Goal: Task Accomplishment & Management: Manage account settings

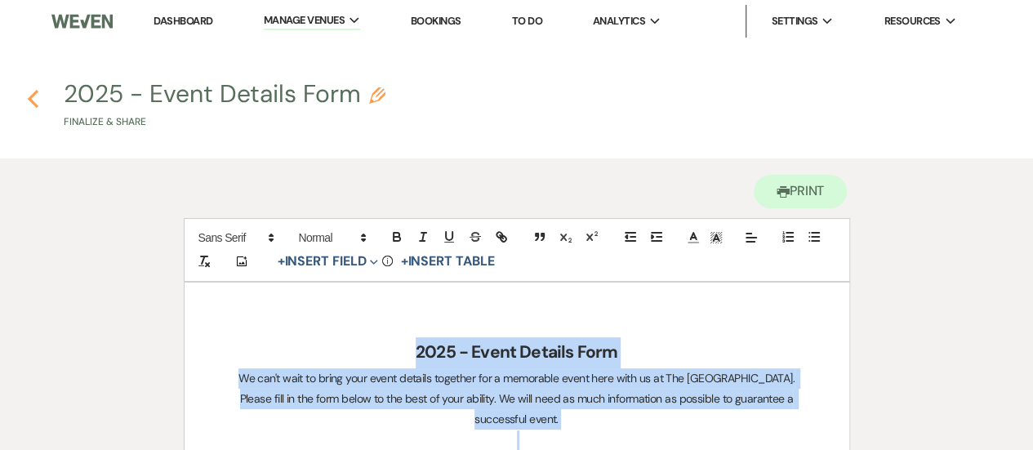
click at [28, 100] on icon "Previous" at bounding box center [33, 99] width 12 height 20
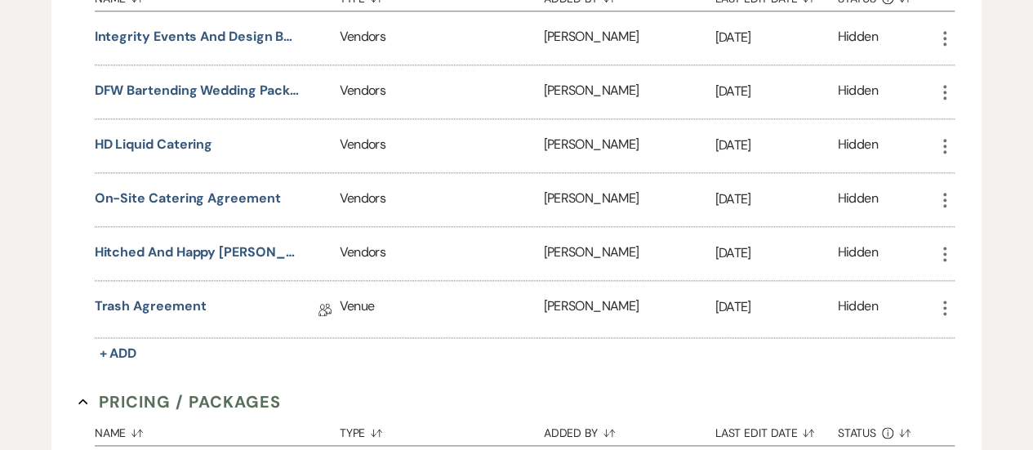
click at [375, 347] on div "Name Sort Default Type Sort Default Added By Sort Default Last Edit Date Sort D…" at bounding box center [525, 173] width 861 height 386
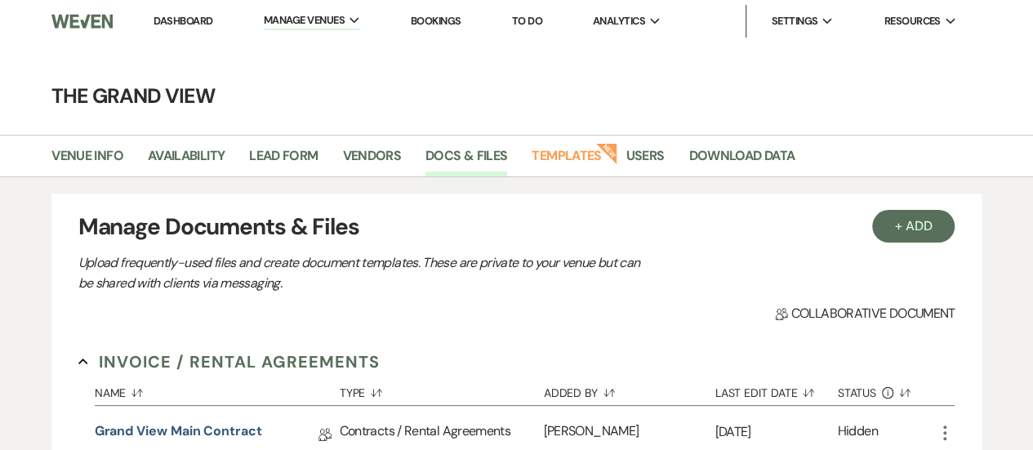
click at [190, 20] on link "Dashboard" at bounding box center [183, 21] width 59 height 14
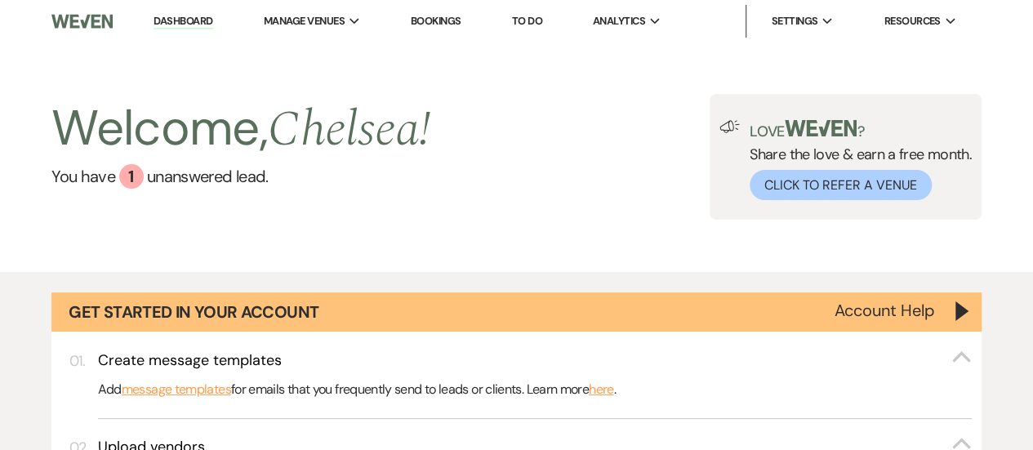
click at [455, 24] on link "Bookings" at bounding box center [436, 21] width 51 height 14
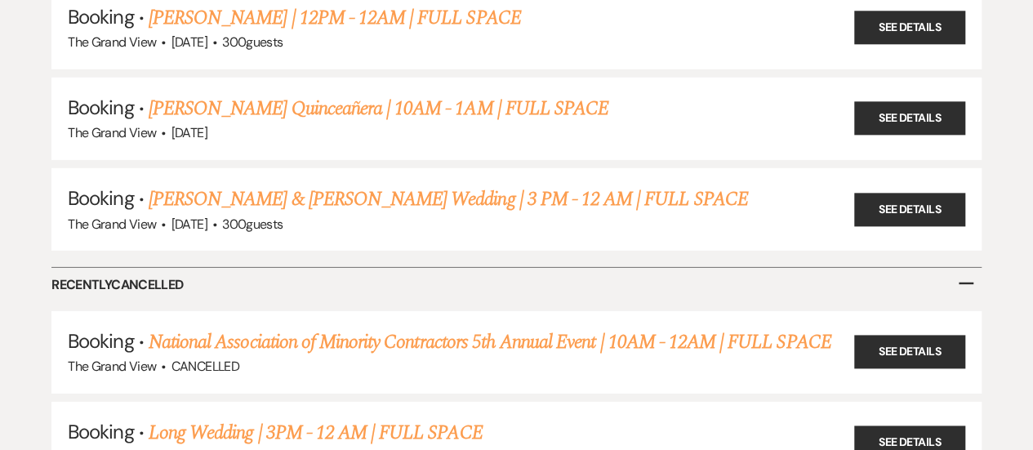
scroll to position [5573, 0]
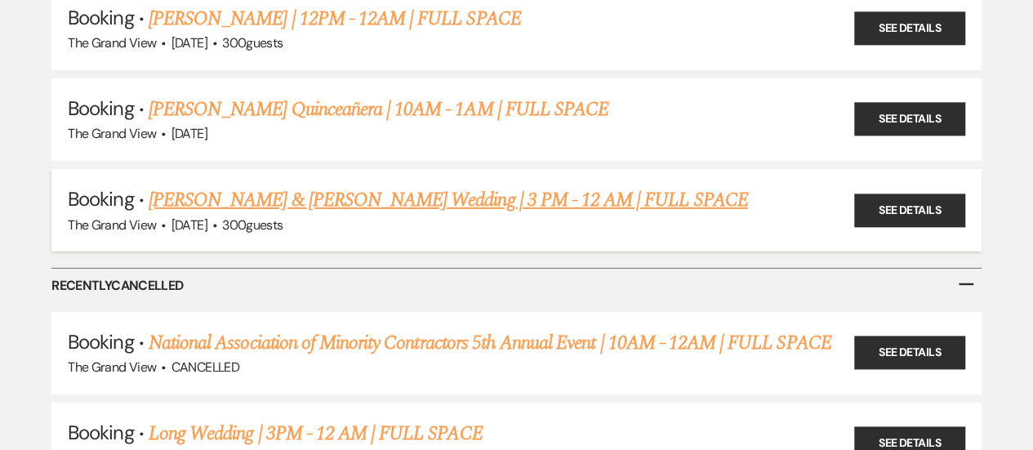
click at [326, 185] on link "[PERSON_NAME] & [PERSON_NAME] Wedding | 3 PM - 12 AM | FULL SPACE" at bounding box center [449, 199] width 600 height 29
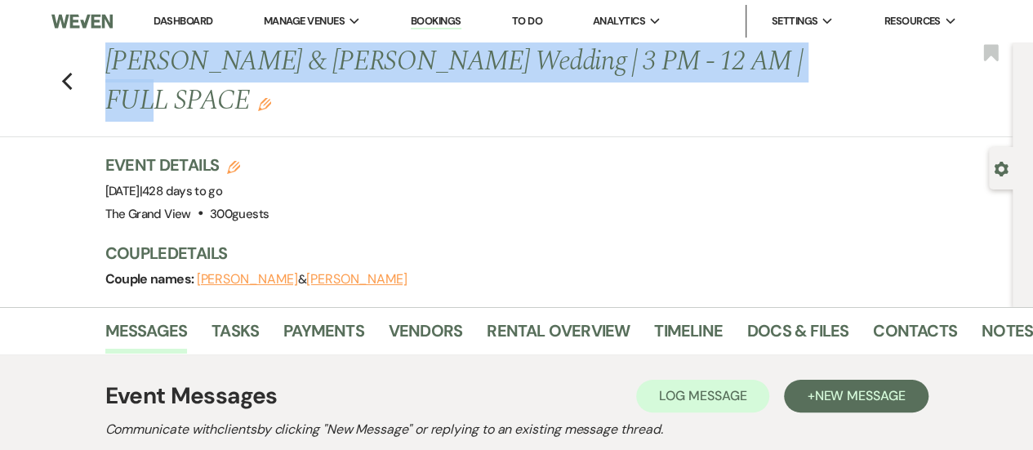
drag, startPoint x: 794, startPoint y: 65, endPoint x: 92, endPoint y: 50, distance: 702.8
click at [92, 50] on div "Previous [PERSON_NAME] & [PERSON_NAME] Wedding | 3 PM - 12 AM | FULL SPACE Edit…" at bounding box center [502, 89] width 1021 height 95
copy h1 "[PERSON_NAME] & [PERSON_NAME] Wedding | 3 PM - 12 AM | FULL SPACE"
click at [825, 318] on link "Docs & Files" at bounding box center [798, 336] width 101 height 36
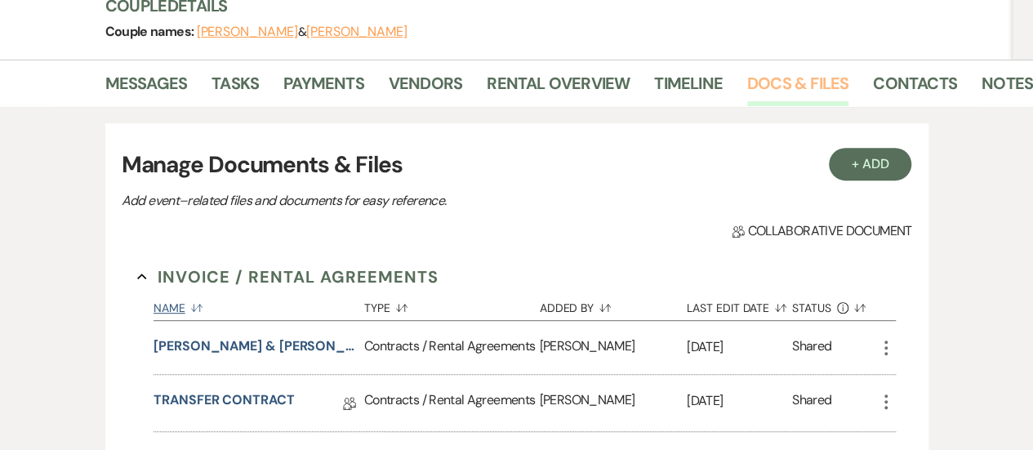
scroll to position [248, 0]
click at [243, 336] on button "[PERSON_NAME] & [PERSON_NAME] Wedding Contract" at bounding box center [256, 346] width 204 height 20
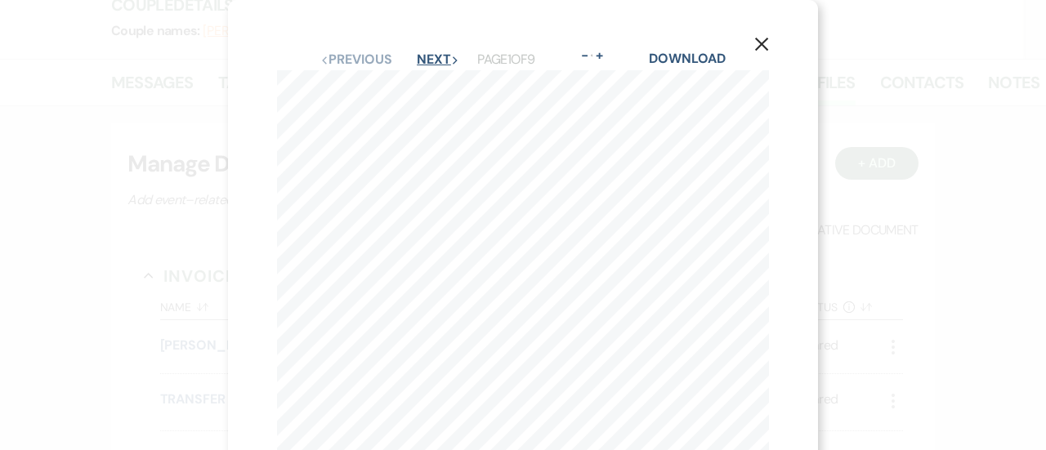
click at [425, 59] on button "Next Next" at bounding box center [438, 59] width 42 height 13
click at [425, 59] on button "Next Next" at bounding box center [437, 59] width 42 height 13
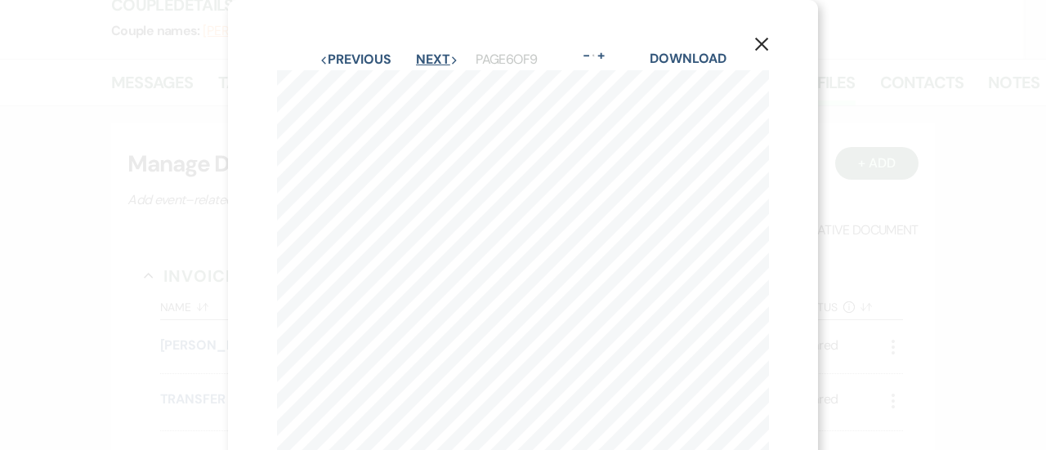
click at [425, 59] on button "Next Next" at bounding box center [437, 59] width 42 height 13
click at [763, 47] on use "button" at bounding box center [761, 44] width 13 height 13
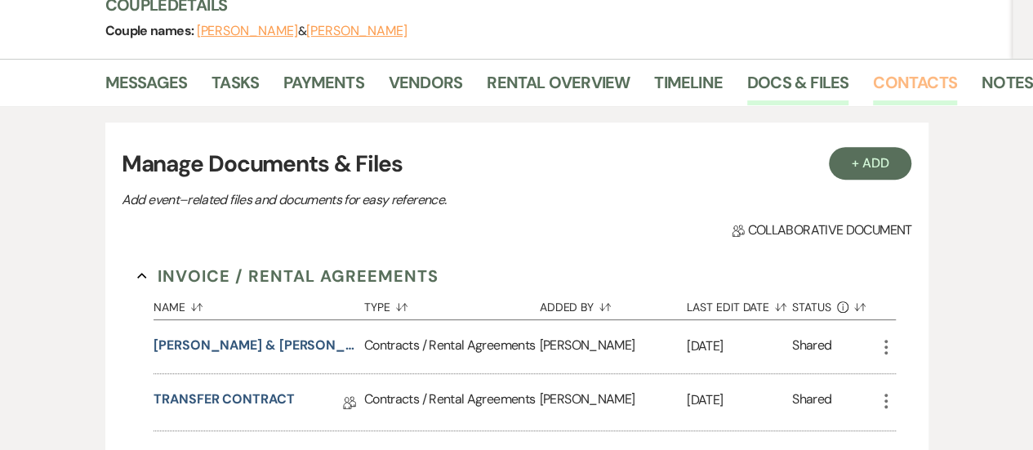
click at [910, 69] on link "Contacts" at bounding box center [915, 87] width 84 height 36
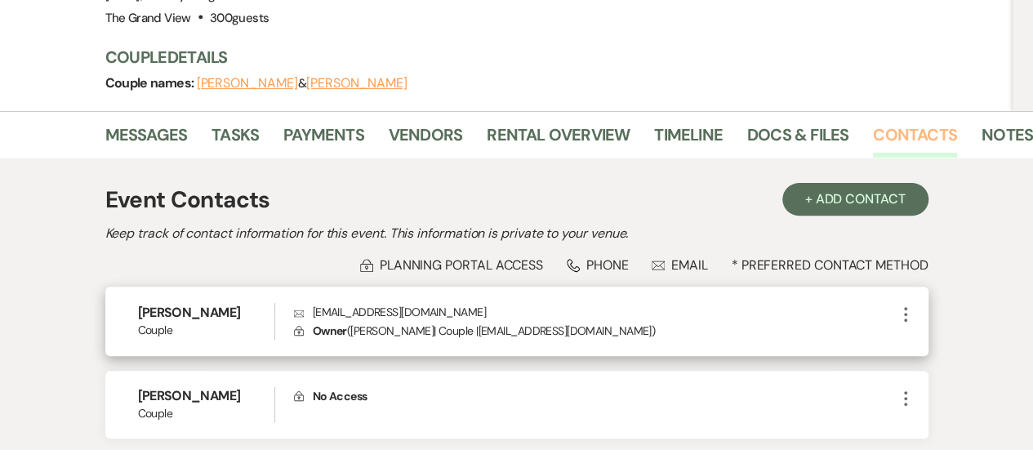
scroll to position [289, 0]
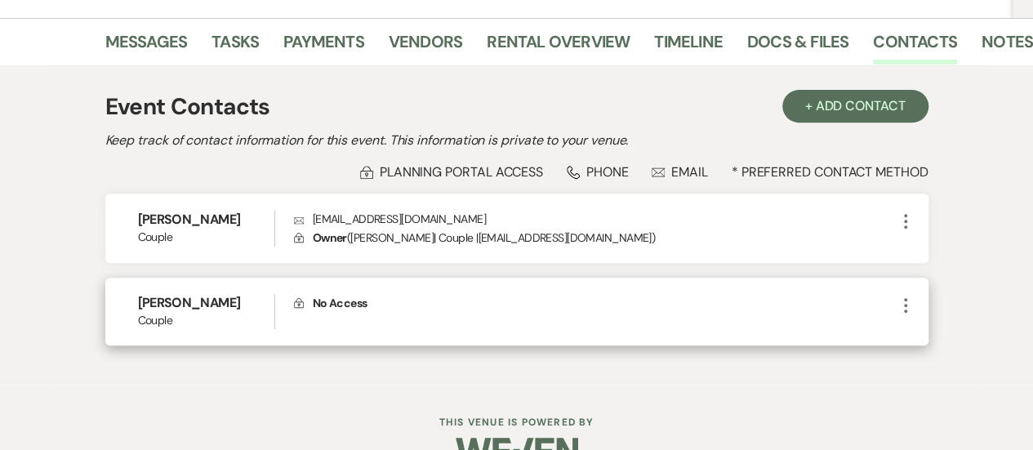
drag, startPoint x: 241, startPoint y: 261, endPoint x: 112, endPoint y: 270, distance: 129.4
click at [112, 278] on div "[PERSON_NAME] Couple Lock No Access More" at bounding box center [517, 312] width 824 height 68
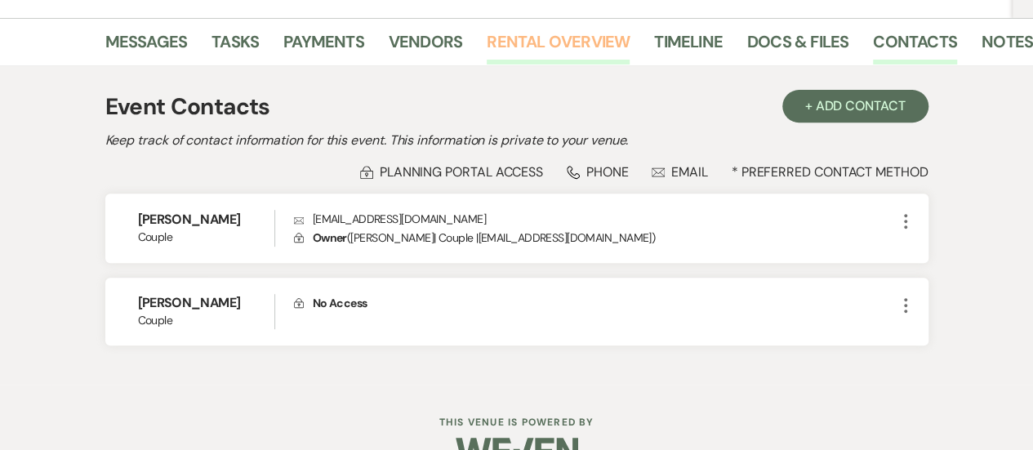
copy h6 "[PERSON_NAME]"
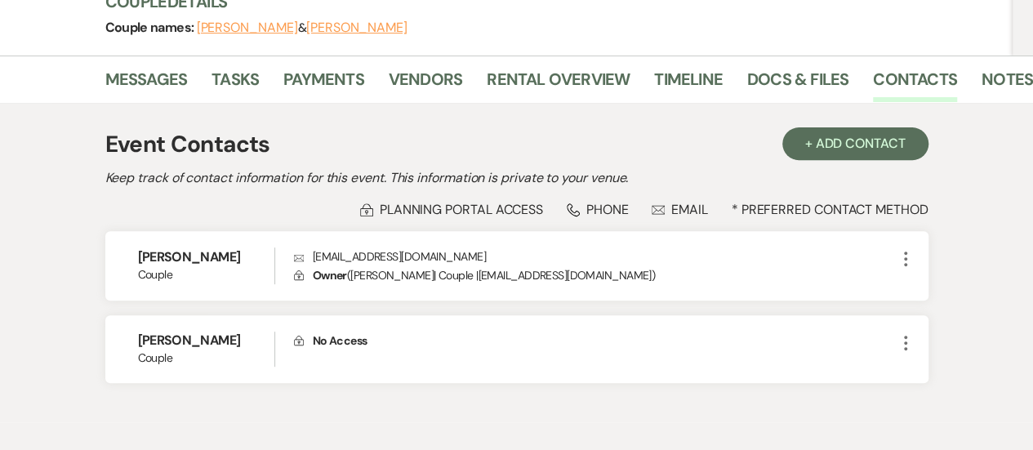
scroll to position [252, 0]
click at [778, 65] on link "Docs & Files" at bounding box center [798, 83] width 101 height 36
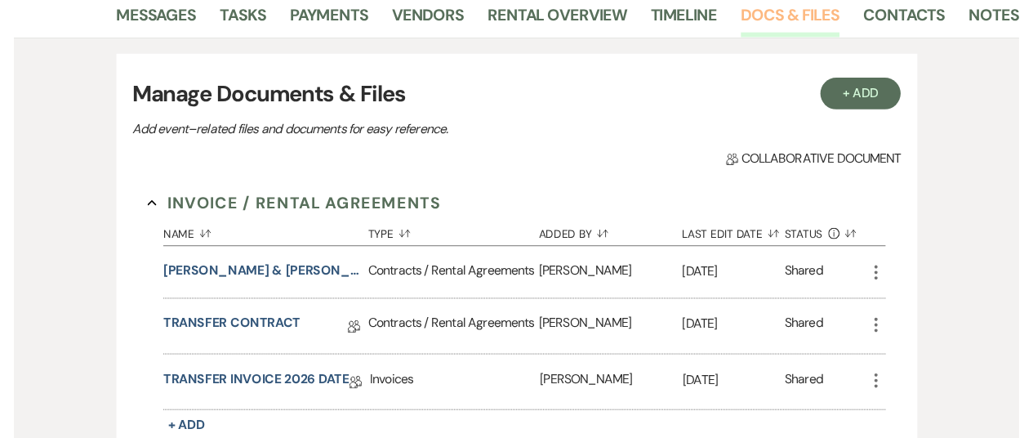
scroll to position [316, 0]
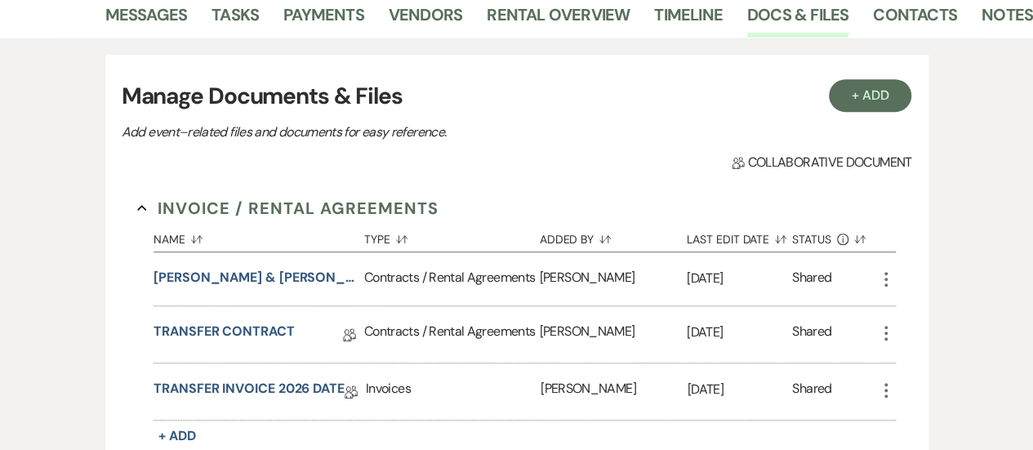
click at [885, 270] on icon "More" at bounding box center [887, 280] width 20 height 20
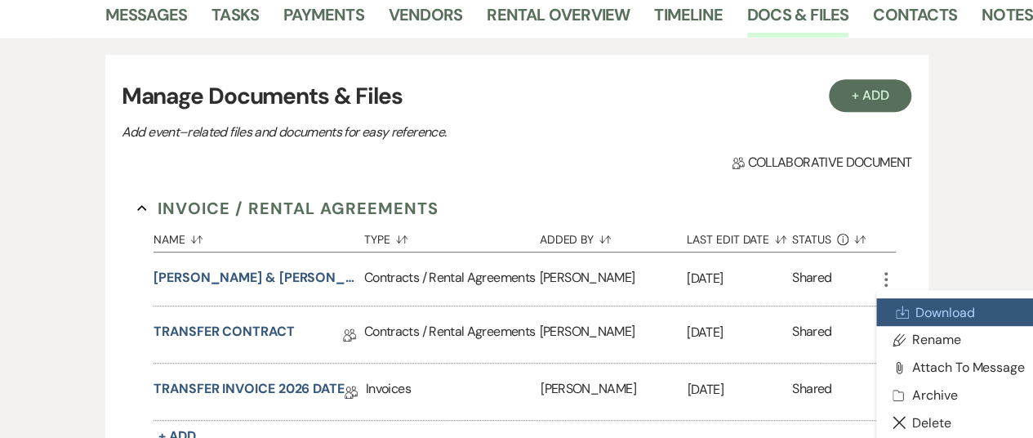
click at [943, 298] on link "Download Download" at bounding box center [959, 312] width 165 height 28
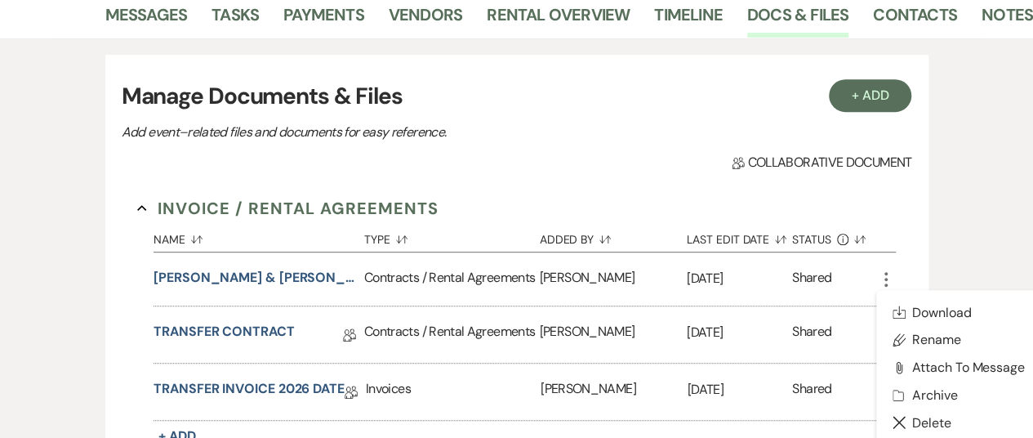
click at [895, 196] on section "Invoice / Rental Agreements Collapse Name Sort Default Type Sort Default Added …" at bounding box center [516, 322] width 759 height 252
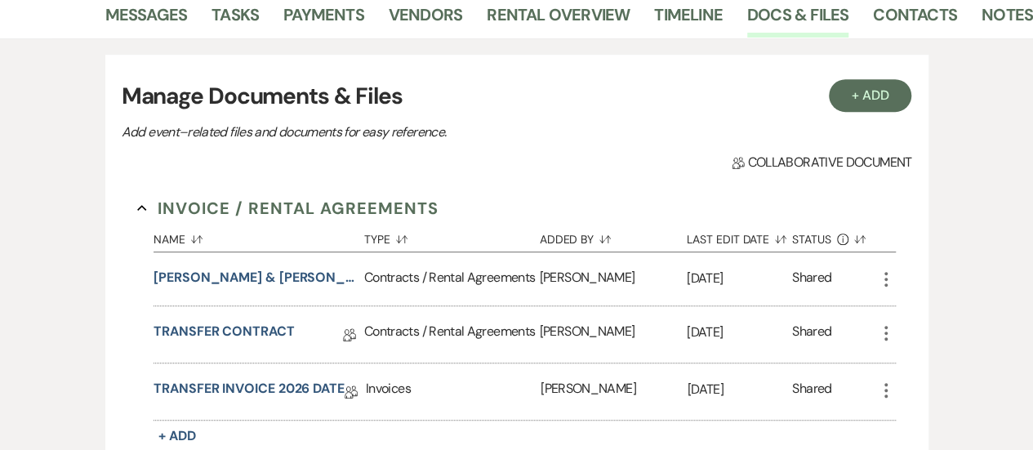
click at [884, 324] on icon "More" at bounding box center [887, 334] width 20 height 20
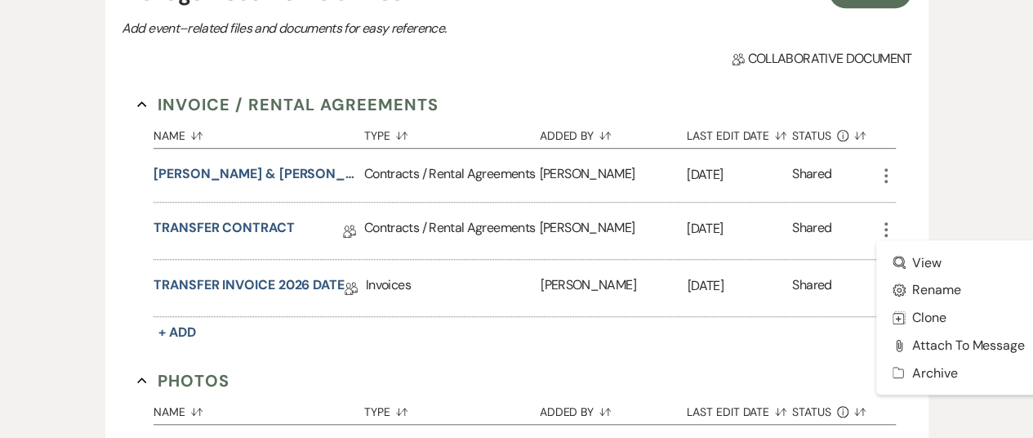
scroll to position [414, 0]
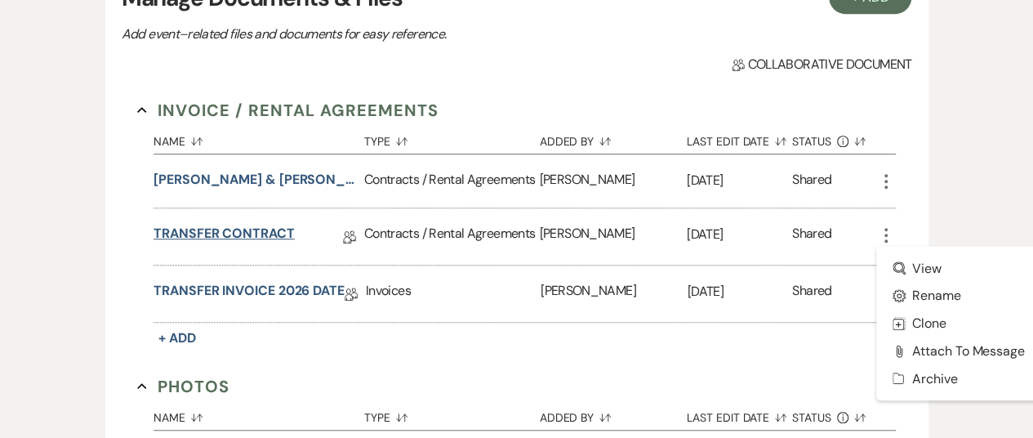
click at [245, 224] on link "TRANSFER CONTRACT" at bounding box center [224, 236] width 141 height 25
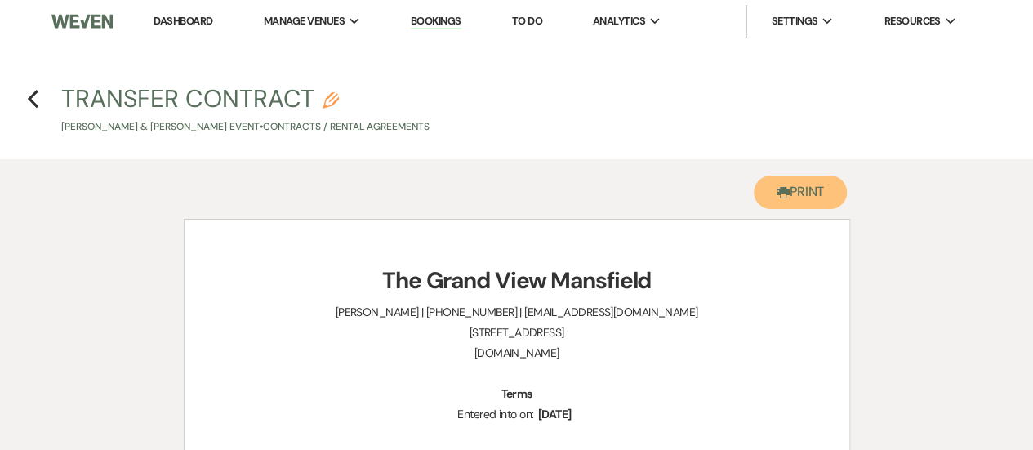
click at [792, 185] on button "Printer Print" at bounding box center [801, 192] width 94 height 33
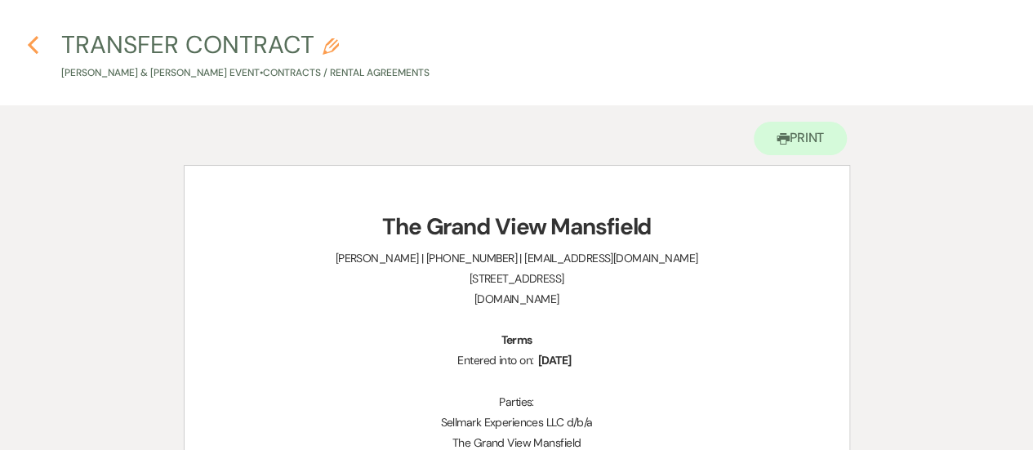
click at [36, 51] on use "button" at bounding box center [33, 45] width 11 height 18
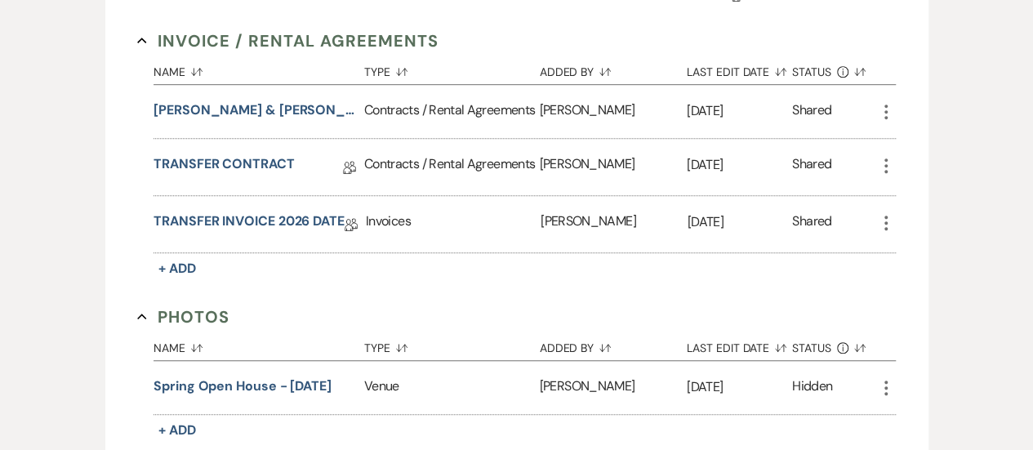
scroll to position [484, 0]
click at [327, 211] on link "TRANSFER INVOICE 2026 DATE" at bounding box center [249, 223] width 191 height 25
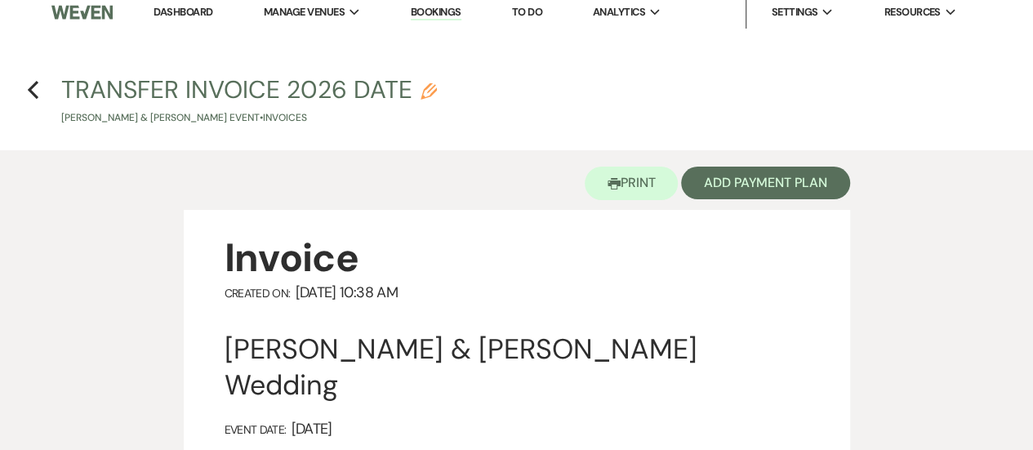
scroll to position [3, 0]
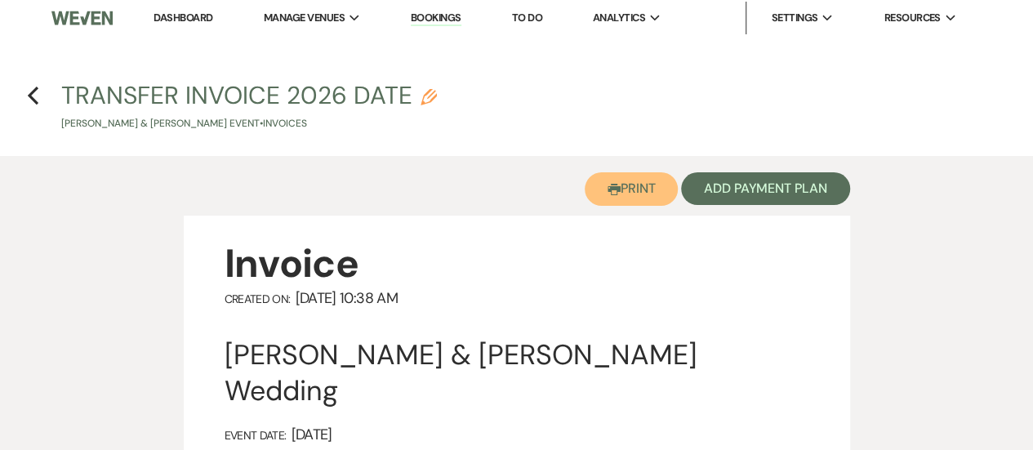
click at [623, 199] on button "Printer Print" at bounding box center [632, 188] width 94 height 33
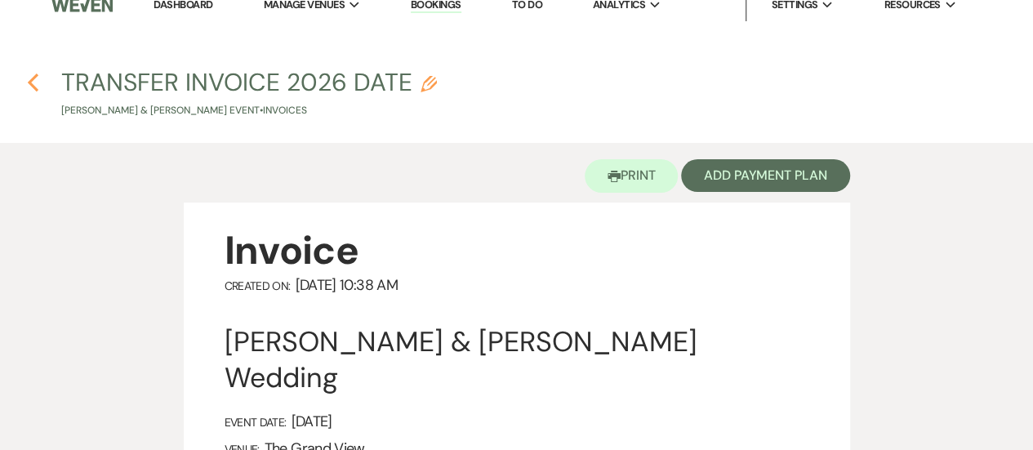
click at [33, 84] on use "button" at bounding box center [33, 83] width 11 height 18
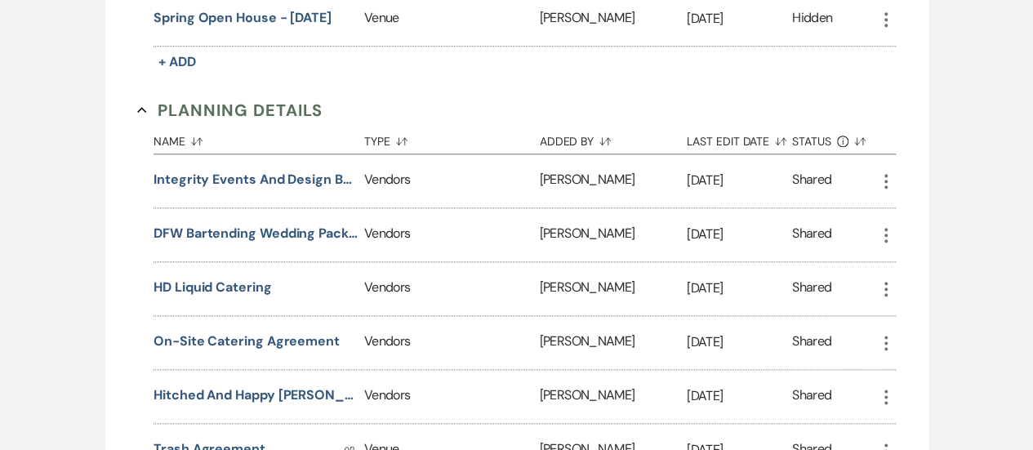
scroll to position [854, 0]
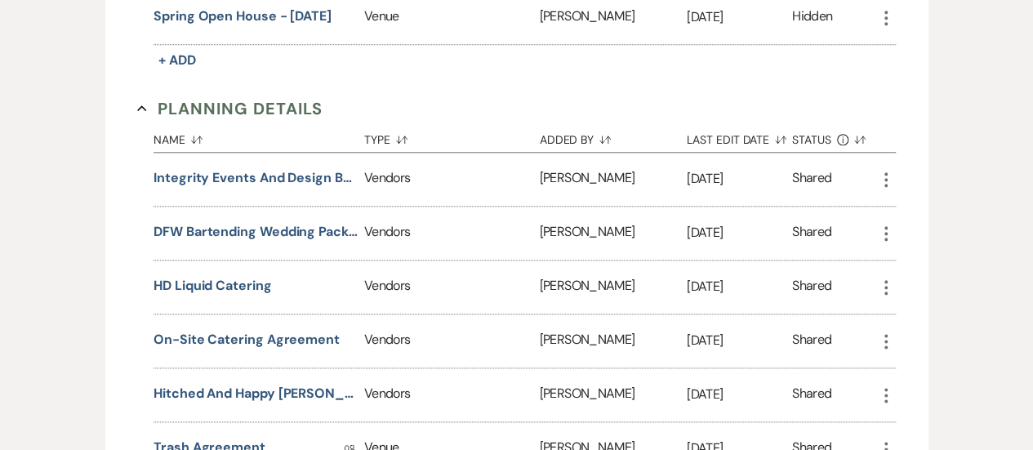
click at [234, 438] on link "Trash Agreement" at bounding box center [210, 450] width 112 height 25
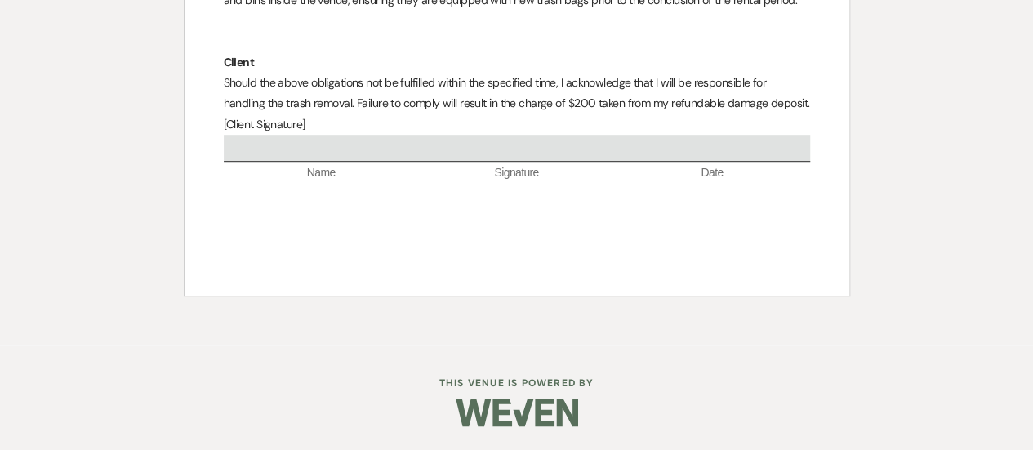
scroll to position [2, 0]
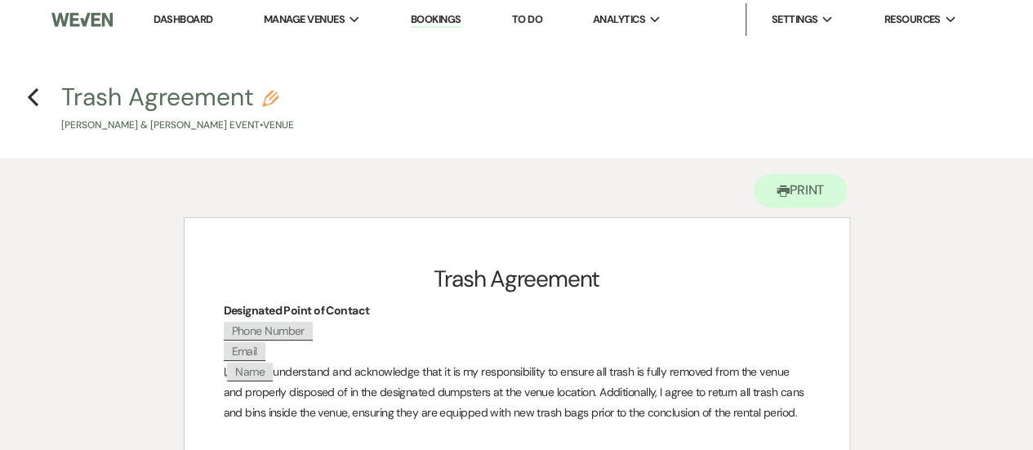
click at [22, 94] on h4 "Previous Trash Agreement Pencil [PERSON_NAME] & [PERSON_NAME] Event • Venue" at bounding box center [516, 106] width 1033 height 53
click at [33, 96] on icon "Previous" at bounding box center [33, 97] width 12 height 20
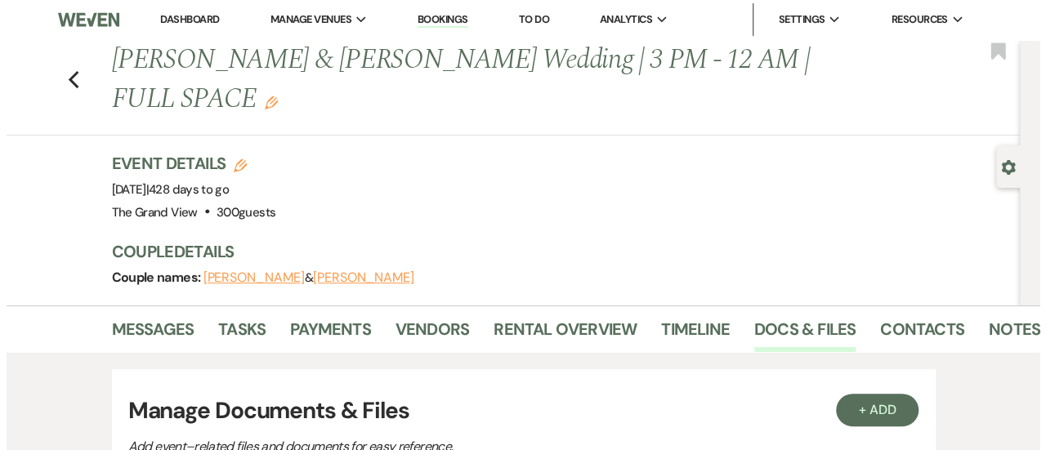
scroll to position [854, 0]
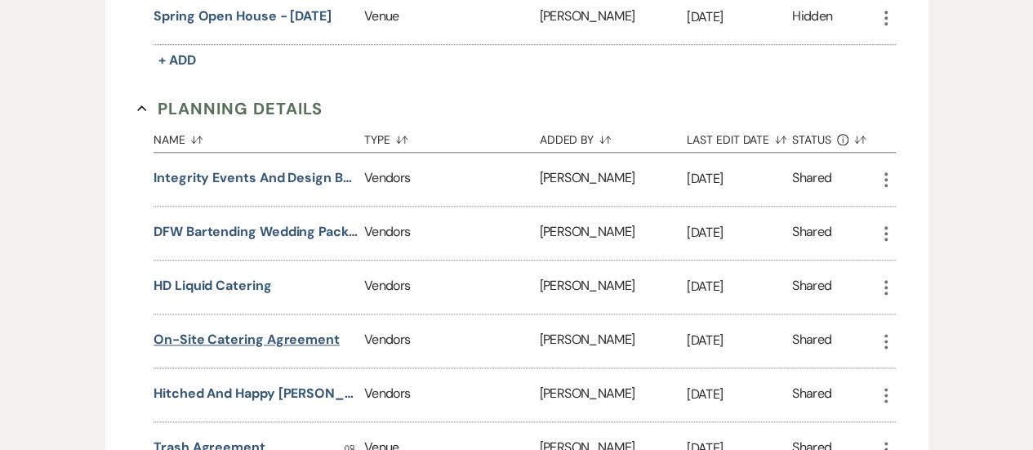
click at [273, 330] on button "On-Site Catering Agreement" at bounding box center [247, 340] width 186 height 20
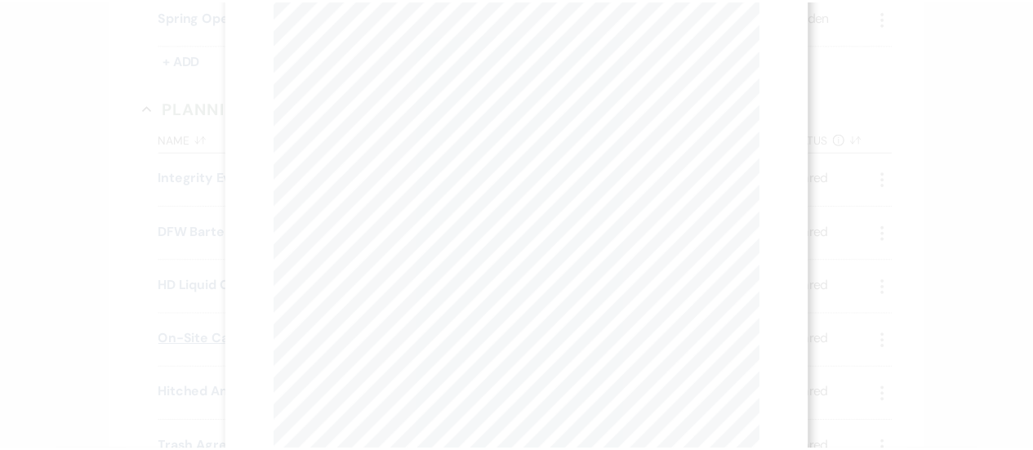
scroll to position [0, 0]
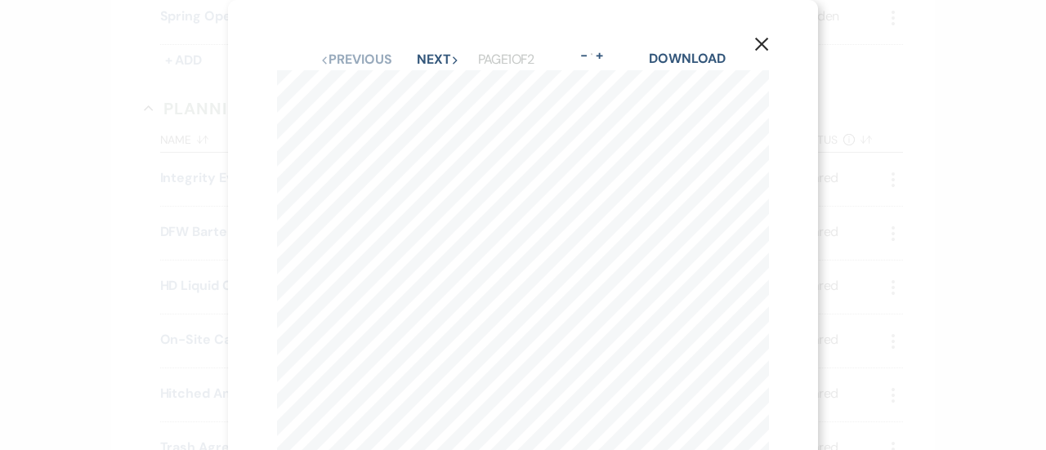
click at [756, 47] on icon "X" at bounding box center [761, 44] width 15 height 15
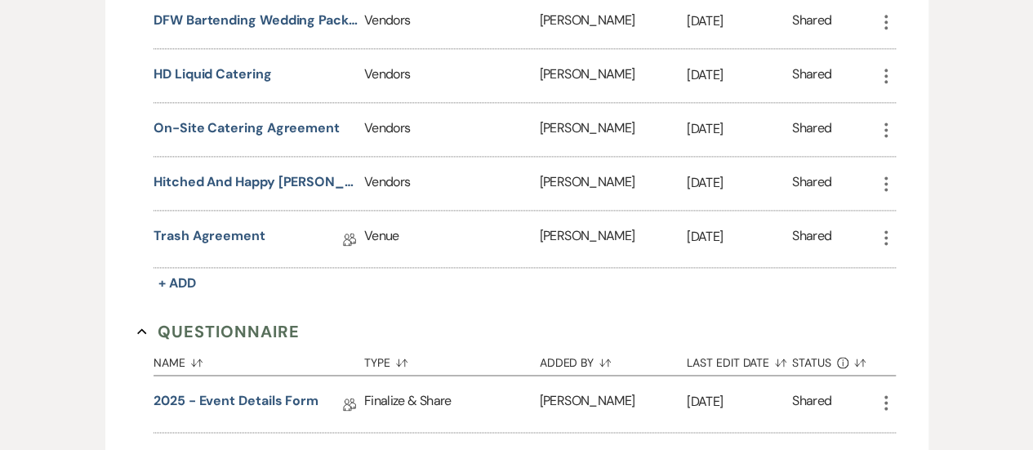
scroll to position [1165, 0]
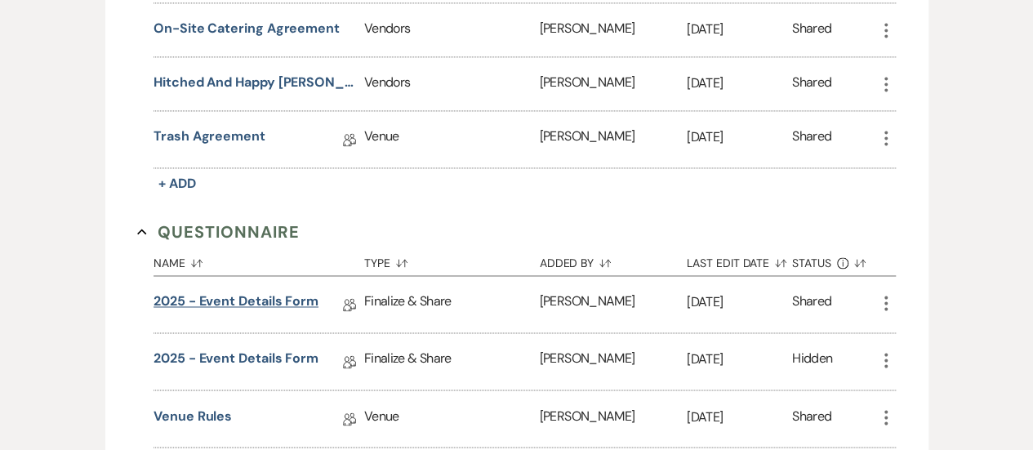
click at [270, 292] on link "2025 - Event Details Form" at bounding box center [236, 304] width 165 height 25
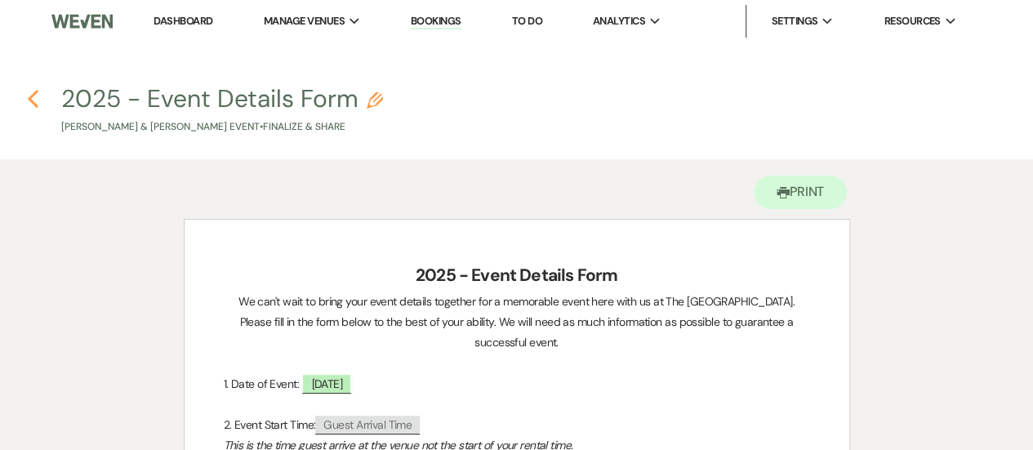
click at [34, 100] on icon "Previous" at bounding box center [33, 99] width 12 height 20
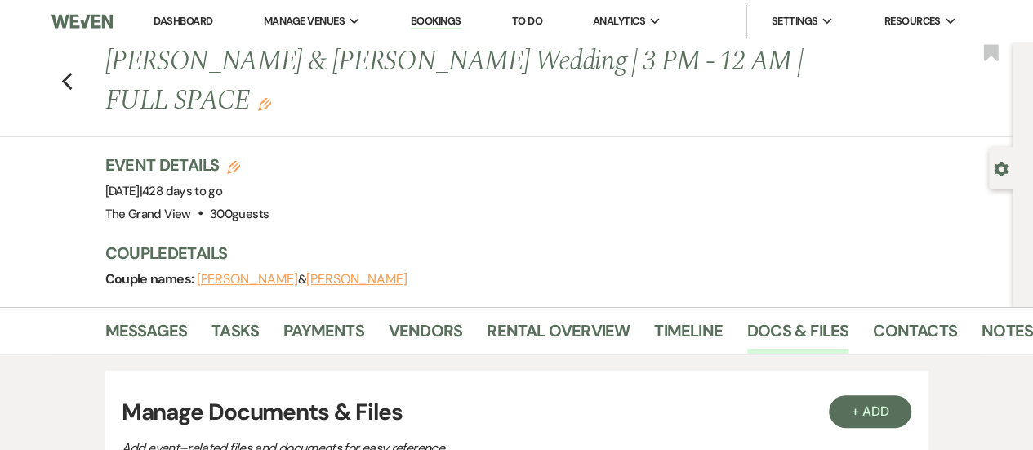
scroll to position [1165, 0]
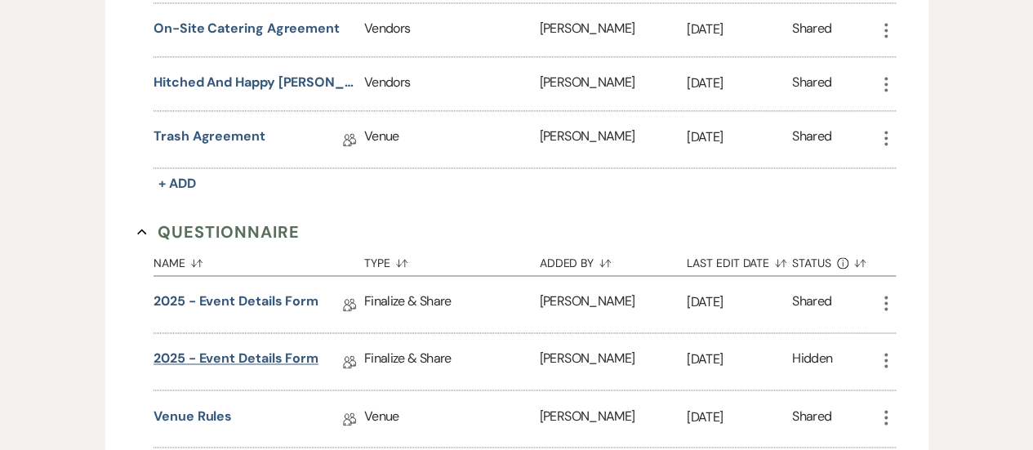
click at [289, 349] on link "2025 - Event Details Form" at bounding box center [236, 361] width 165 height 25
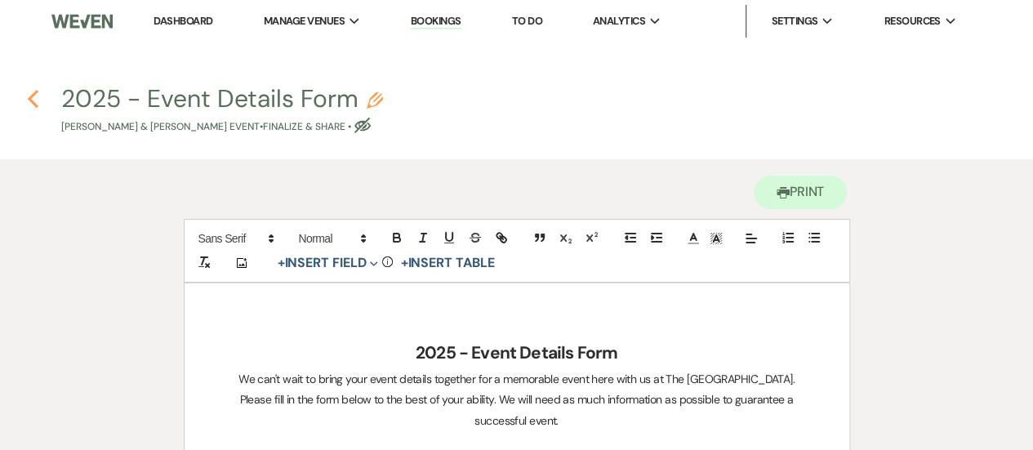
click at [27, 104] on icon "Previous" at bounding box center [33, 99] width 12 height 20
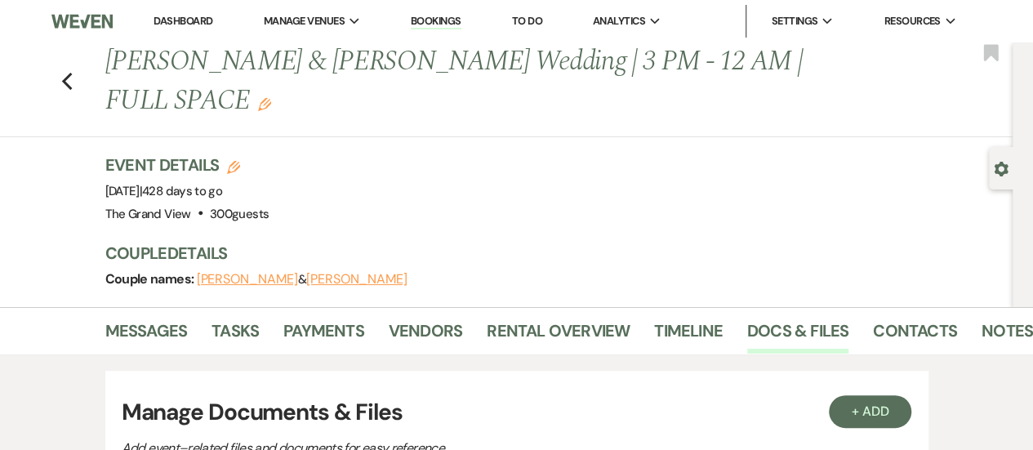
scroll to position [1165, 0]
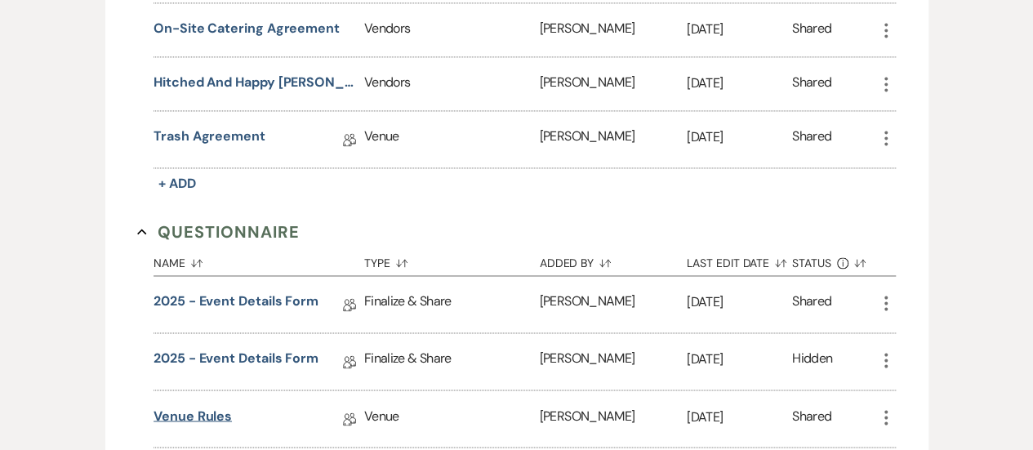
click at [217, 406] on link "Venue Rules" at bounding box center [193, 418] width 78 height 25
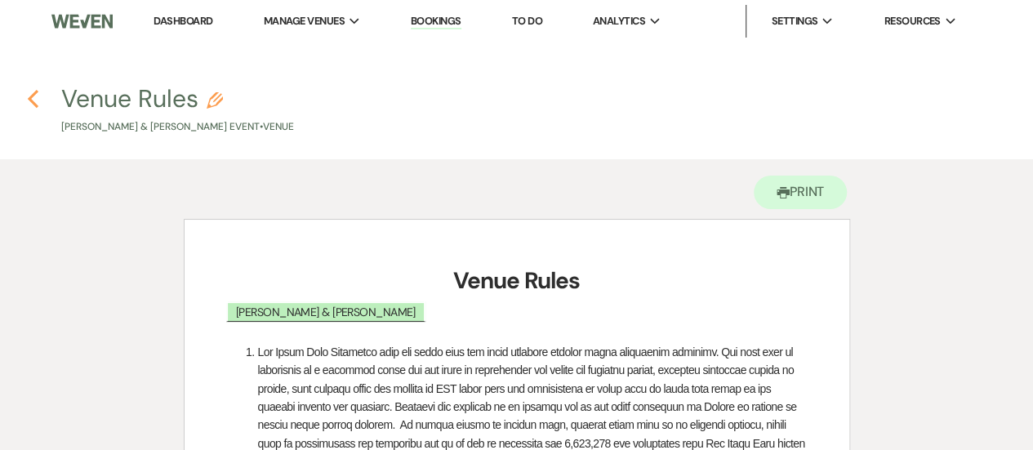
click at [31, 102] on icon "Previous" at bounding box center [33, 99] width 12 height 20
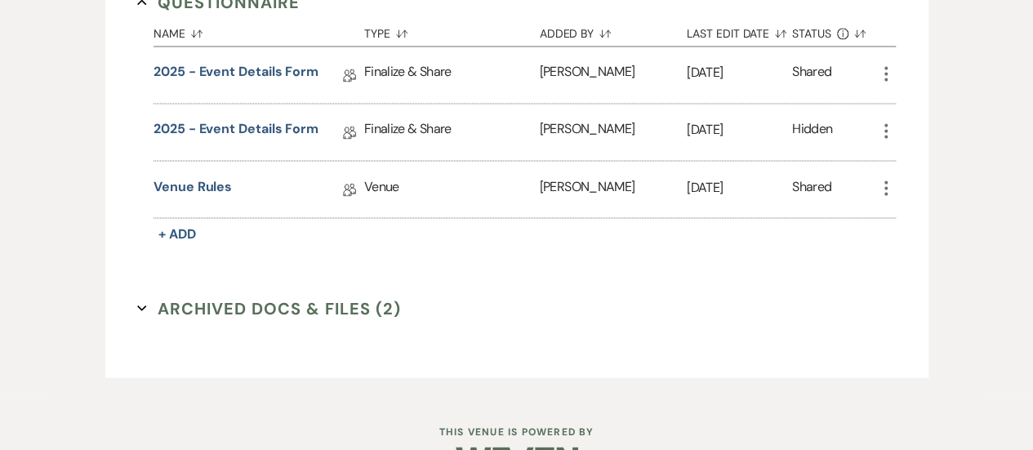
click at [268, 296] on button "Archived Docs & Files (2) Expand" at bounding box center [269, 308] width 264 height 25
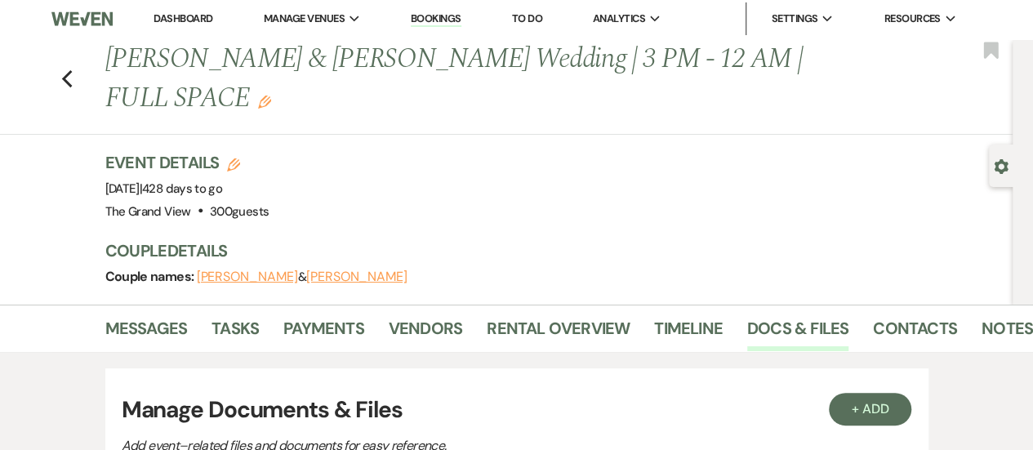
scroll to position [61, 0]
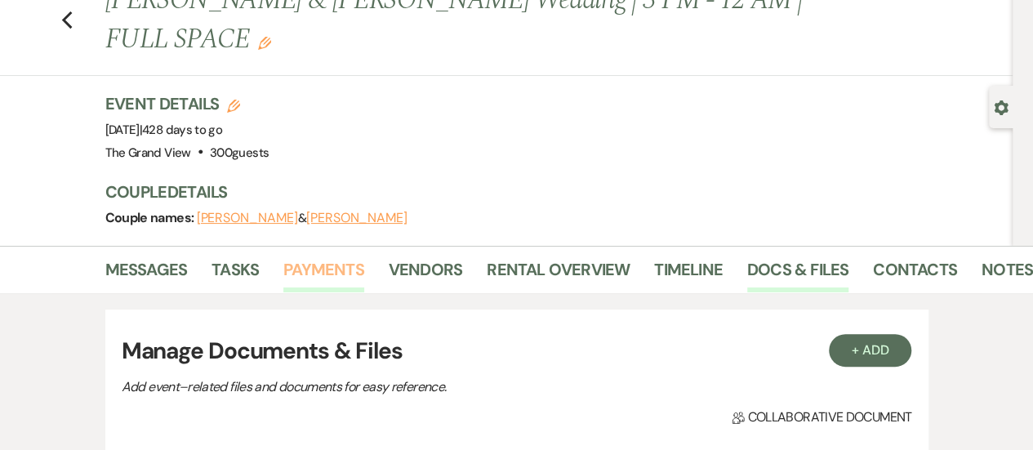
click at [337, 257] on link "Payments" at bounding box center [323, 275] width 81 height 36
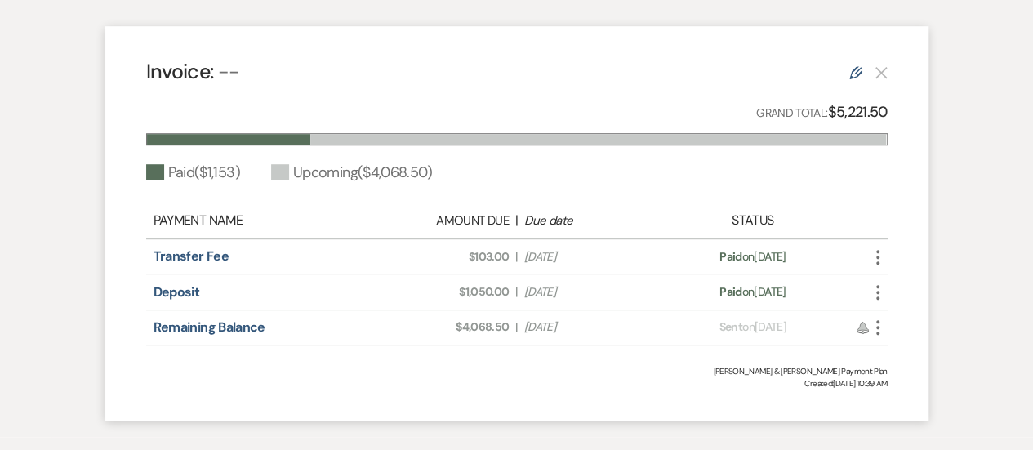
scroll to position [526, 0]
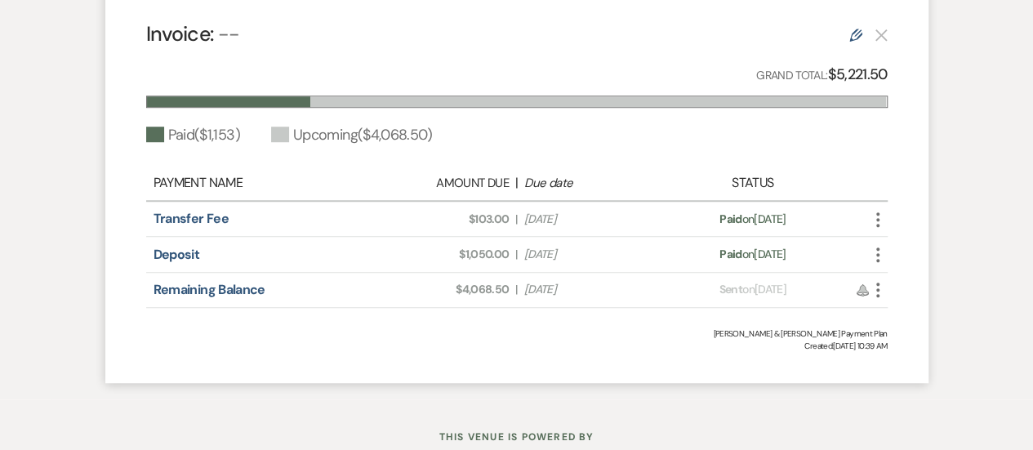
click at [332, 237] on div "Deposit Amount Due: $1,050.00 | Due Date [DATE] Payment status: Paid on [DATE] …" at bounding box center [517, 254] width 742 height 35
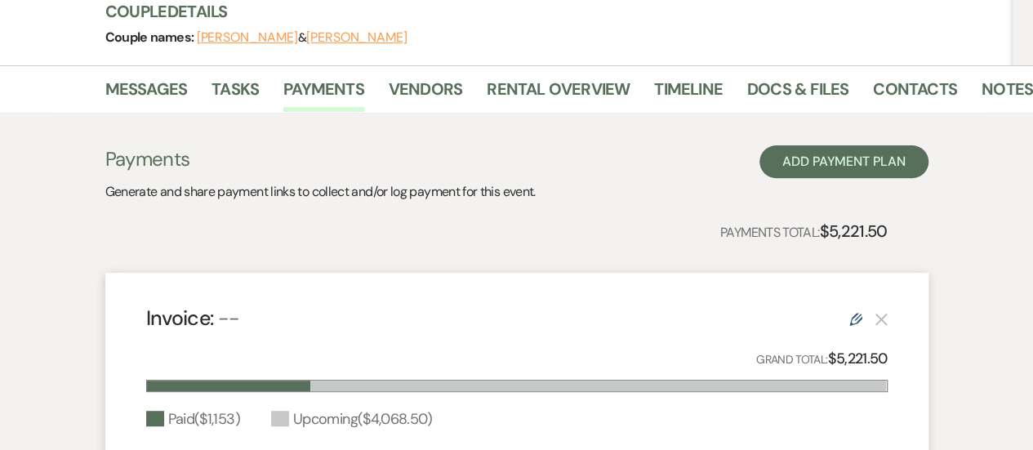
scroll to position [237, 0]
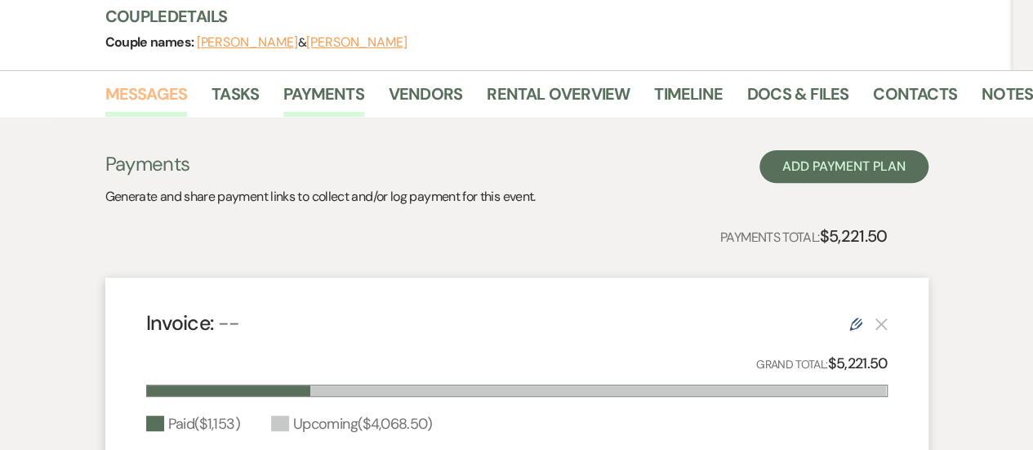
click at [150, 81] on link "Messages" at bounding box center [146, 99] width 83 height 36
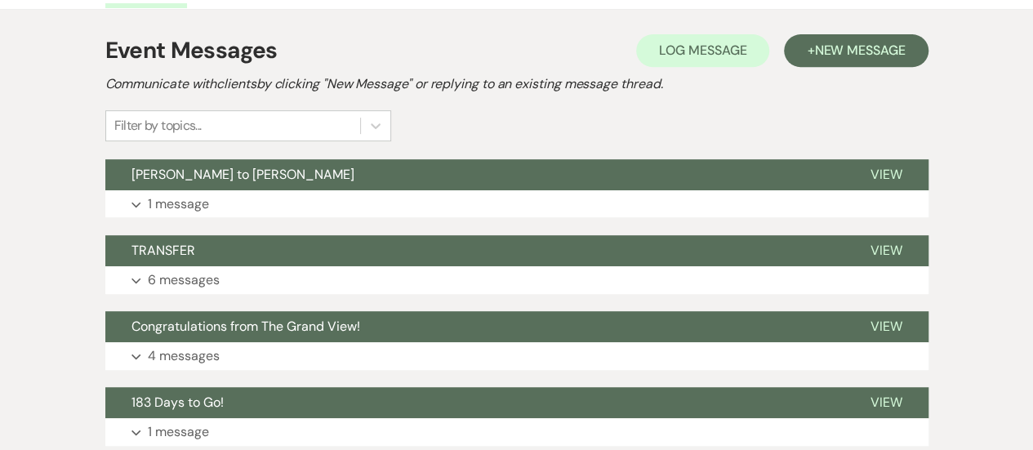
scroll to position [507, 0]
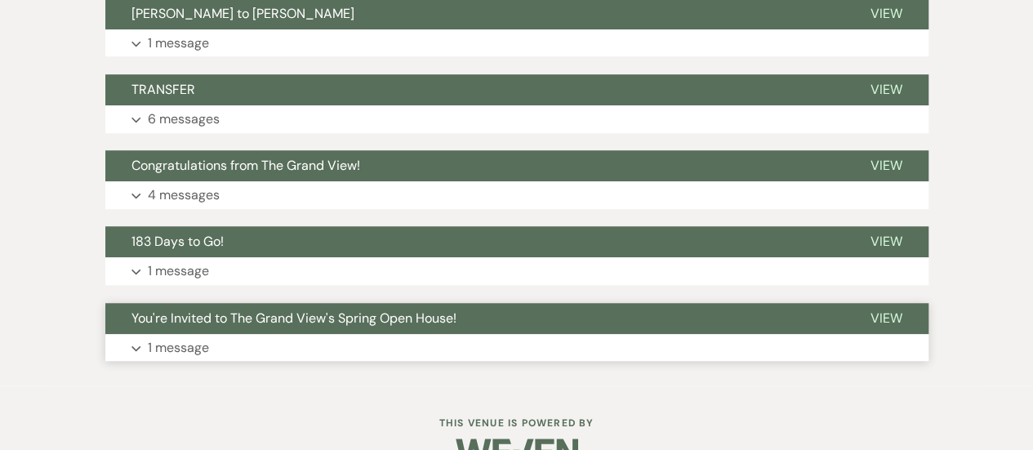
click at [226, 334] on button "Expand 1 message" at bounding box center [517, 348] width 824 height 28
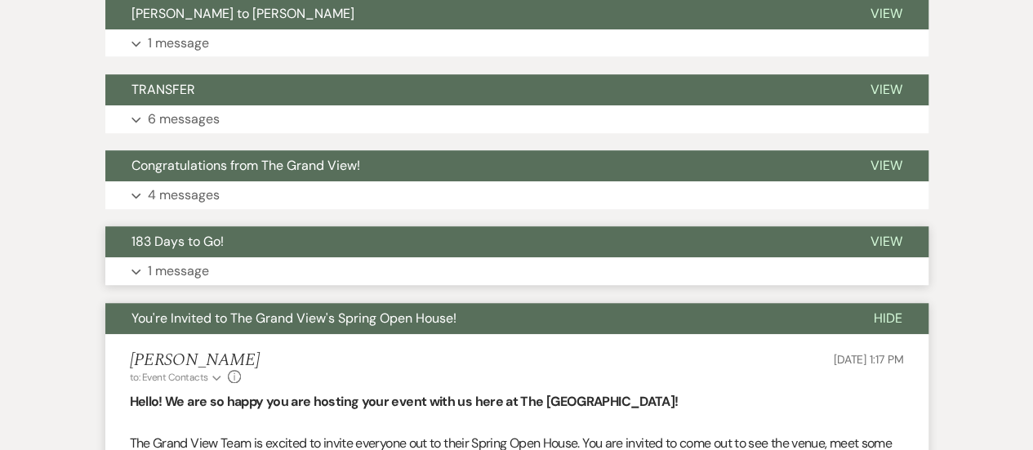
click at [190, 261] on p "1 message" at bounding box center [178, 271] width 61 height 21
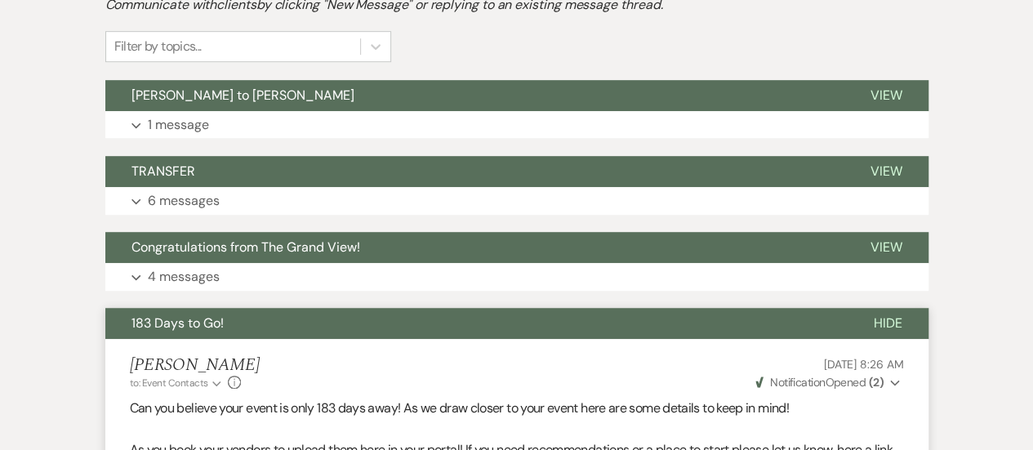
scroll to position [410, 0]
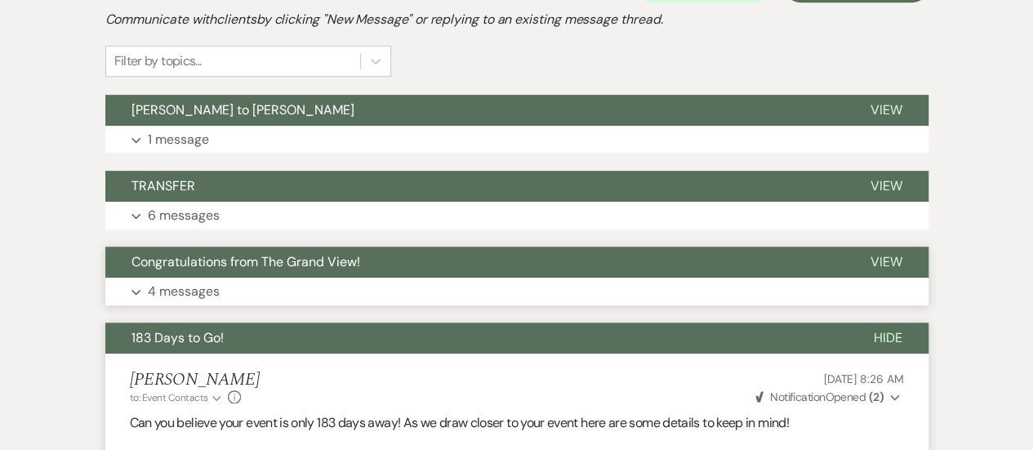
click at [190, 247] on button "Congratulations from The Grand View!" at bounding box center [474, 262] width 739 height 31
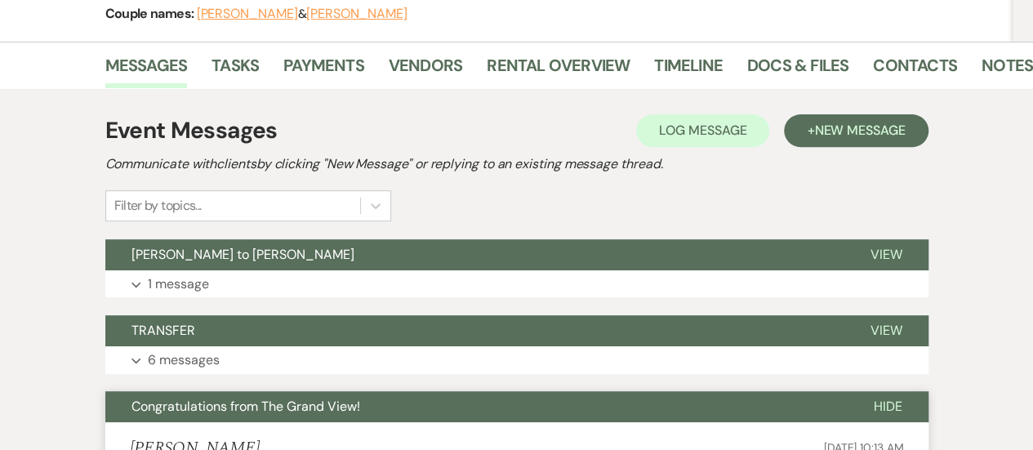
scroll to position [239, 0]
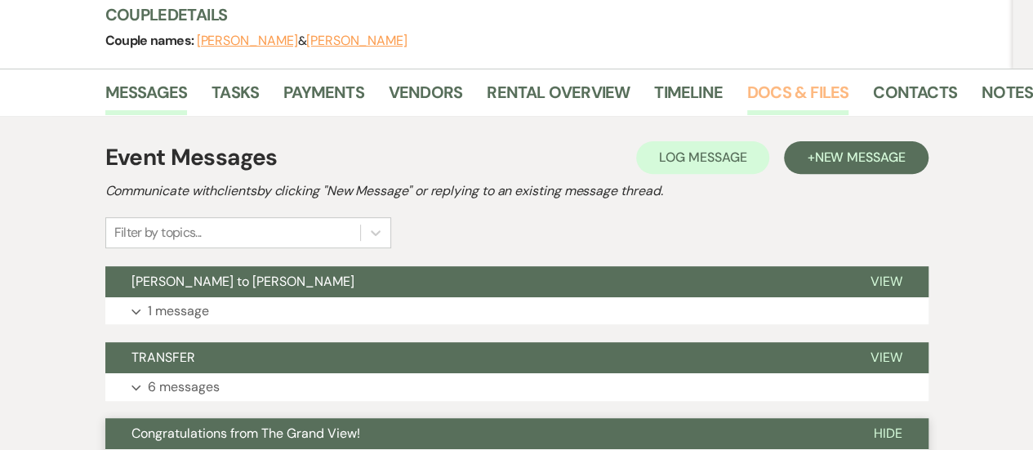
click at [815, 79] on link "Docs & Files" at bounding box center [798, 97] width 101 height 36
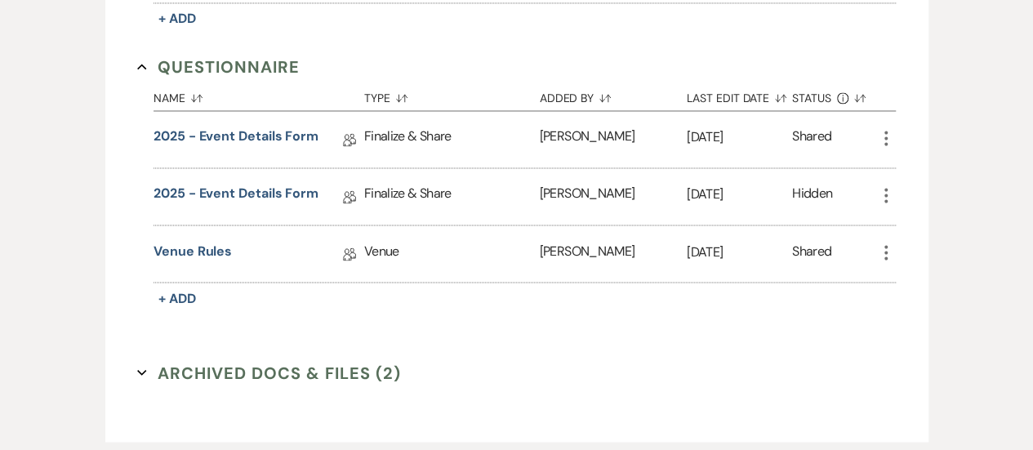
scroll to position [1329, 0]
click at [245, 185] on link "2025 - Event Details Form" at bounding box center [236, 197] width 165 height 25
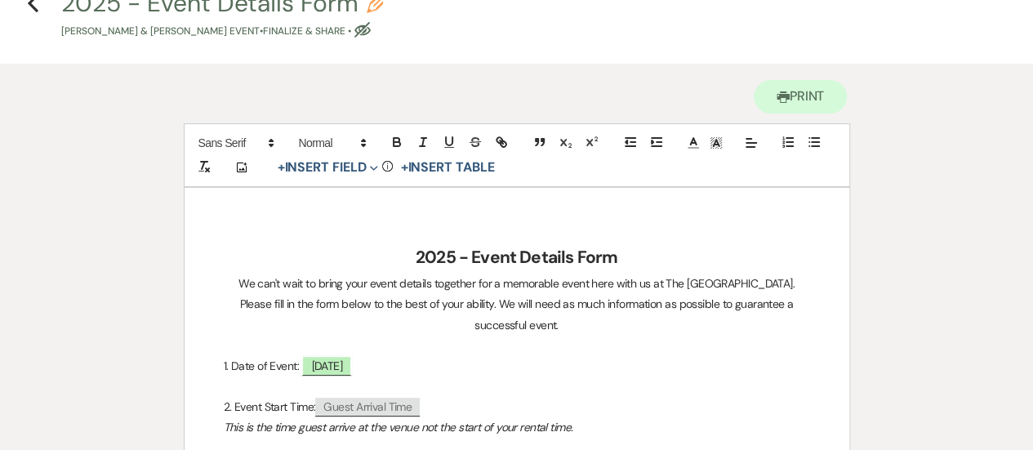
scroll to position [105, 0]
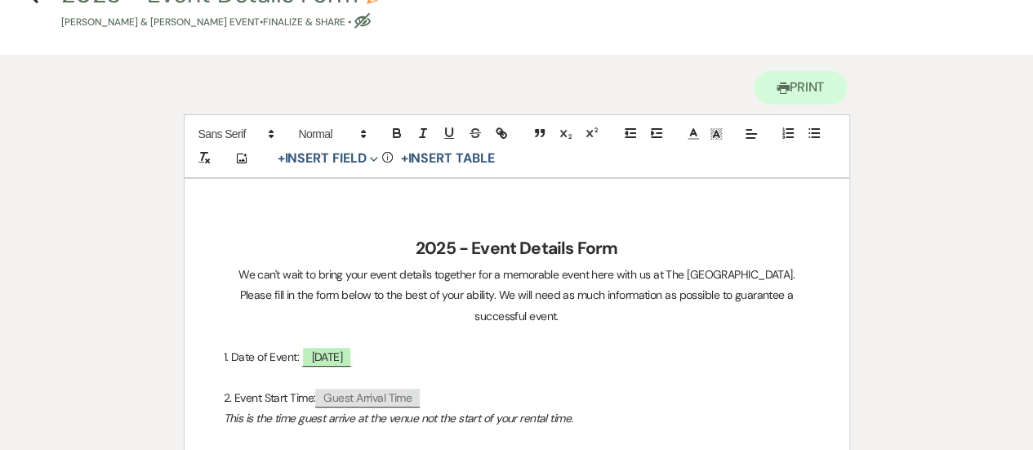
click at [626, 243] on h2 "2025 - Event Details Form" at bounding box center [517, 249] width 587 height 31
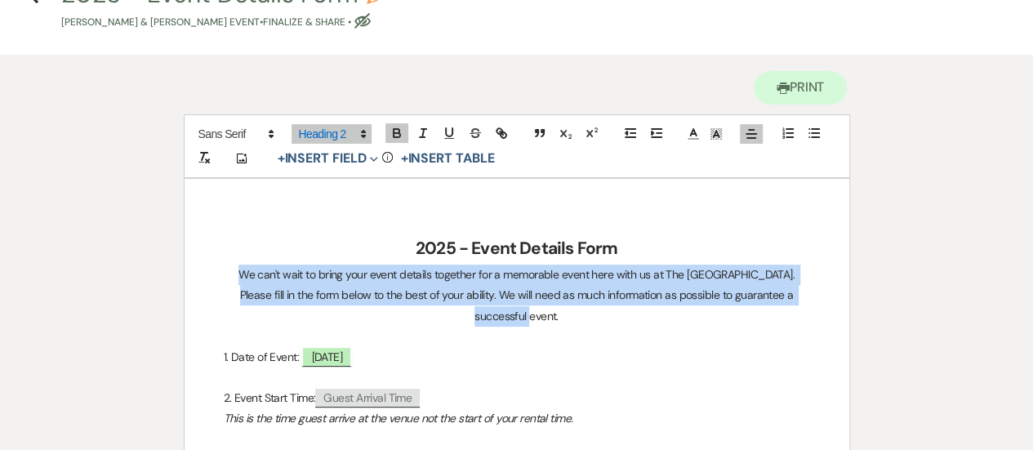
drag, startPoint x: 224, startPoint y: 272, endPoint x: 820, endPoint y: 295, distance: 596.8
copy p "We can't wait to bring your event details together for a memorable event here w…"
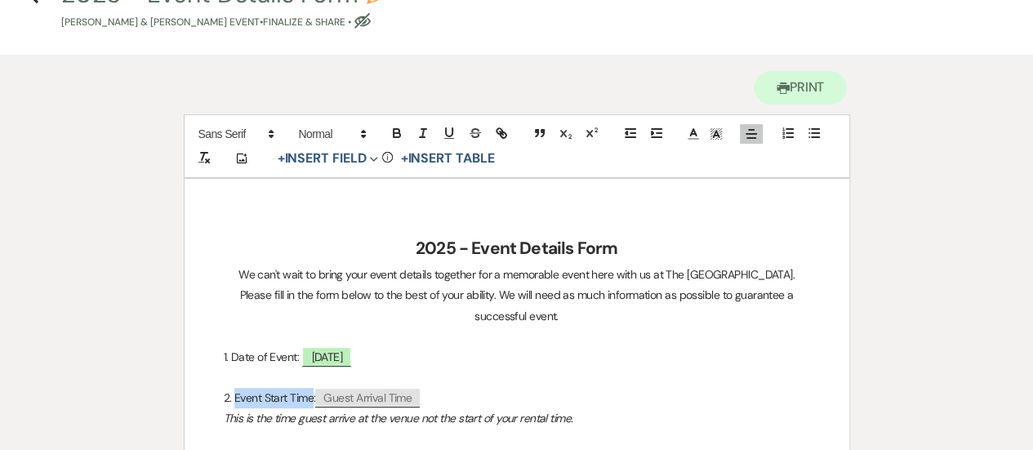
drag, startPoint x: 312, startPoint y: 378, endPoint x: 234, endPoint y: 377, distance: 77.6
click at [234, 388] on p "2. Event Start Time: ﻿ Guest Arrival Time ﻿" at bounding box center [517, 398] width 587 height 20
copy p "Event Start Time"
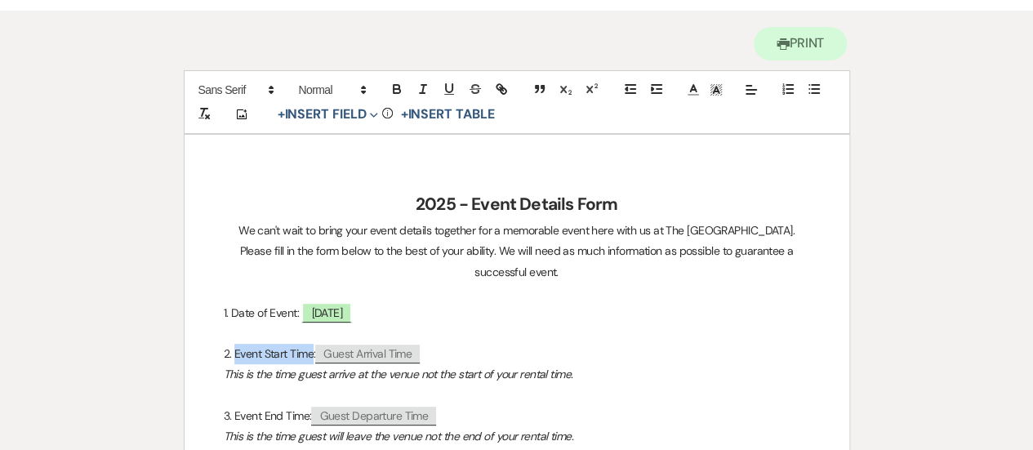
scroll to position [161, 0]
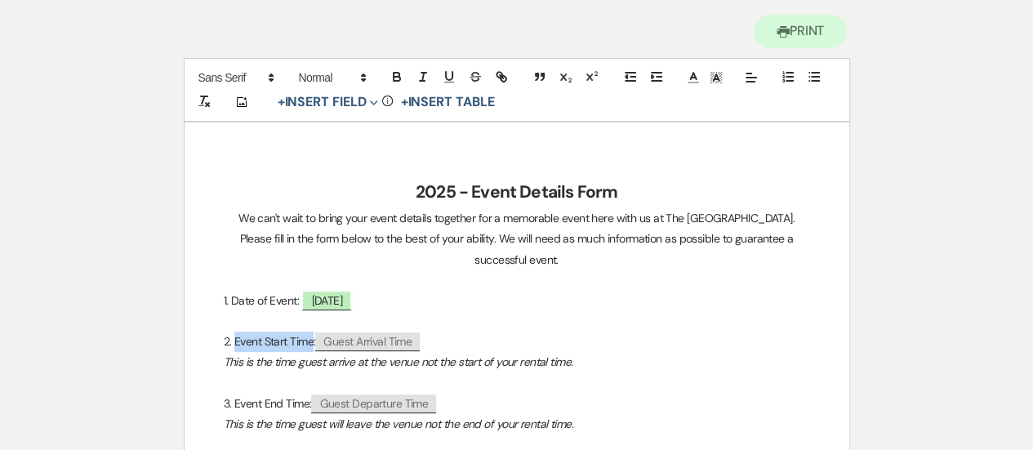
drag, startPoint x: 312, startPoint y: 439, endPoint x: 234, endPoint y: 383, distance: 96.1
click at [234, 394] on p "3. Event End Time: ﻿ Guest Departure Time ﻿" at bounding box center [517, 404] width 587 height 20
copy p "Event End Time:"
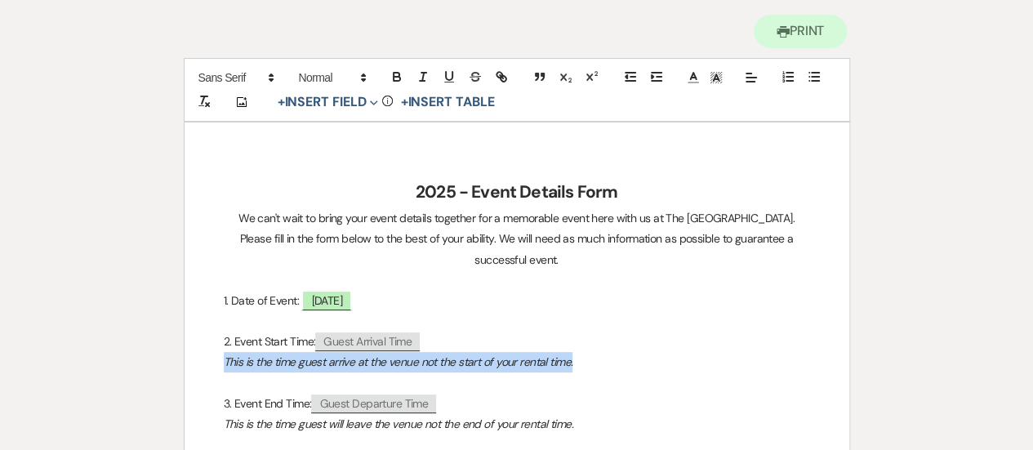
drag, startPoint x: 584, startPoint y: 339, endPoint x: 199, endPoint y: 346, distance: 384.9
copy em "This is the time guest arrive at the venue not the start of your rental time."
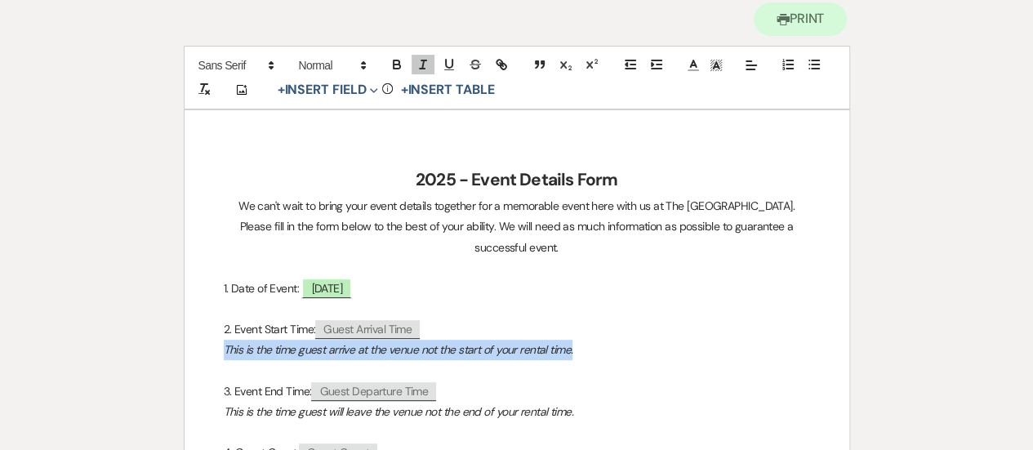
scroll to position [171, 0]
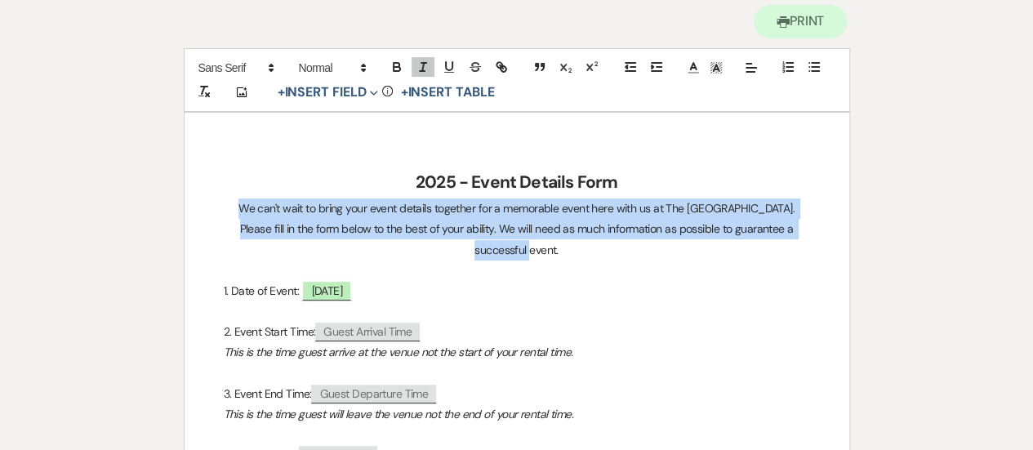
drag, startPoint x: 809, startPoint y: 228, endPoint x: 145, endPoint y: 207, distance: 664.5
copy p "We can't wait to bring your event details together for a memorable event here w…"
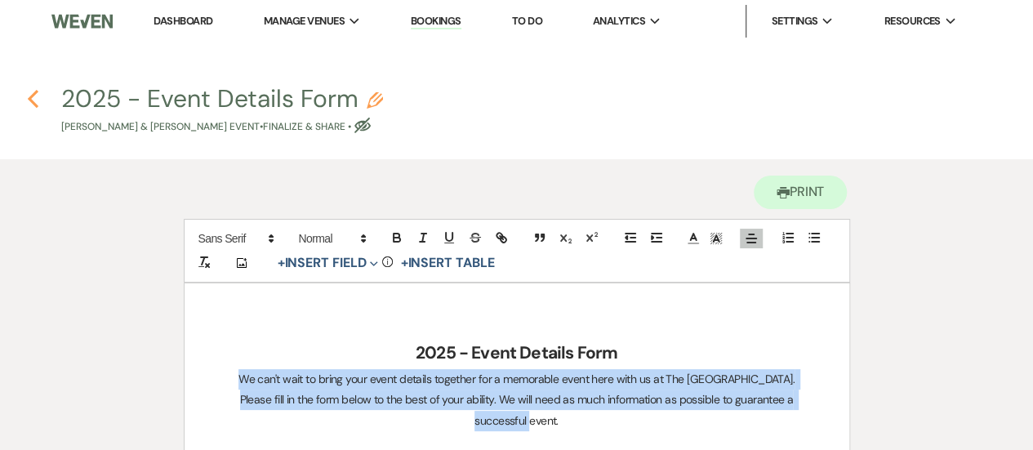
click at [29, 100] on use "button" at bounding box center [33, 99] width 11 height 18
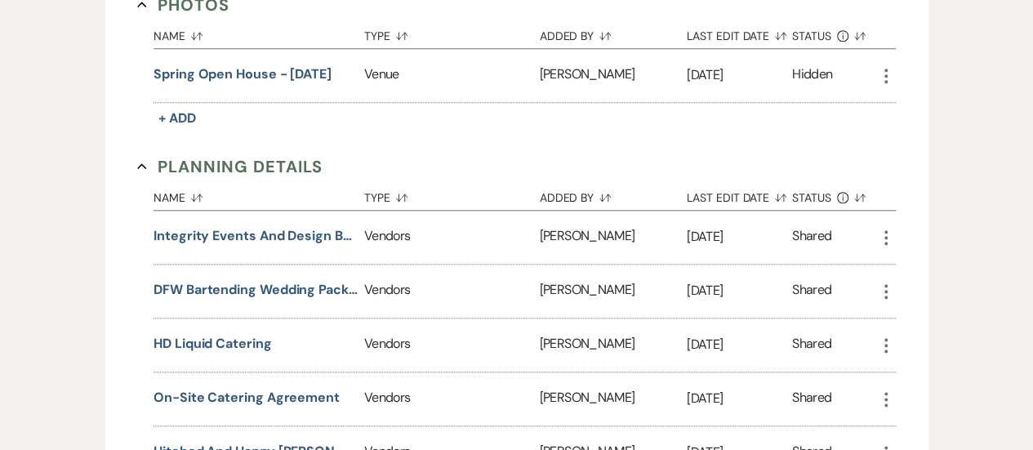
scroll to position [790, 0]
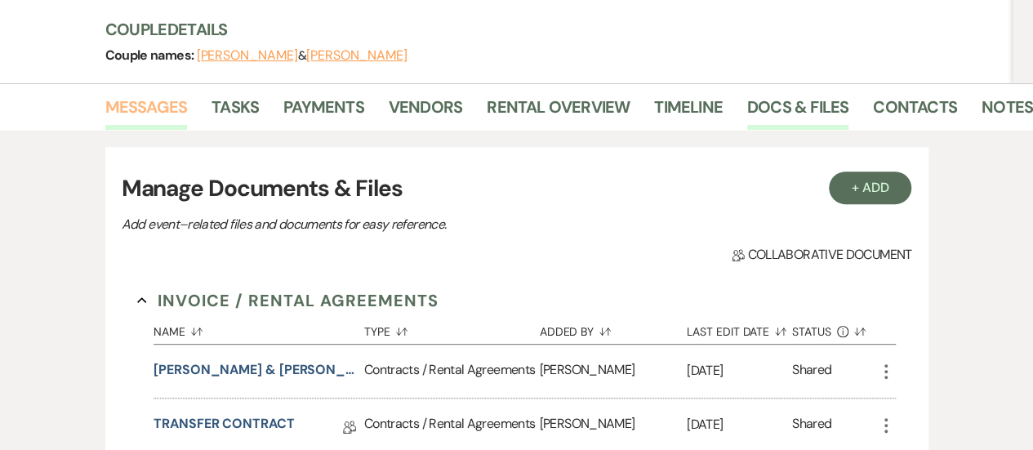
click at [137, 94] on link "Messages" at bounding box center [146, 112] width 83 height 36
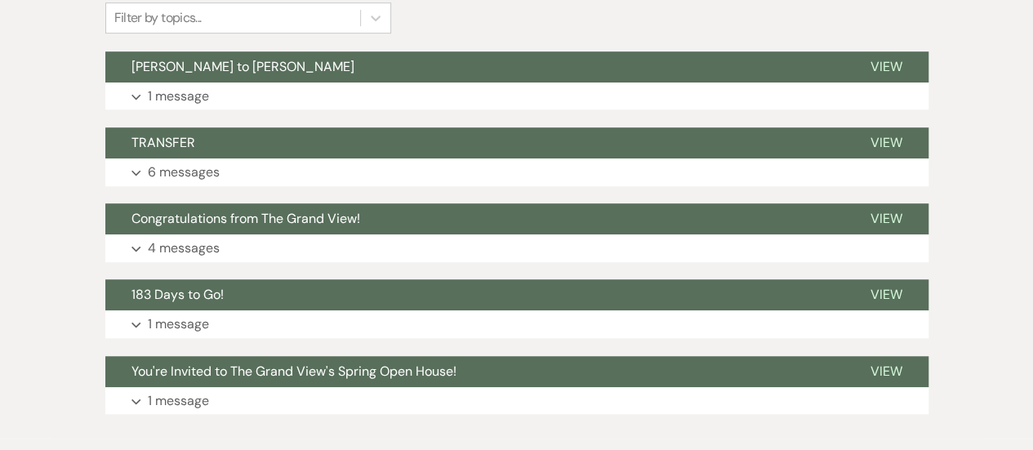
scroll to position [463, 0]
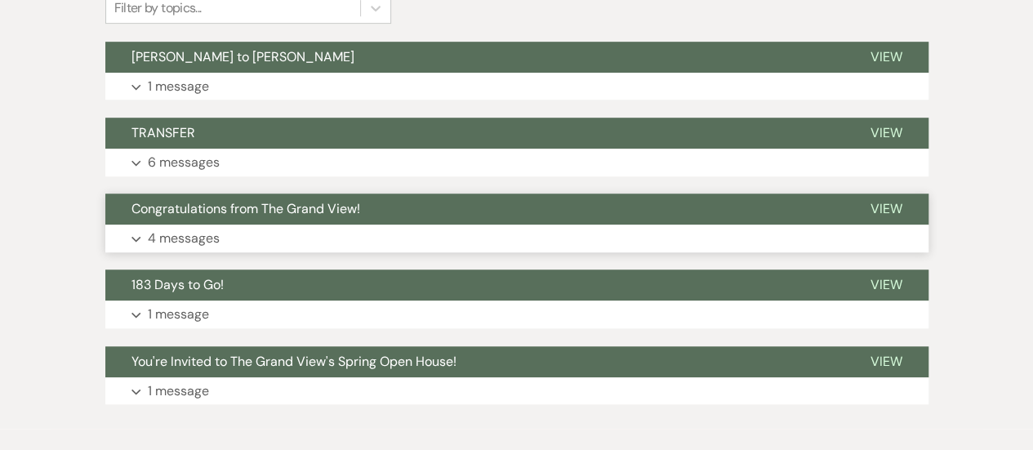
click at [253, 225] on button "Expand 4 messages" at bounding box center [517, 239] width 824 height 28
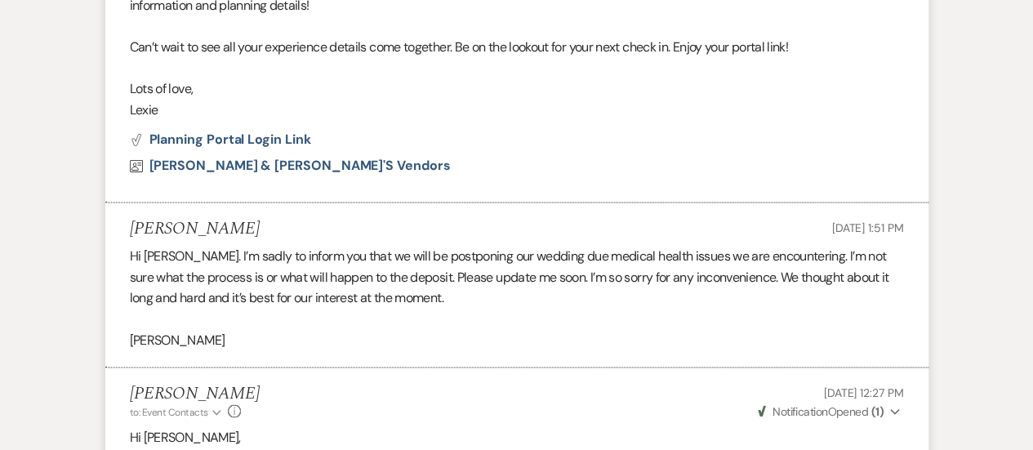
scroll to position [1234, 0]
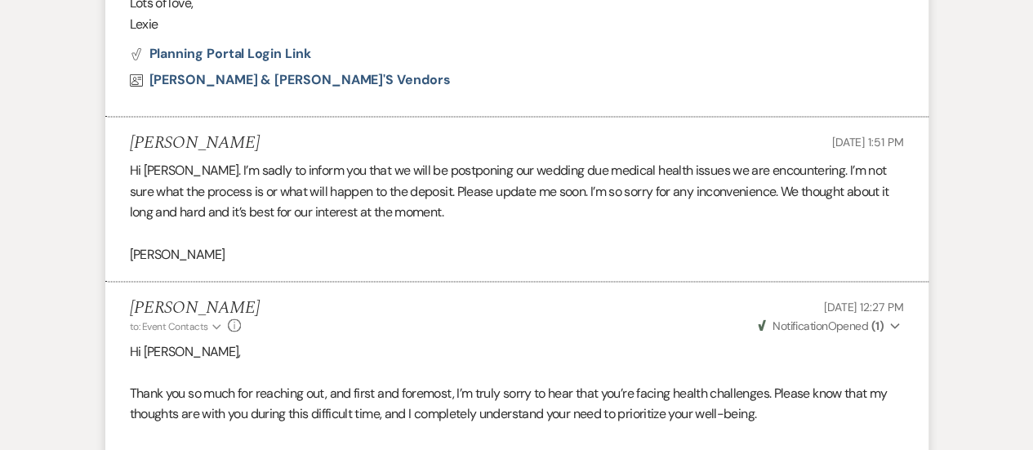
drag, startPoint x: 266, startPoint y: 220, endPoint x: 115, endPoint y: 104, distance: 189.9
click at [115, 117] on li "[PERSON_NAME] [DATE] 1:51 PM Hi [PERSON_NAME]. I’m sadly to inform you that we …" at bounding box center [517, 199] width 824 height 165
copy li "[PERSON_NAME] [DATE] 1:51 PM Hi [PERSON_NAME]. I’m sadly to inform you that we …"
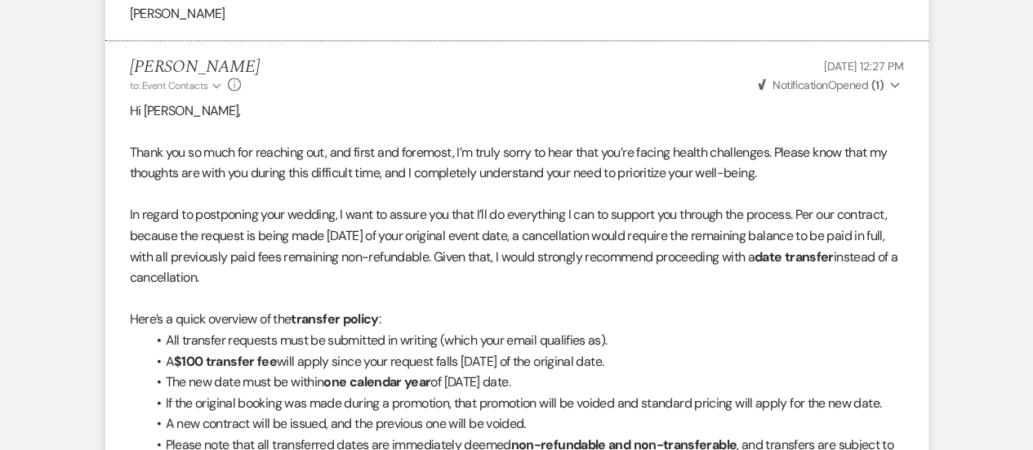
scroll to position [1334, 0]
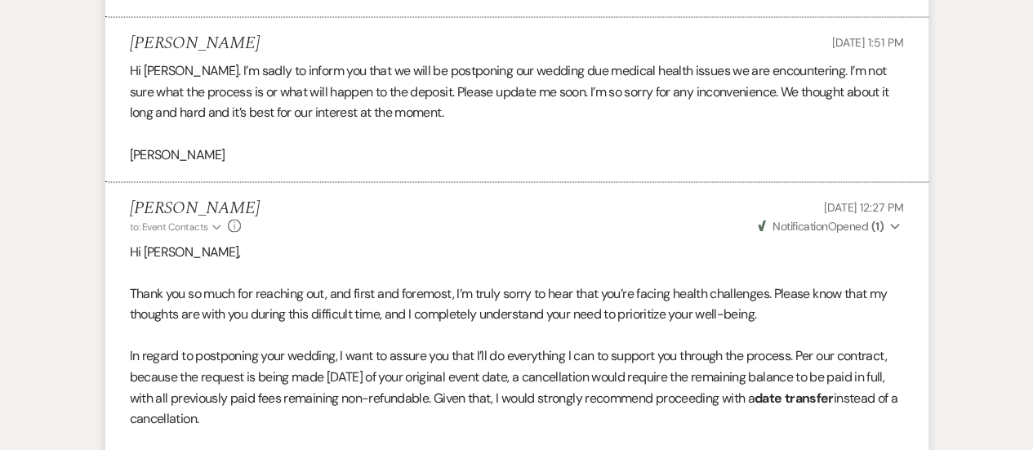
drag, startPoint x: 234, startPoint y: 378, endPoint x: 124, endPoint y: 171, distance: 234.6
copy li "Loremip Dolorsi am: Conse Adipisci Elitse Doei Tem 24, 8351, 96:79 IN Utlab Etd…"
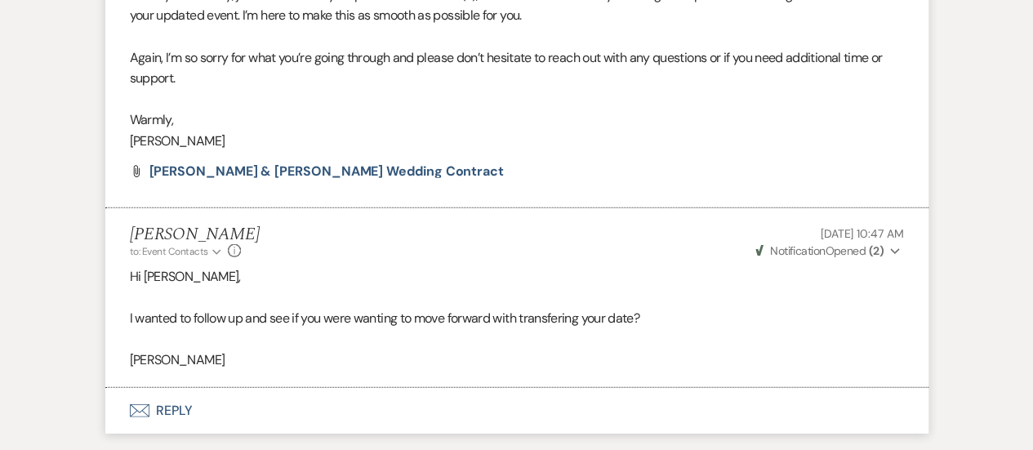
scroll to position [1987, 0]
drag, startPoint x: 248, startPoint y: 319, endPoint x: 123, endPoint y: 190, distance: 179.7
click at [123, 209] on li "[PERSON_NAME] to: Event Contacts Expand Info [DATE] 10:47 AM Weven Check Notifi…" at bounding box center [517, 299] width 824 height 180
copy li "[PERSON_NAME] to: Event Contacts Expand Info [DATE] 10:47 AM Weven Check Notifi…"
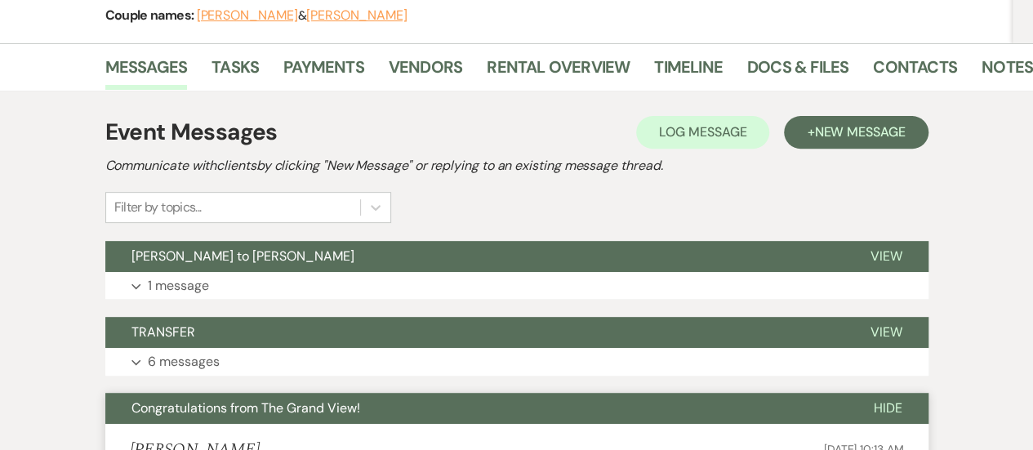
scroll to position [265, 0]
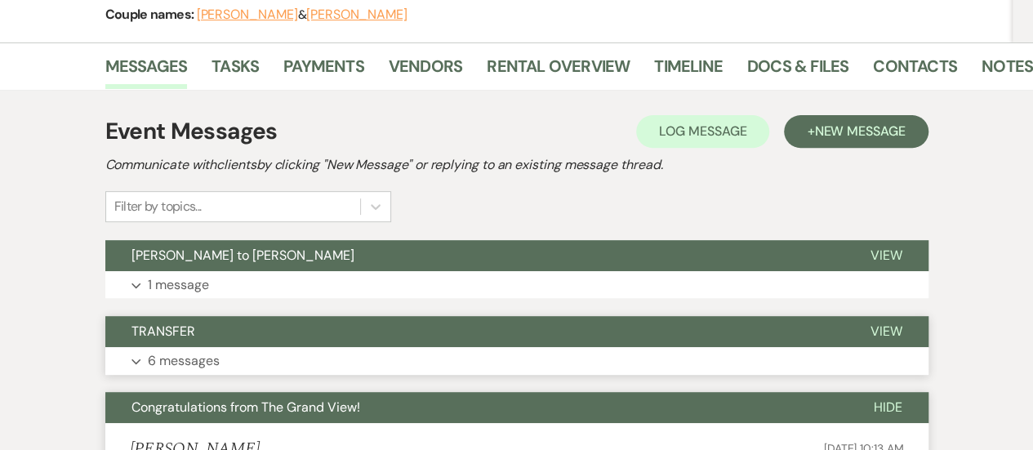
click at [212, 316] on button "TRANSFER" at bounding box center [474, 331] width 739 height 31
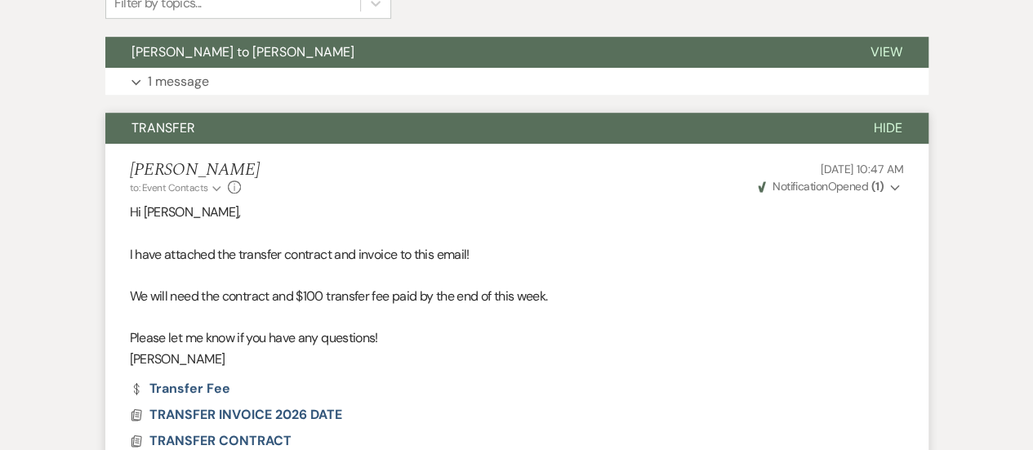
scroll to position [476, 0]
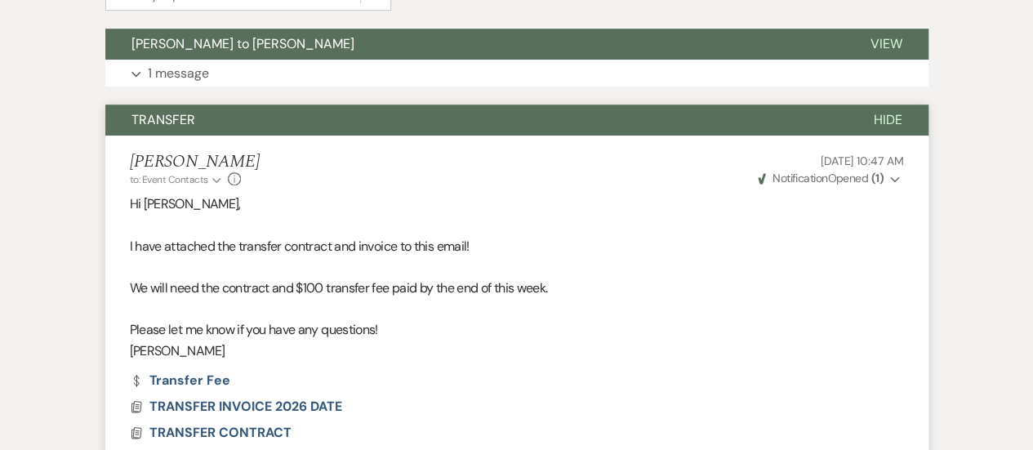
drag, startPoint x: 246, startPoint y: 313, endPoint x: 106, endPoint y: 122, distance: 236.8
click at [106, 136] on li "[PERSON_NAME] to: Event Contacts Expand Info [DATE] 10:47 AM Weven Check Notifi…" at bounding box center [517, 303] width 824 height 334
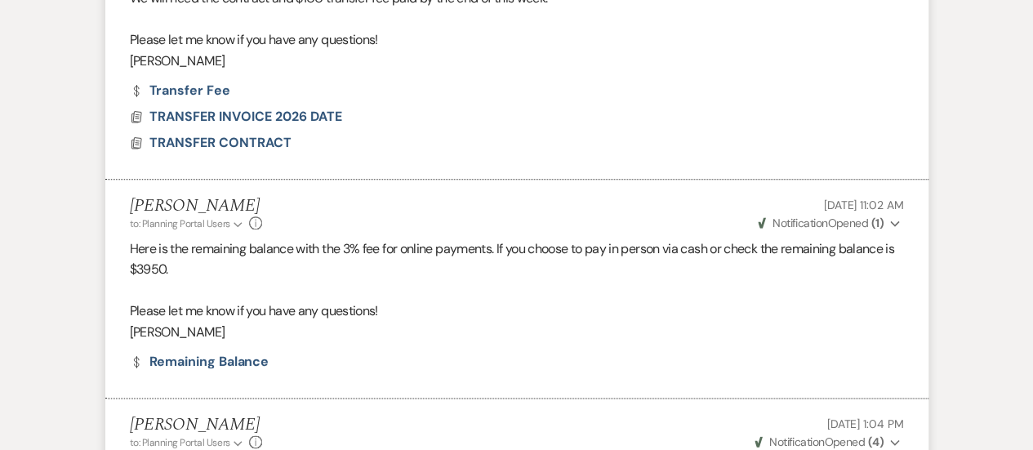
scroll to position [772, 0]
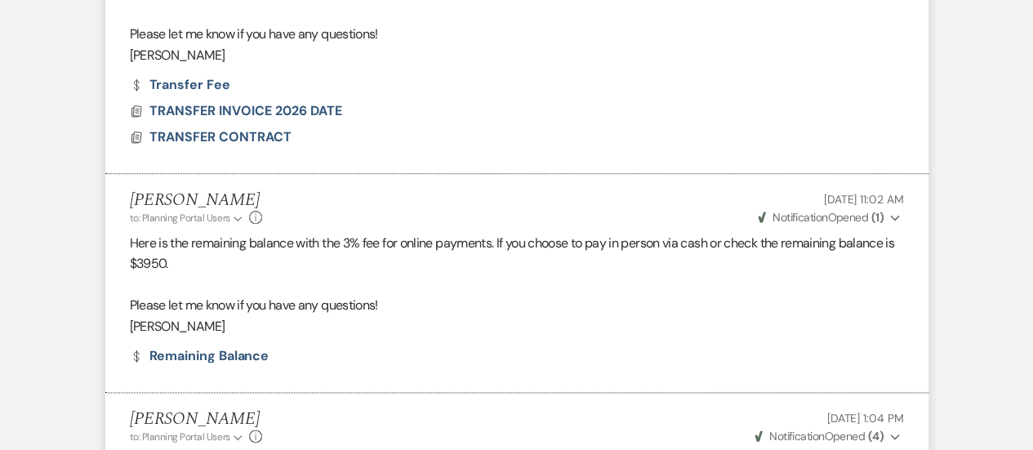
drag, startPoint x: 249, startPoint y: 287, endPoint x: 114, endPoint y: 151, distance: 191.2
click at [114, 174] on li "[PERSON_NAME] to: Planning Portal Users Expand Info [DATE] 11:02 AM Weven Check…" at bounding box center [517, 283] width 824 height 219
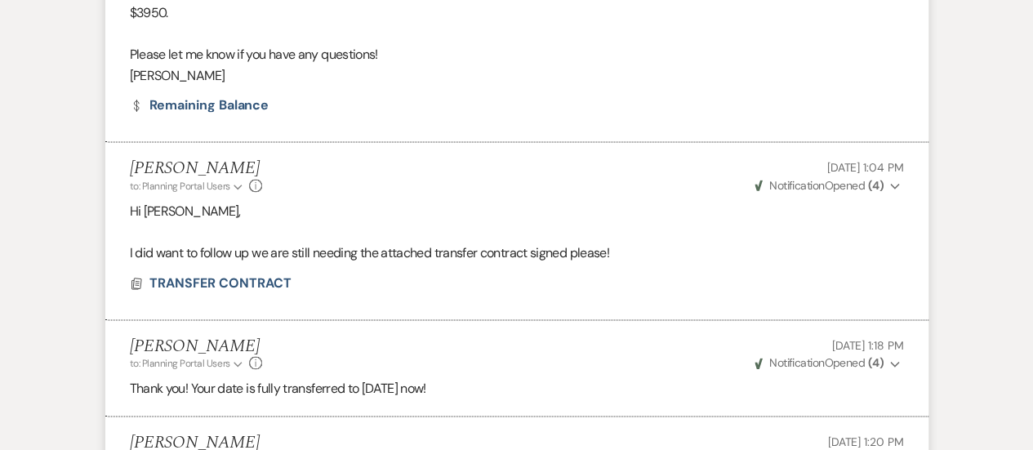
scroll to position [1035, 0]
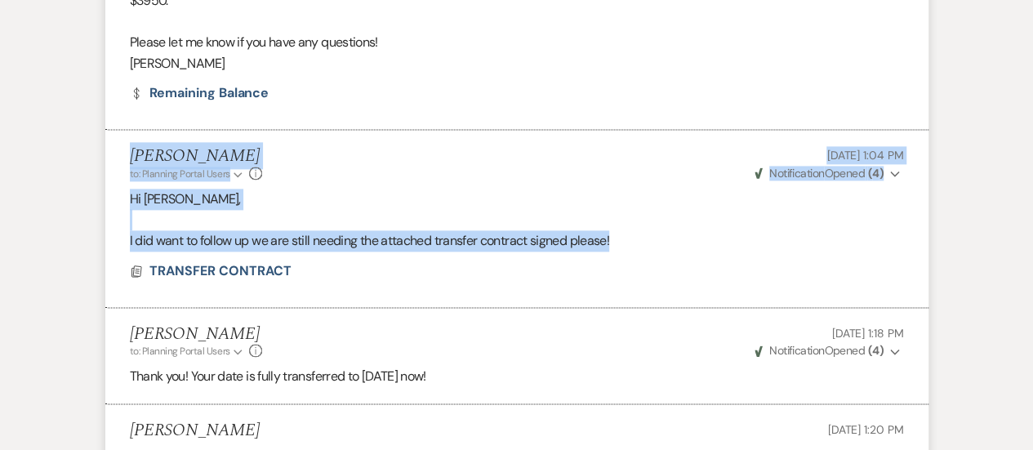
drag, startPoint x: 623, startPoint y: 209, endPoint x: 123, endPoint y: 109, distance: 509.2
click at [123, 130] on li "[PERSON_NAME] to: Planning Portal Users Expand Info [DATE] 1:04 PM Weven Check …" at bounding box center [517, 218] width 824 height 177
drag, startPoint x: 443, startPoint y: 336, endPoint x: 118, endPoint y: 288, distance: 328.6
click at [118, 308] on li "[PERSON_NAME] to: Planning Portal Users Expand Info [DATE] 1:18 PM Weven Check …" at bounding box center [517, 356] width 824 height 96
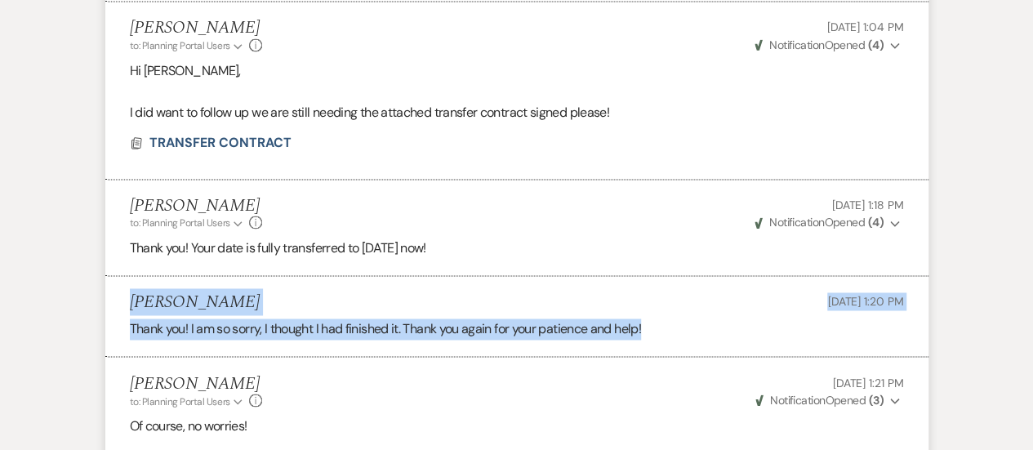
drag, startPoint x: 658, startPoint y: 287, endPoint x: 112, endPoint y: 254, distance: 546.7
click at [112, 276] on li "[PERSON_NAME] [DATE] 1:20 PM Thank you! I am so sorry, I thought I had finished…" at bounding box center [517, 316] width 824 height 81
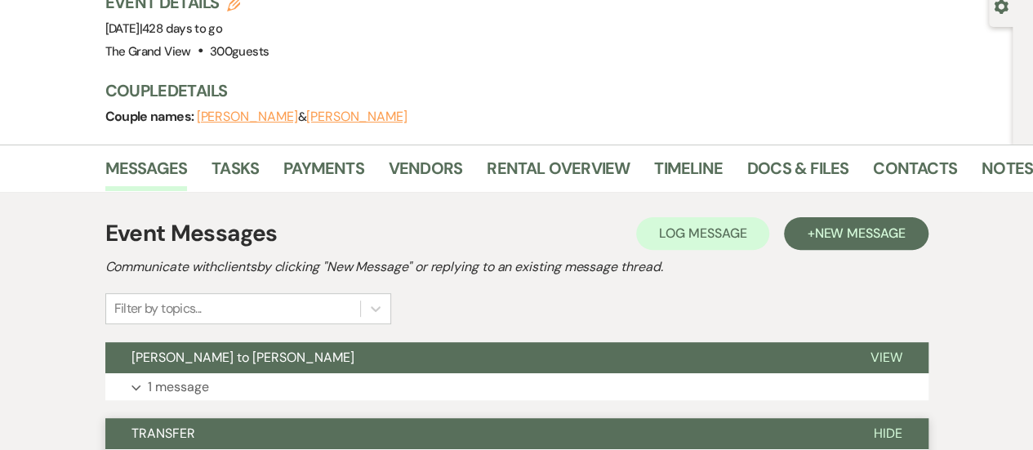
scroll to position [205, 0]
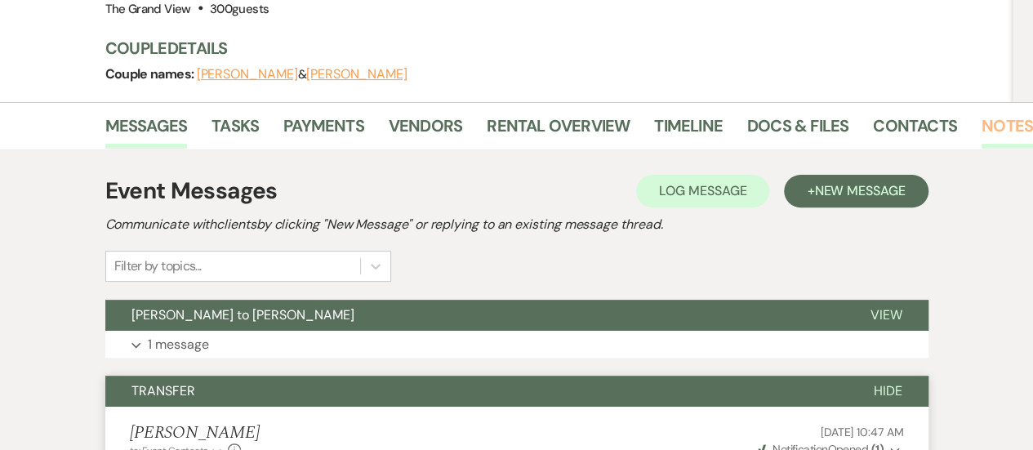
click at [1015, 113] on link "Notes" at bounding box center [1007, 131] width 51 height 36
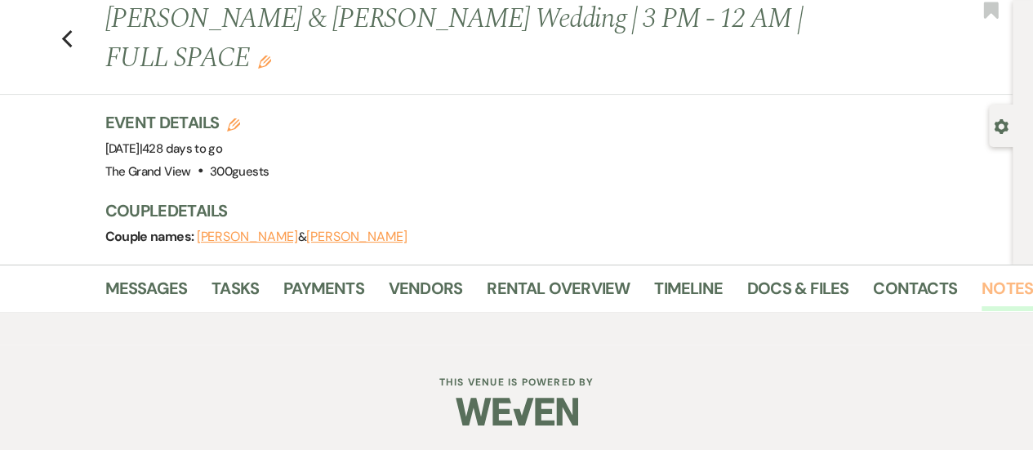
scroll to position [205, 0]
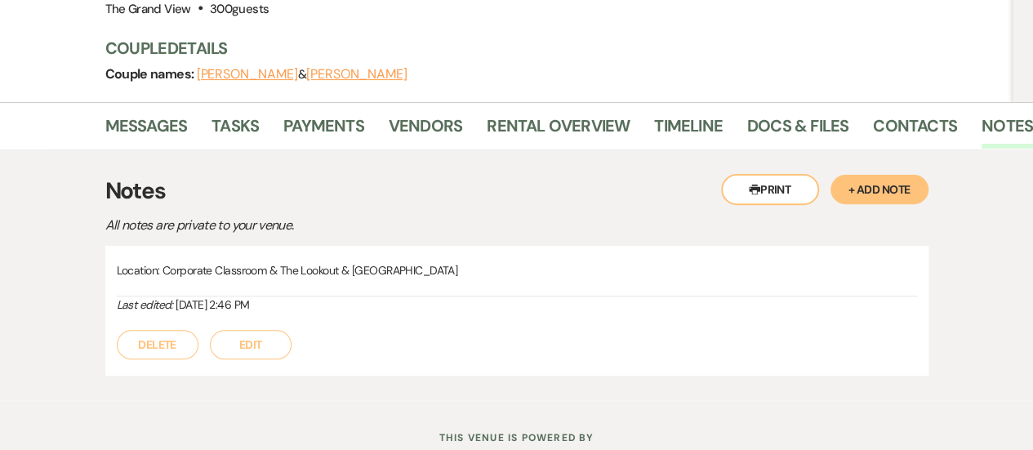
click at [889, 102] on div "Messages Tasks Payments Vendors Rental Overview Timeline Docs & Files Contacts …" at bounding box center [516, 125] width 1033 height 47
click at [891, 113] on link "Contacts" at bounding box center [915, 131] width 84 height 36
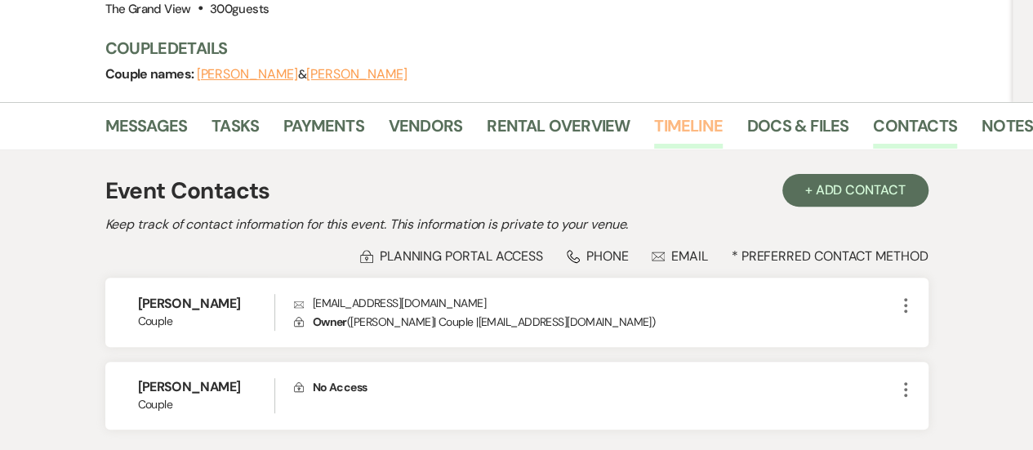
click at [672, 113] on link "Timeline" at bounding box center [688, 131] width 69 height 36
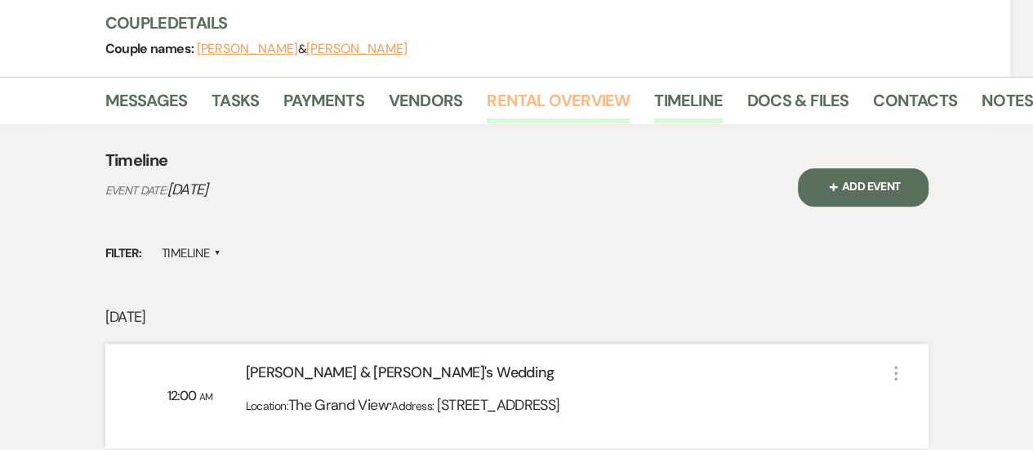
click at [562, 87] on link "Rental Overview" at bounding box center [558, 105] width 143 height 36
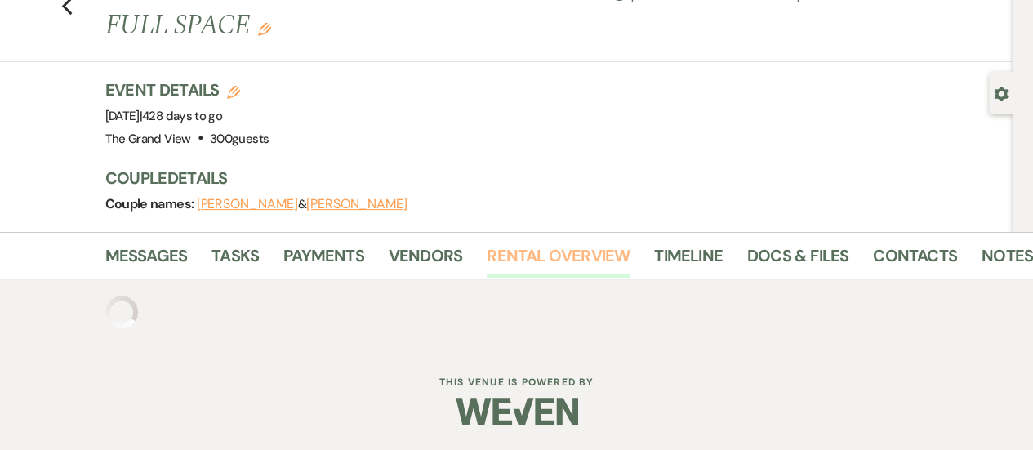
scroll to position [230, 0]
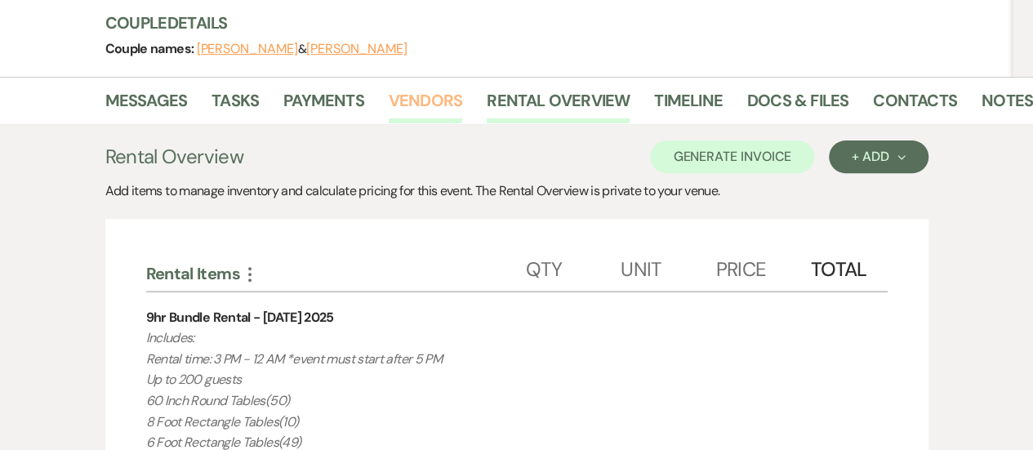
click at [425, 87] on link "Vendors" at bounding box center [426, 105] width 74 height 36
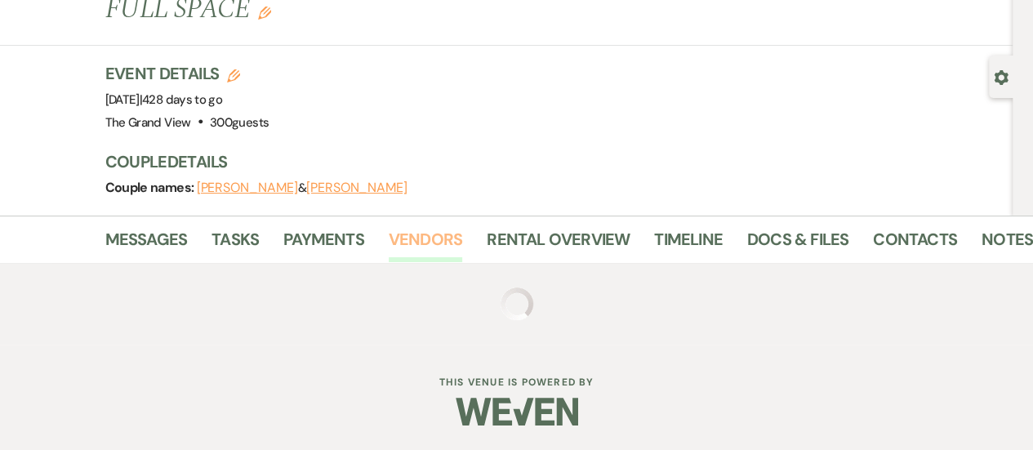
scroll to position [230, 0]
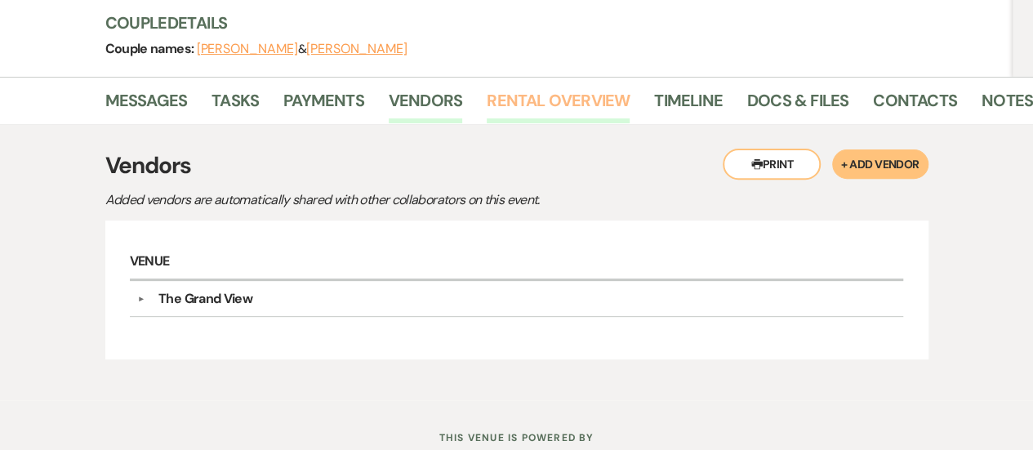
click at [569, 87] on link "Rental Overview" at bounding box center [558, 105] width 143 height 36
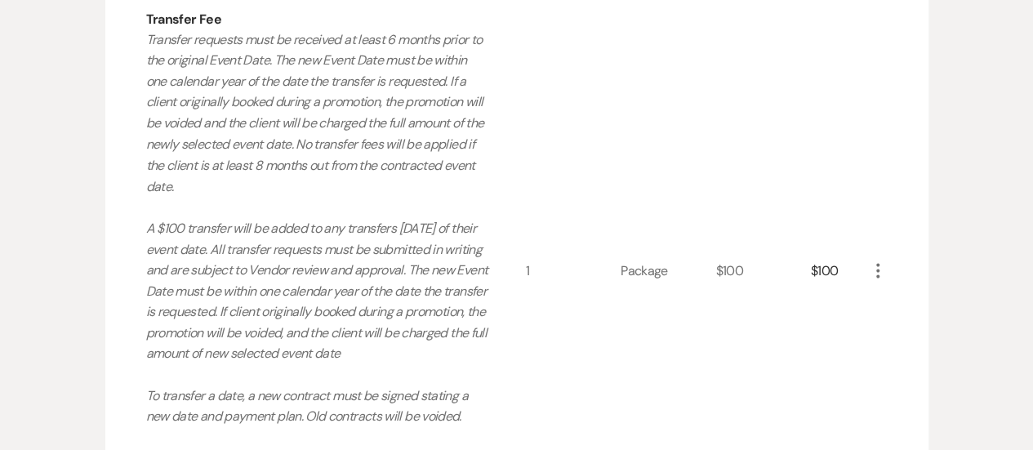
scroll to position [1384, 0]
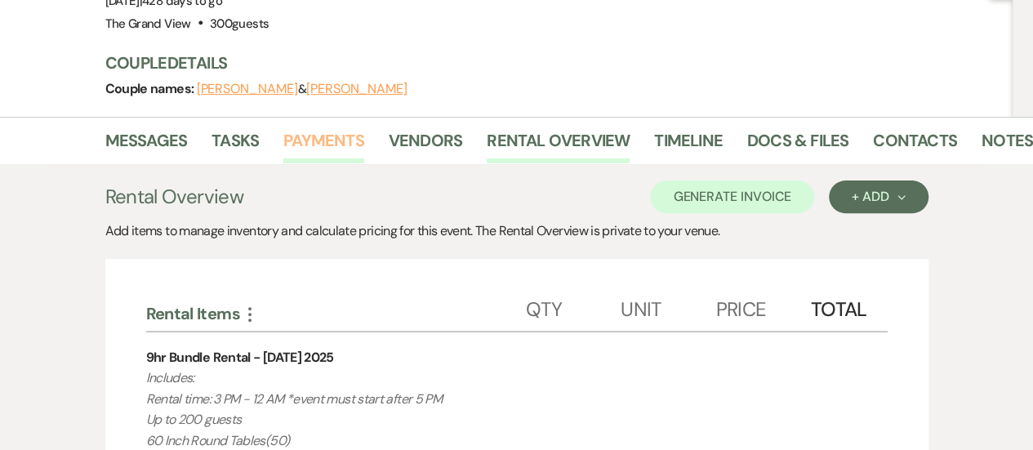
click at [322, 127] on link "Payments" at bounding box center [323, 145] width 81 height 36
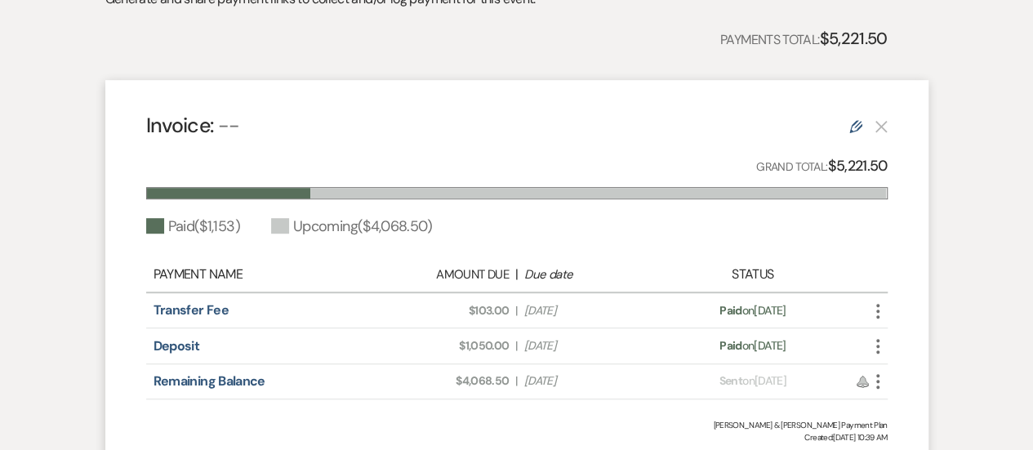
scroll to position [434, 0]
click at [852, 121] on icon "Edit" at bounding box center [856, 127] width 13 height 13
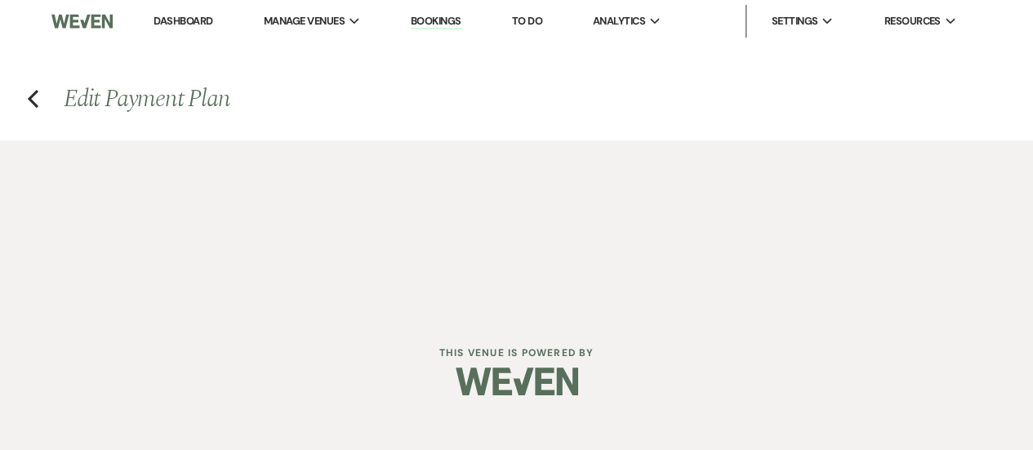
select select "1"
select select "true"
select select "2"
select select "flat"
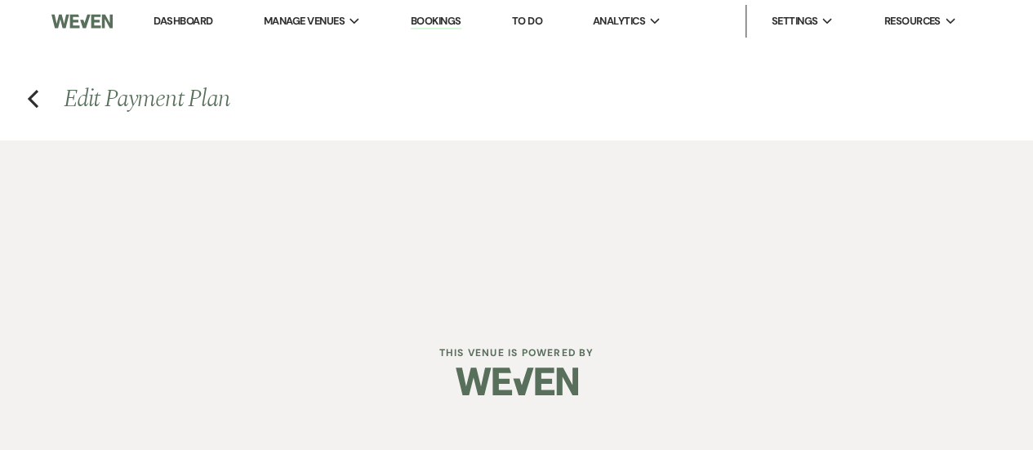
select select "client"
select select "weeks"
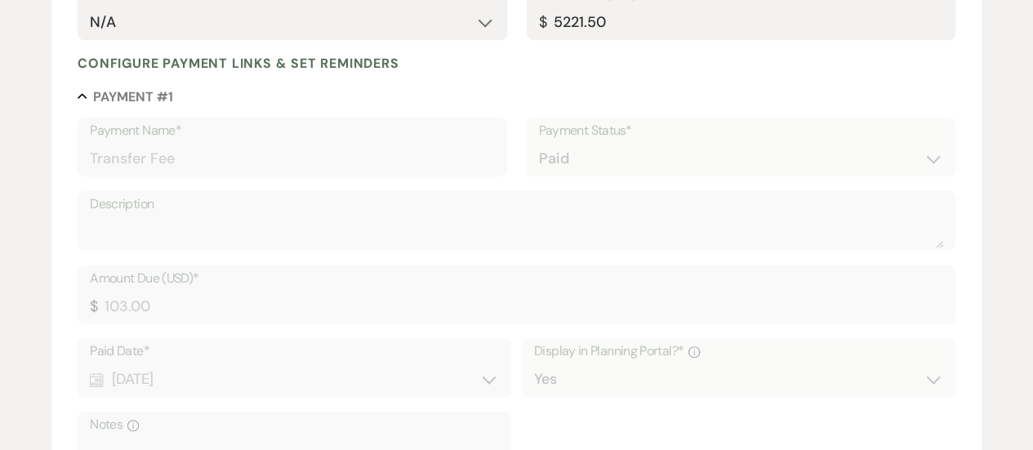
scroll to position [374, 0]
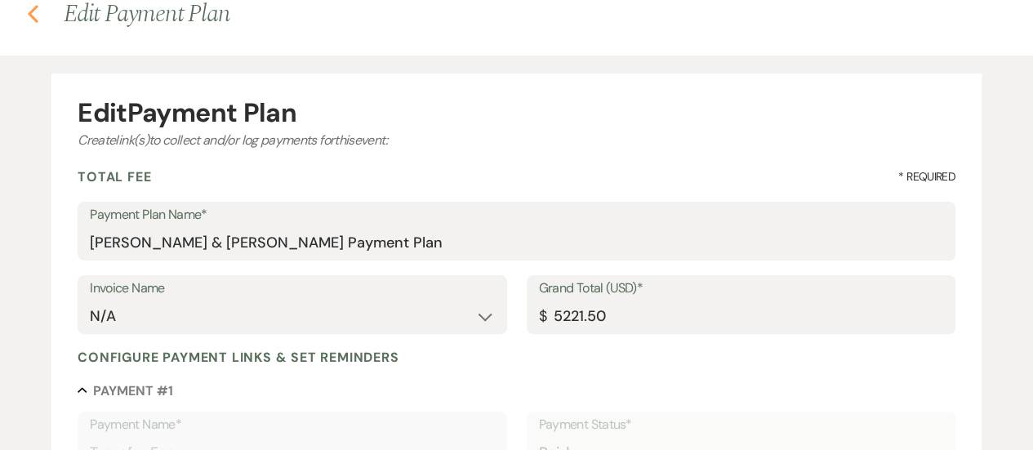
click at [38, 12] on icon "Previous" at bounding box center [33, 14] width 12 height 20
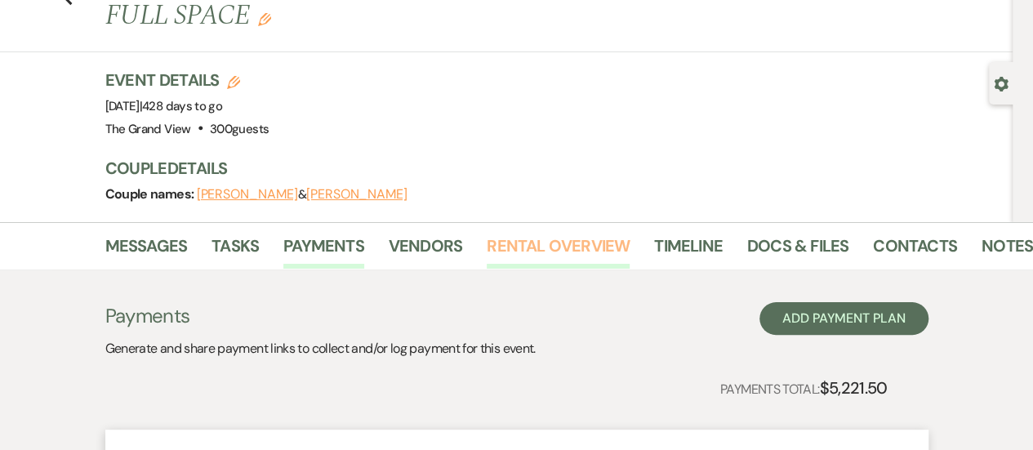
click at [556, 233] on link "Rental Overview" at bounding box center [558, 251] width 143 height 36
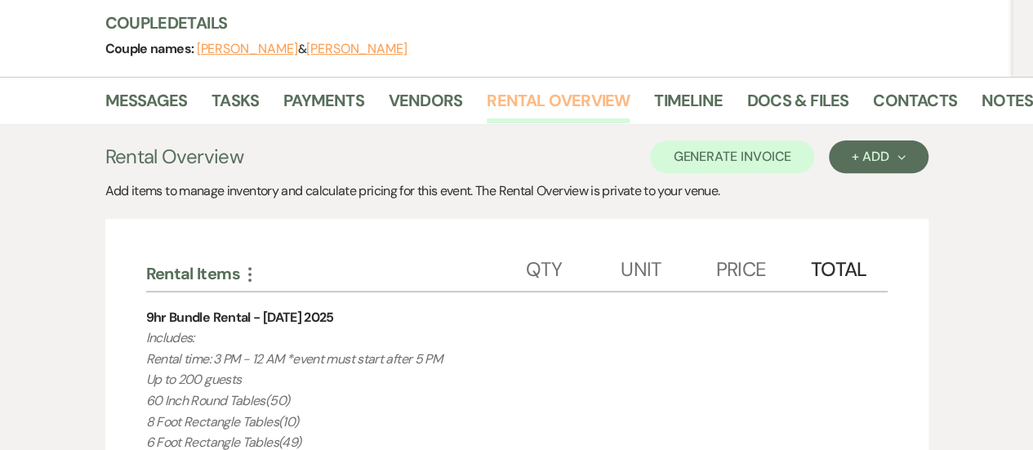
scroll to position [208, 0]
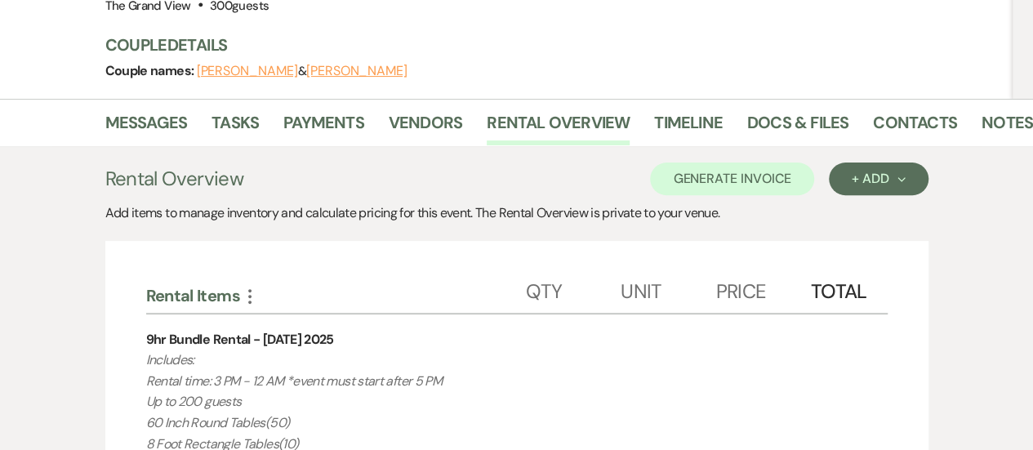
click at [828, 106] on li "Docs & Files" at bounding box center [811, 125] width 126 height 39
click at [774, 109] on link "Docs & Files" at bounding box center [798, 127] width 101 height 36
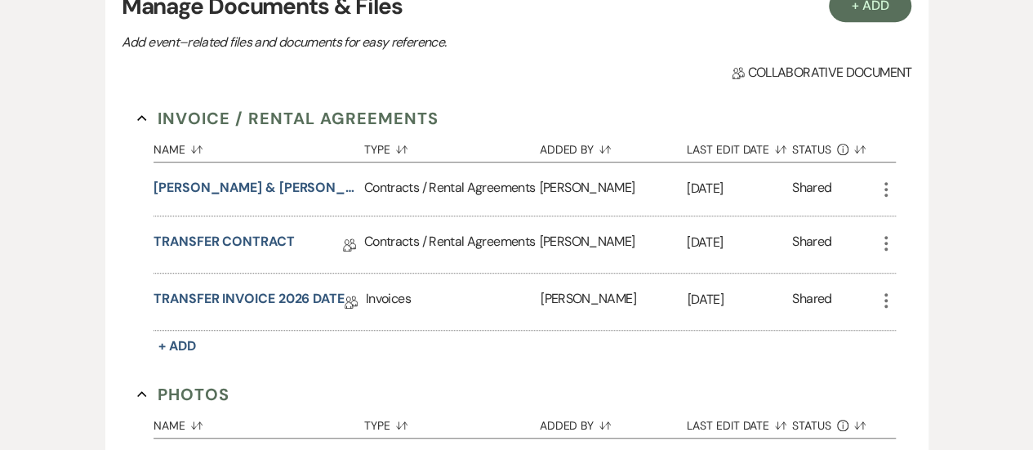
scroll to position [408, 0]
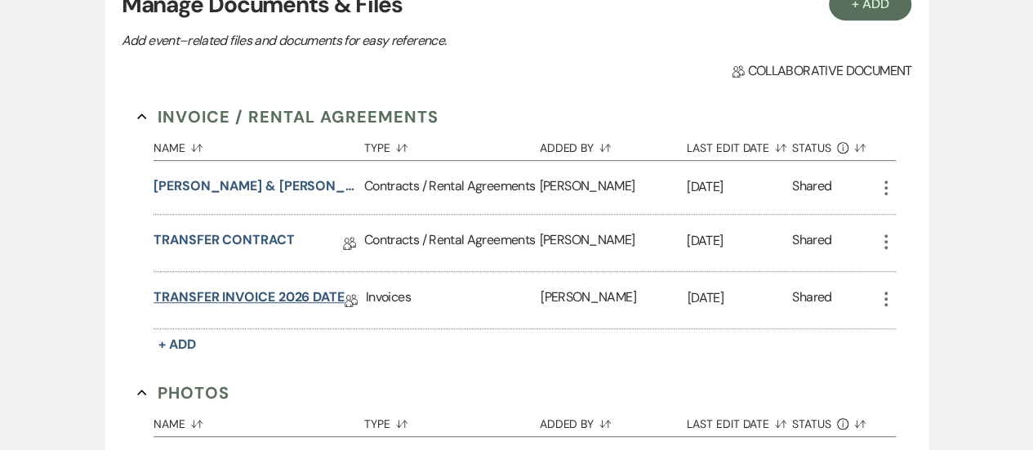
click at [270, 288] on link "TRANSFER INVOICE 2026 DATE" at bounding box center [249, 300] width 191 height 25
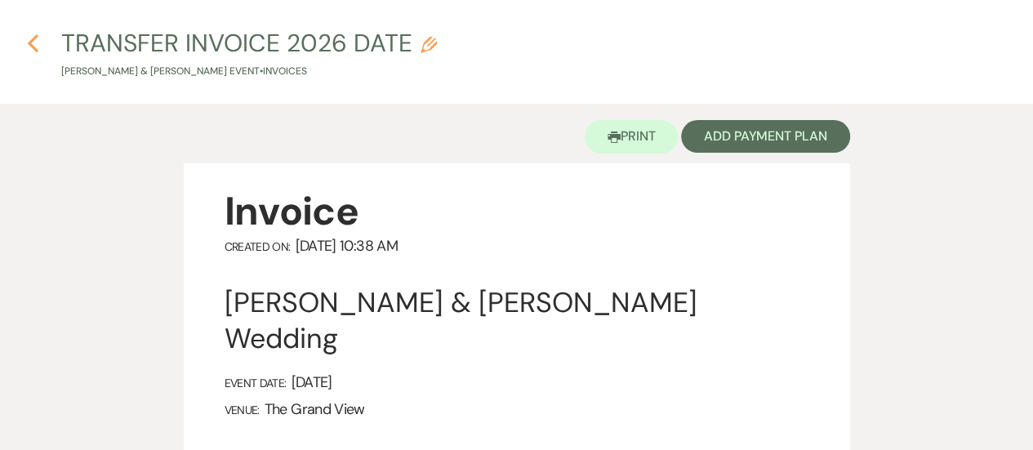
click at [35, 51] on icon "Previous" at bounding box center [33, 43] width 12 height 20
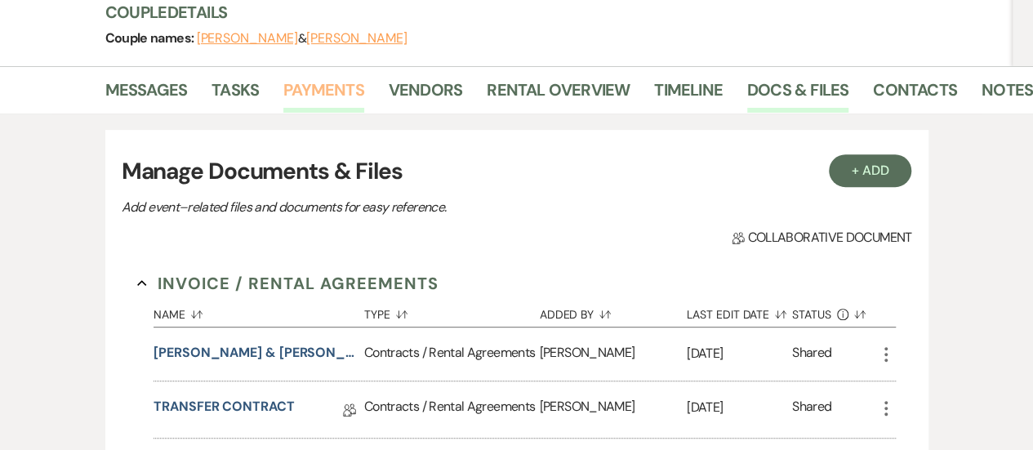
click at [319, 77] on link "Payments" at bounding box center [323, 95] width 81 height 36
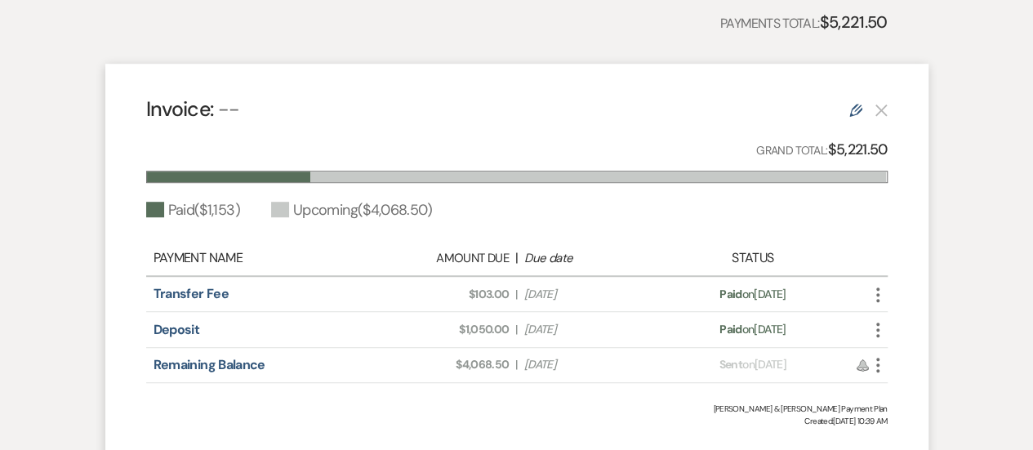
scroll to position [450, 0]
click at [856, 105] on icon "Edit" at bounding box center [856, 111] width 13 height 13
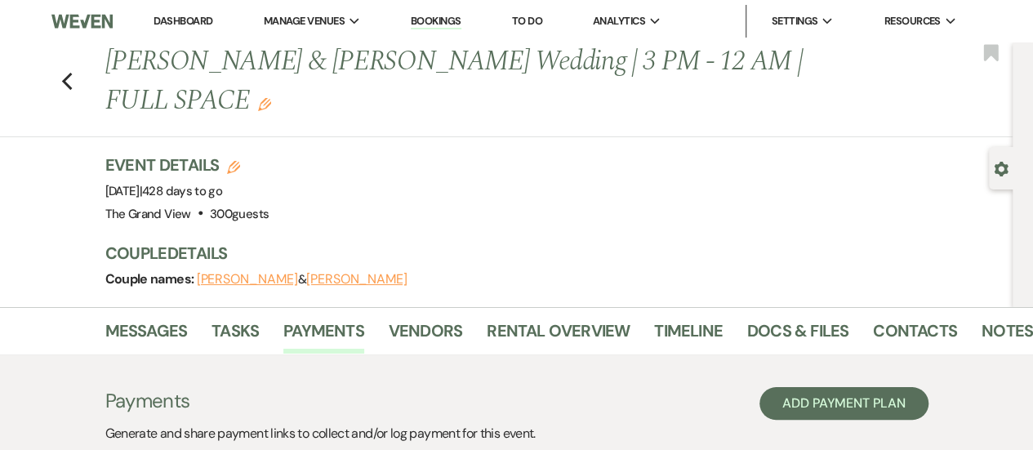
select select "1"
select select "true"
select select "2"
select select "flat"
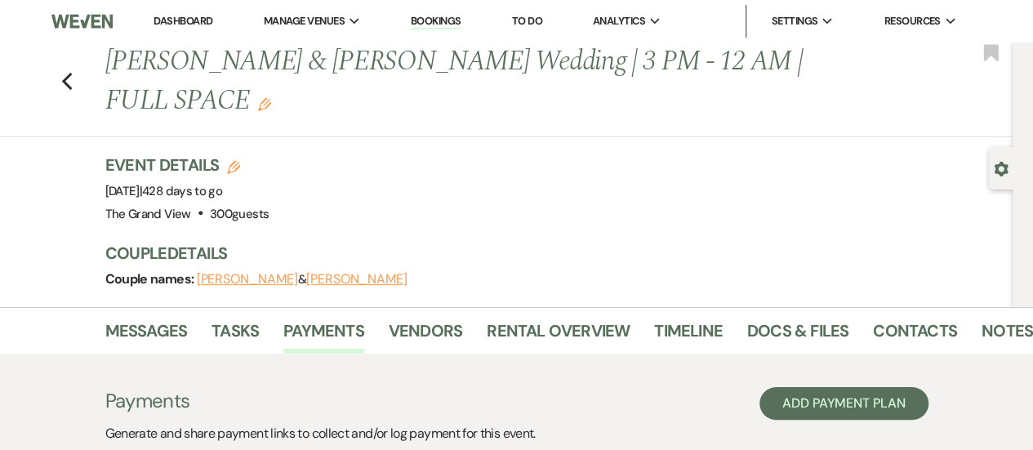
select select "client"
select select "weeks"
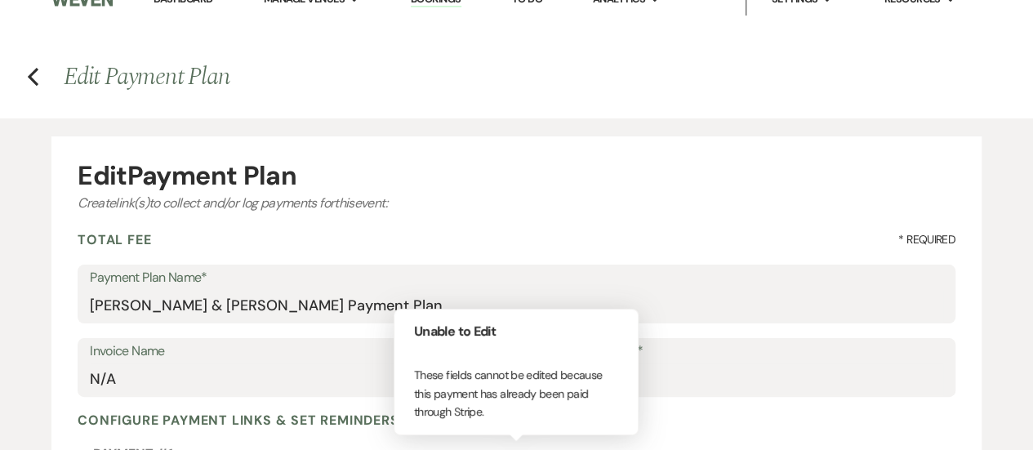
scroll to position [11, 0]
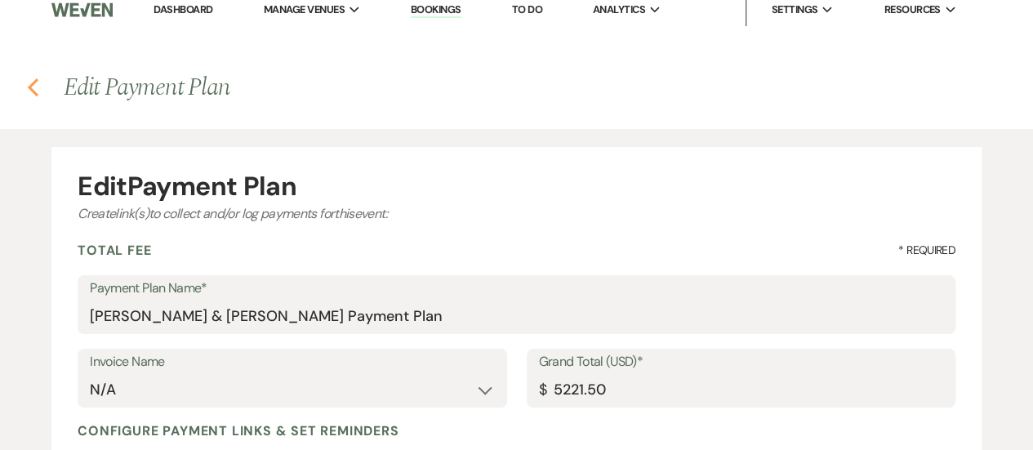
click at [32, 84] on use "button" at bounding box center [33, 87] width 11 height 18
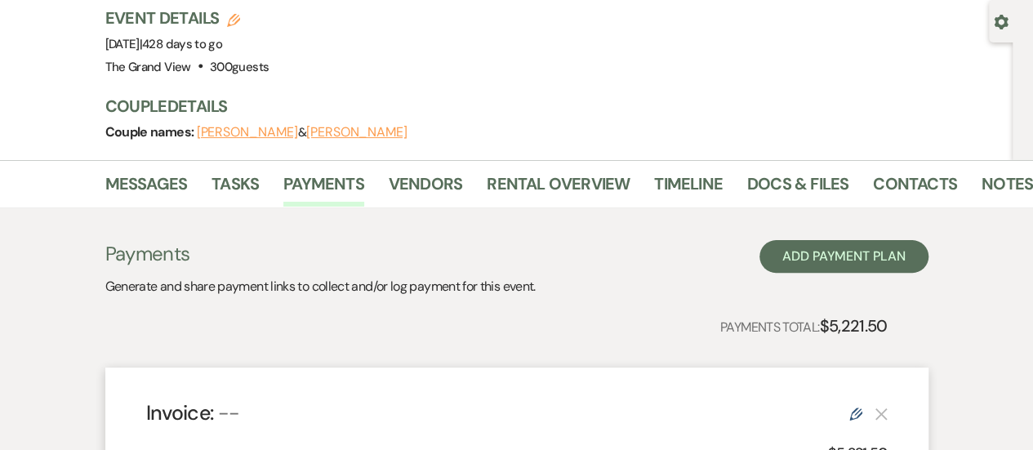
scroll to position [148, 0]
click at [614, 170] on link "Rental Overview" at bounding box center [558, 188] width 143 height 36
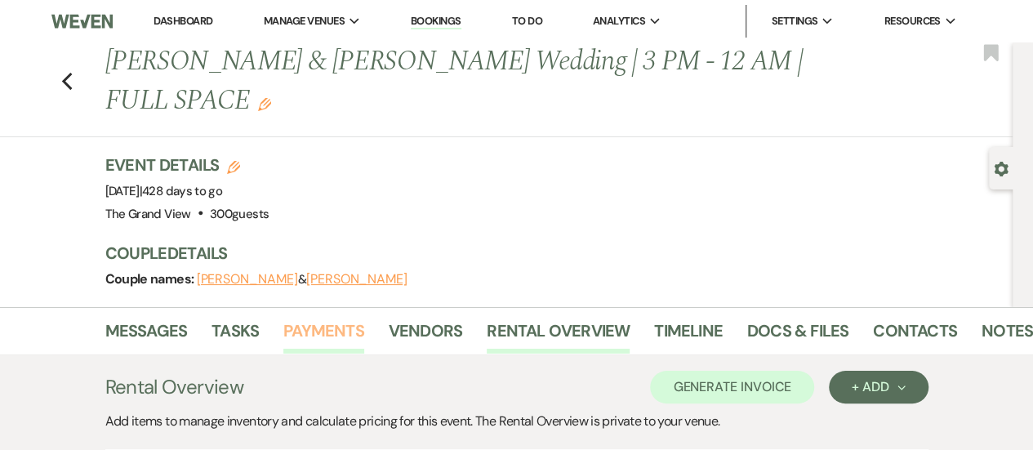
click at [307, 318] on link "Payments" at bounding box center [323, 336] width 81 height 36
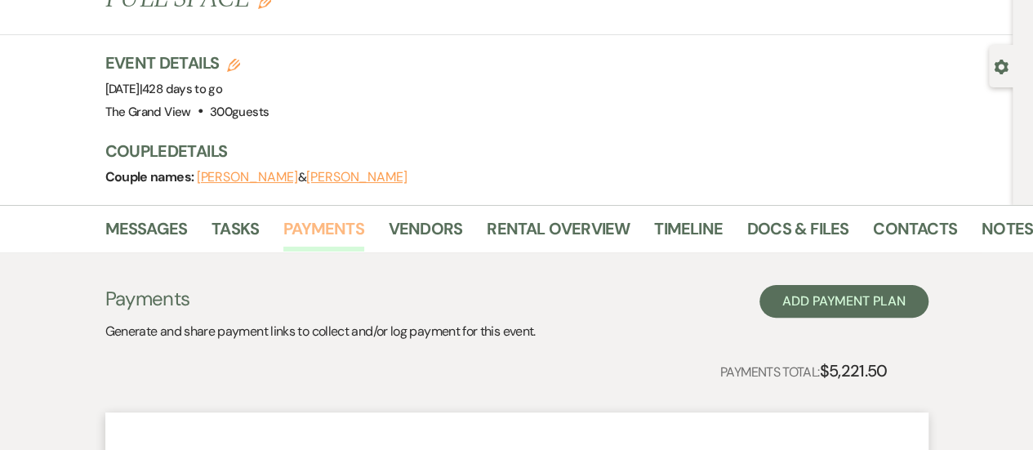
scroll to position [57, 0]
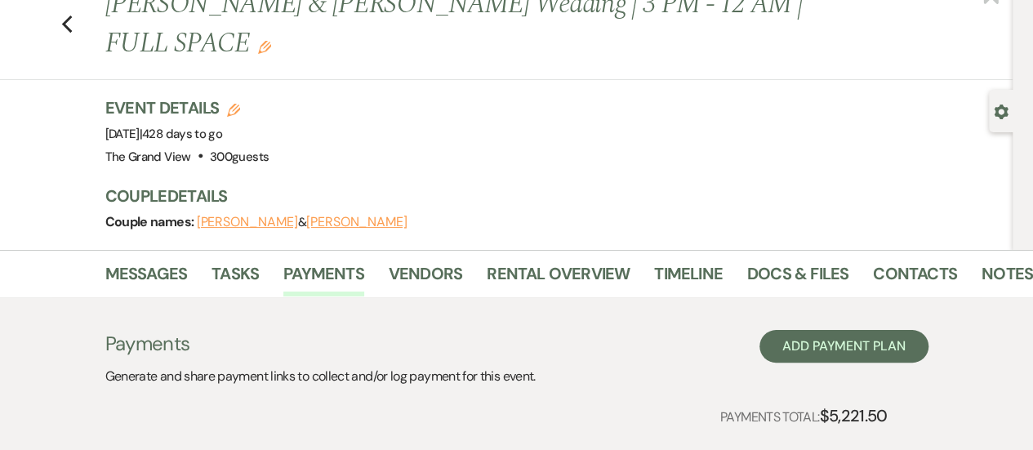
click at [757, 250] on div "Messages Tasks Payments Vendors Rental Overview Timeline Docs & Files Contacts …" at bounding box center [516, 273] width 1033 height 47
click at [781, 261] on link "Docs & Files" at bounding box center [798, 279] width 101 height 36
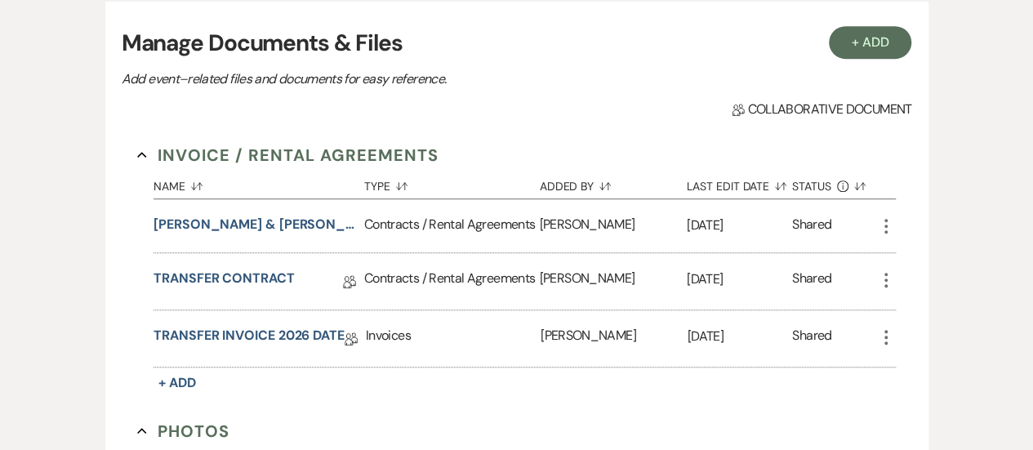
scroll to position [373, 0]
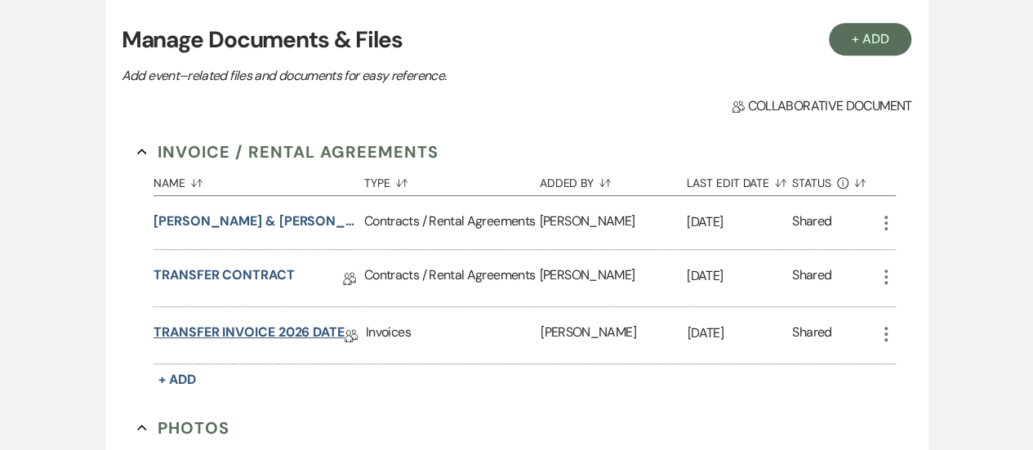
click at [266, 323] on link "TRANSFER INVOICE 2026 DATE" at bounding box center [249, 335] width 191 height 25
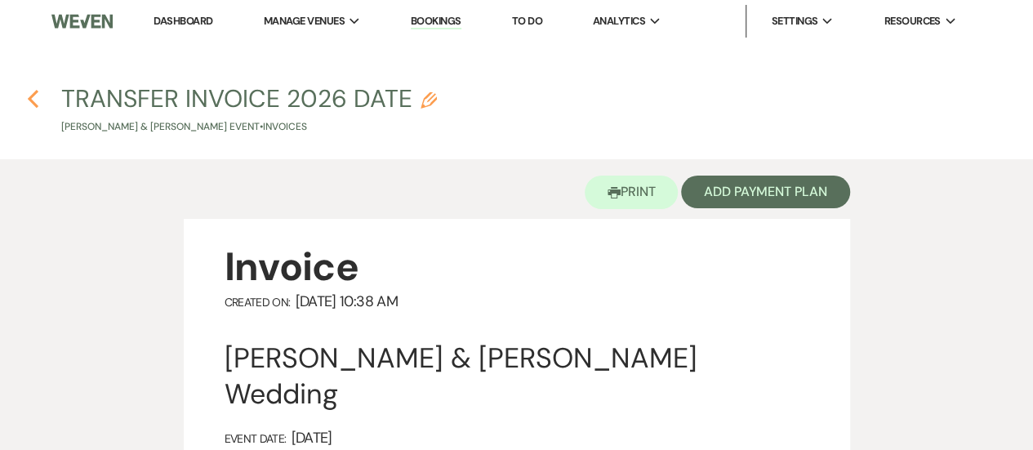
click at [32, 94] on icon "Previous" at bounding box center [33, 99] width 12 height 20
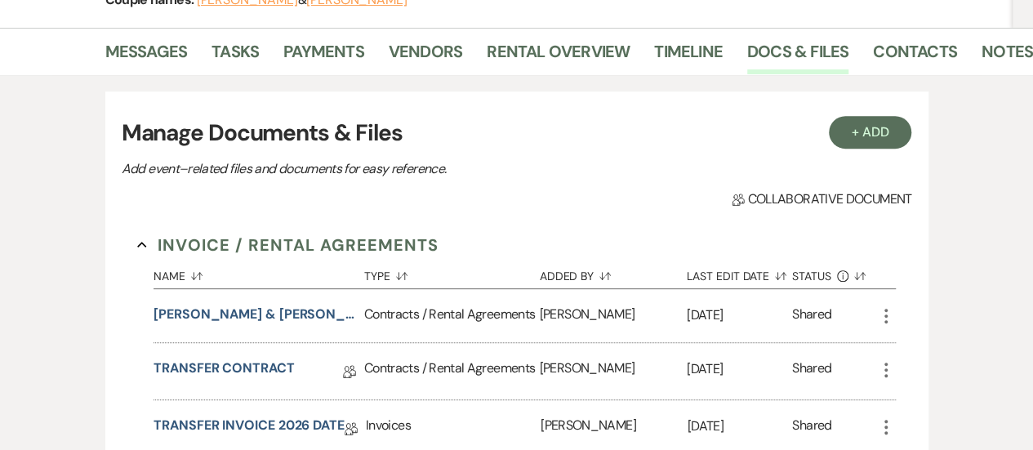
scroll to position [279, 0]
click at [317, 38] on link "Payments" at bounding box center [323, 56] width 81 height 36
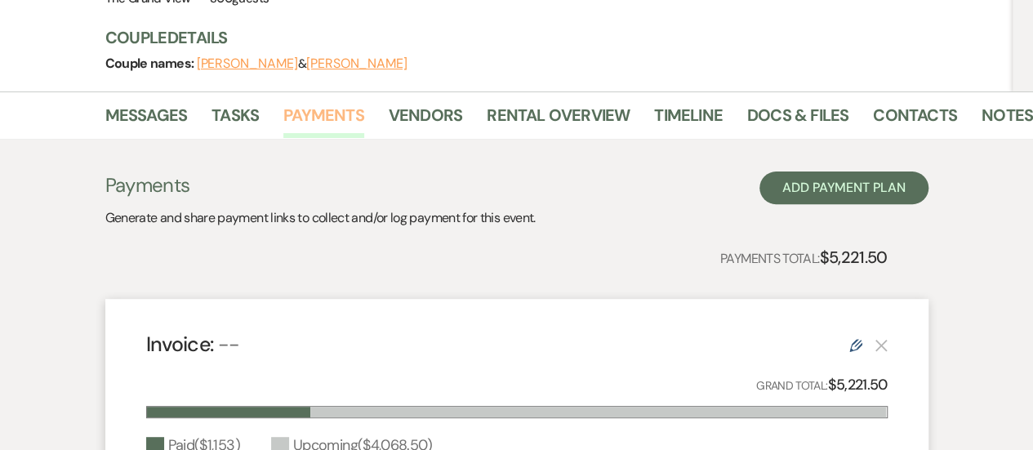
scroll to position [211, 0]
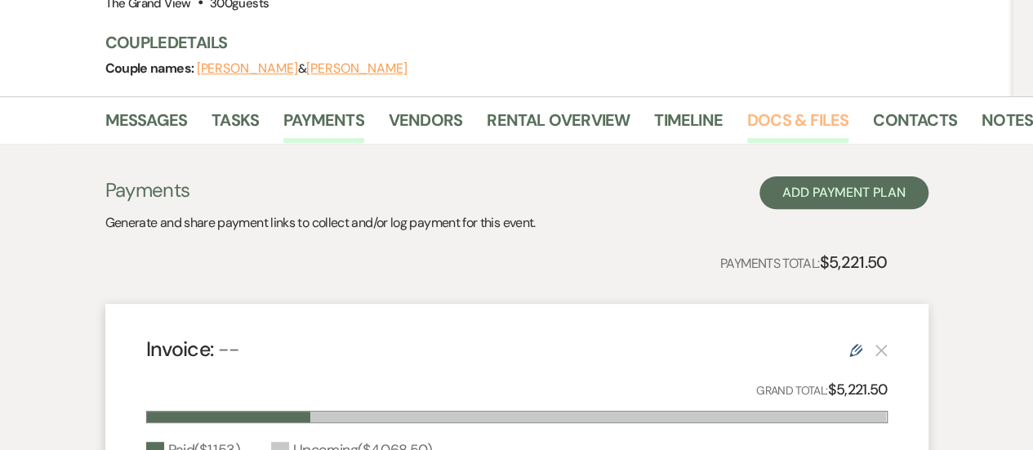
click at [779, 107] on link "Docs & Files" at bounding box center [798, 125] width 101 height 36
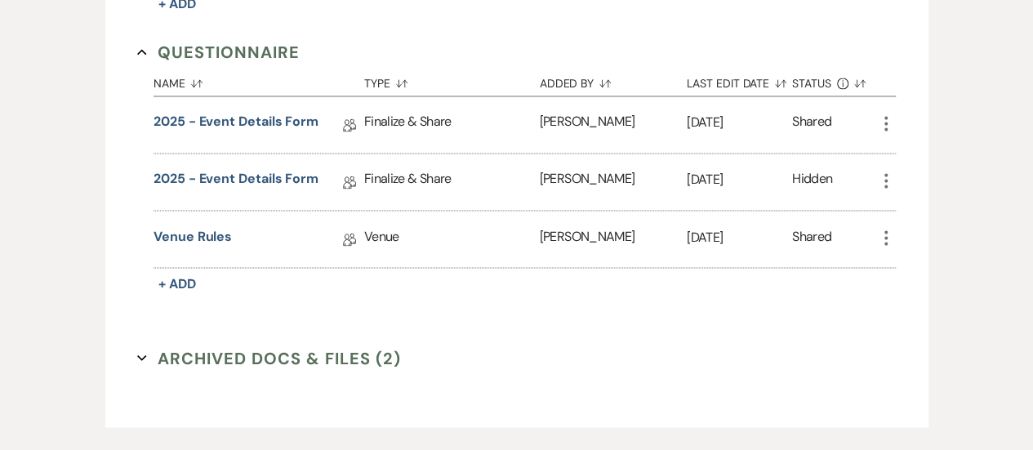
click at [208, 346] on button "Archived Docs & Files (2) Expand" at bounding box center [269, 358] width 264 height 25
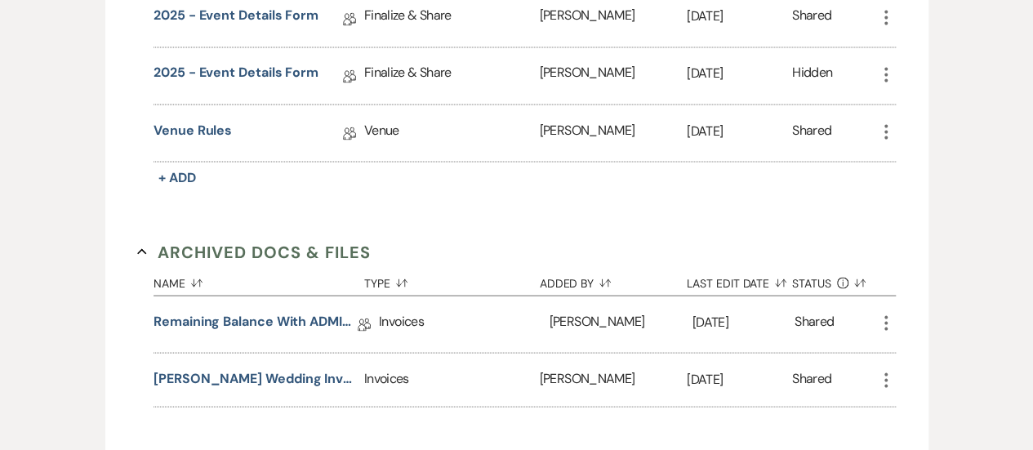
scroll to position [1469, 0]
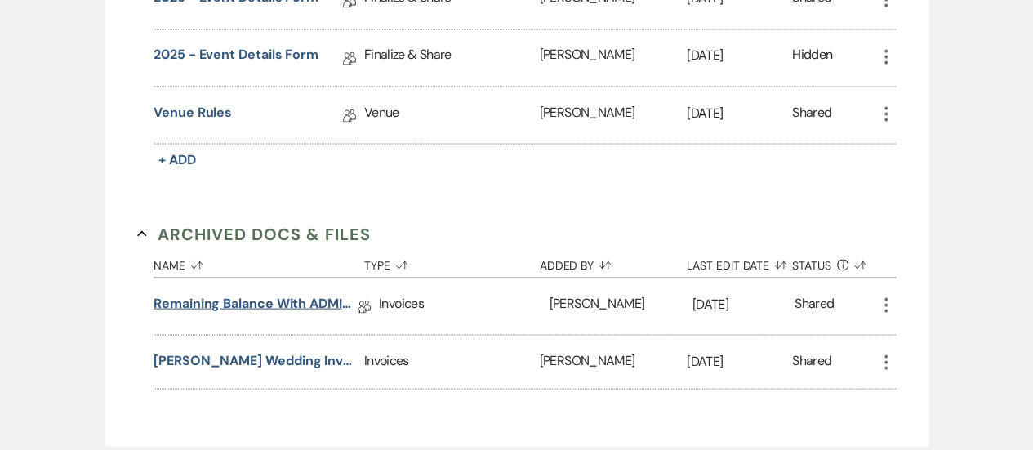
click at [247, 293] on link "Remaining Balance with ADMIN FEE [DATE]" at bounding box center [256, 305] width 204 height 25
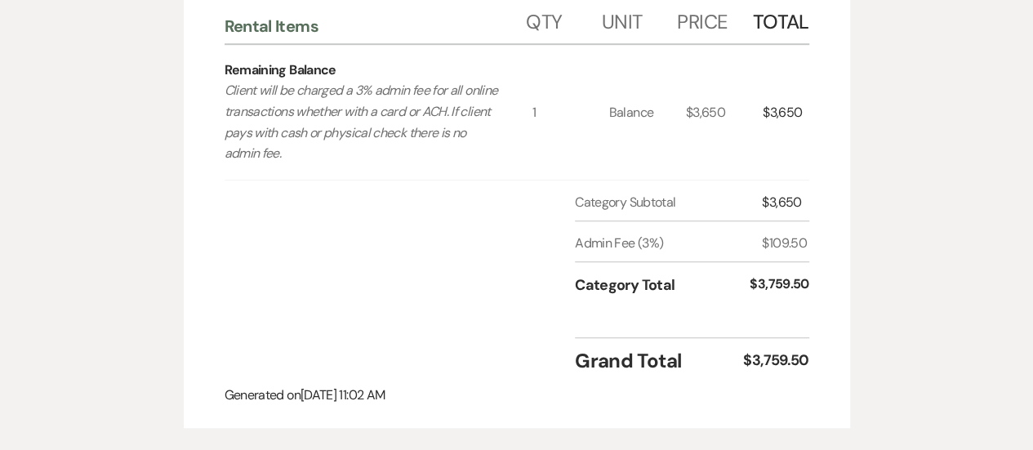
scroll to position [510, 0]
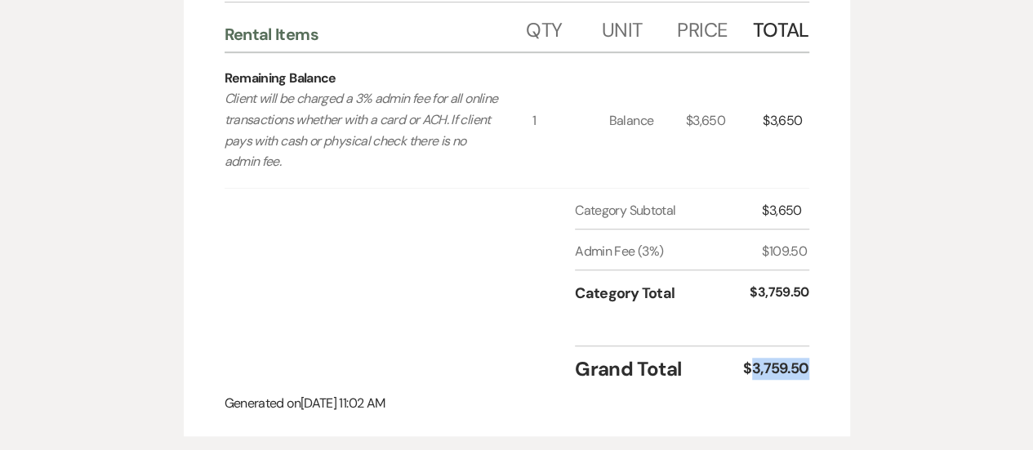
drag, startPoint x: 807, startPoint y: 363, endPoint x: 751, endPoint y: 364, distance: 56.4
click at [751, 364] on div "$3,759.50" at bounding box center [775, 369] width 65 height 22
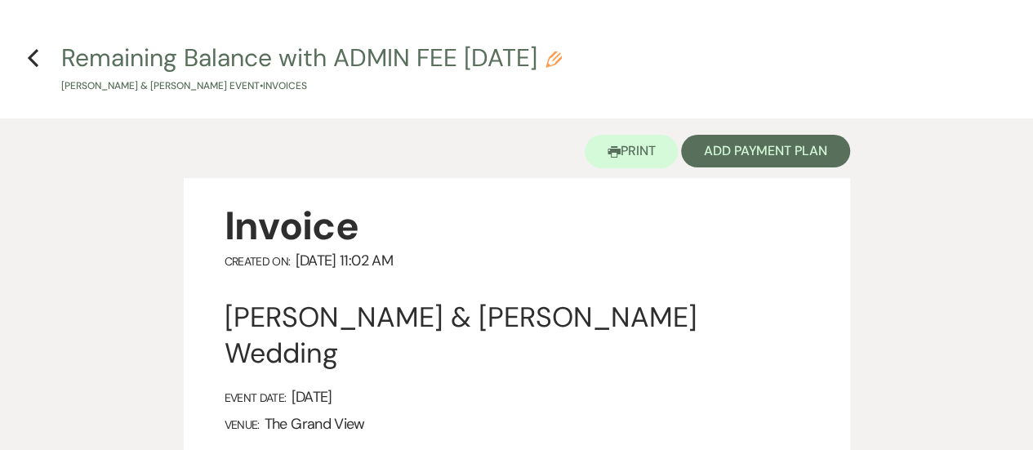
scroll to position [0, 0]
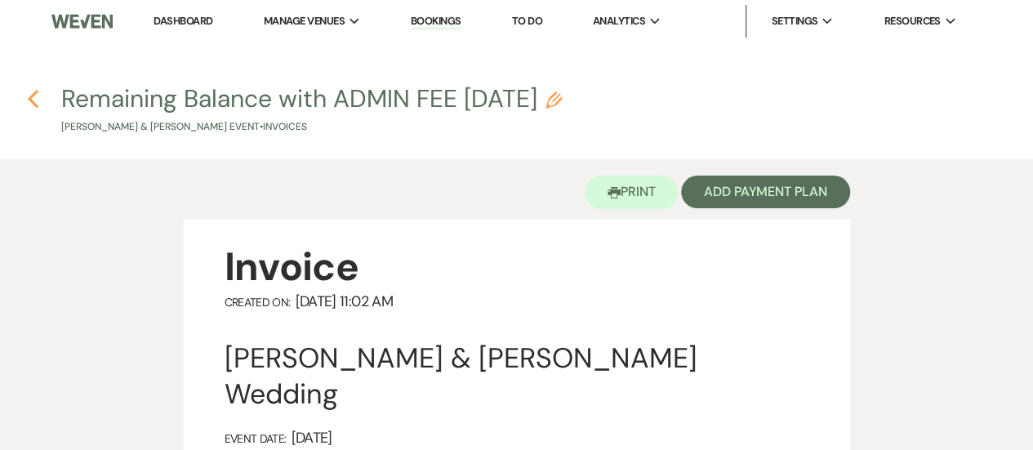
click at [34, 99] on icon "Previous" at bounding box center [33, 99] width 12 height 20
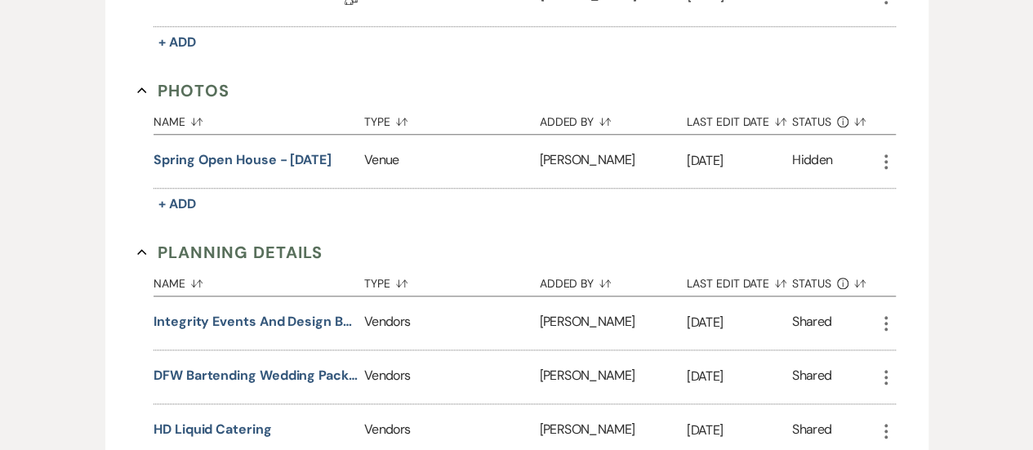
scroll to position [534, 0]
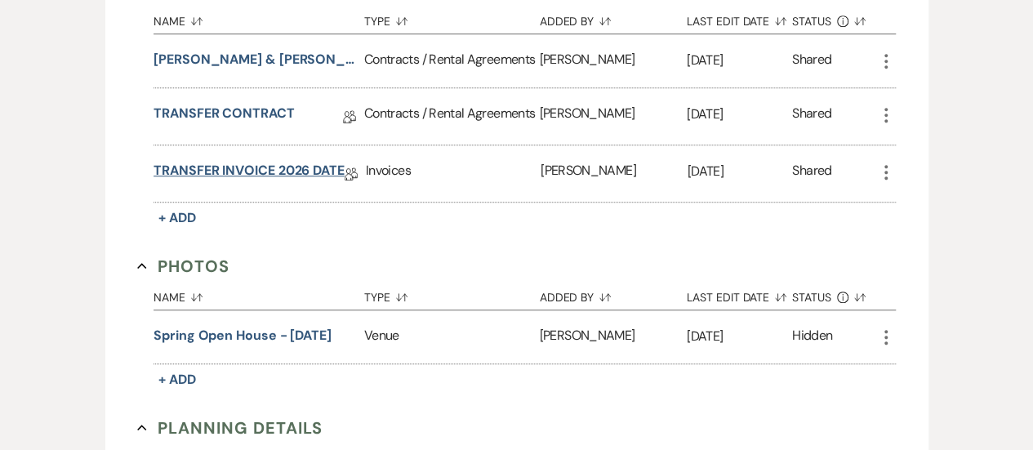
click at [265, 161] on link "TRANSFER INVOICE 2026 DATE" at bounding box center [249, 173] width 191 height 25
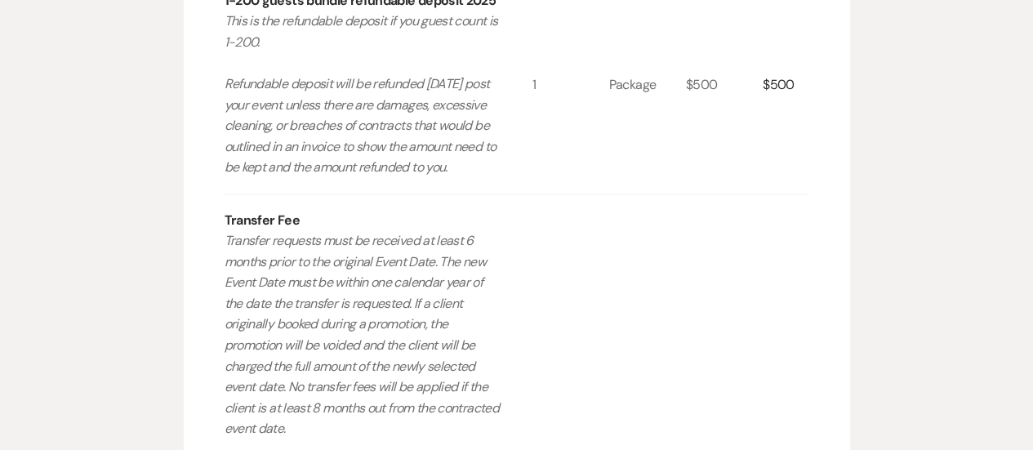
scroll to position [1368, 0]
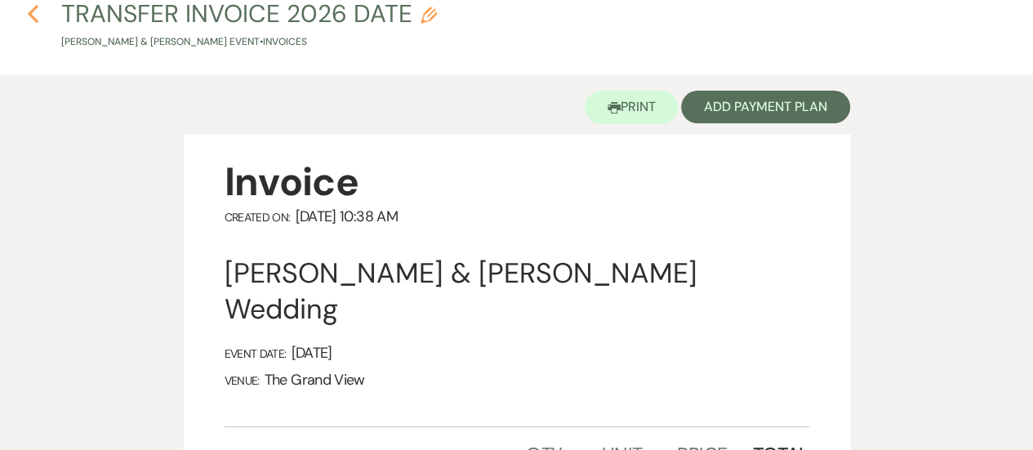
click at [34, 17] on icon "Previous" at bounding box center [33, 14] width 12 height 20
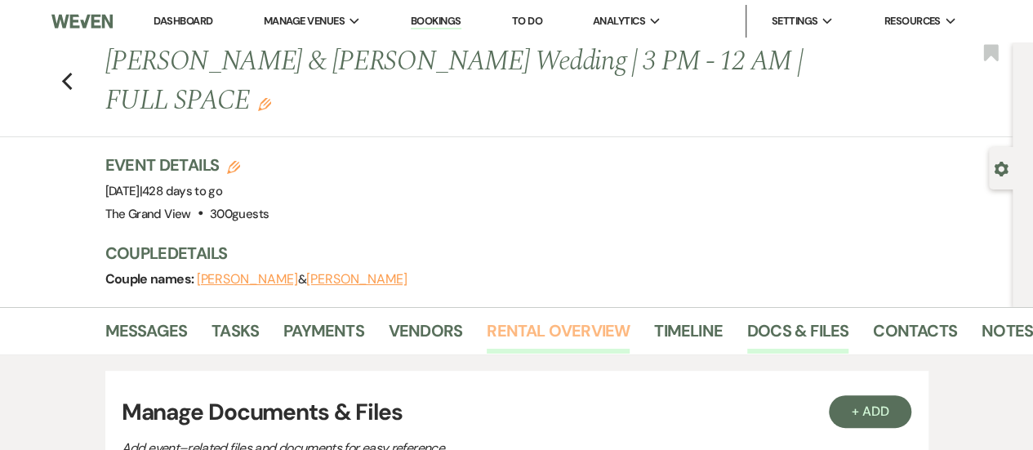
click at [560, 318] on link "Rental Overview" at bounding box center [558, 336] width 143 height 36
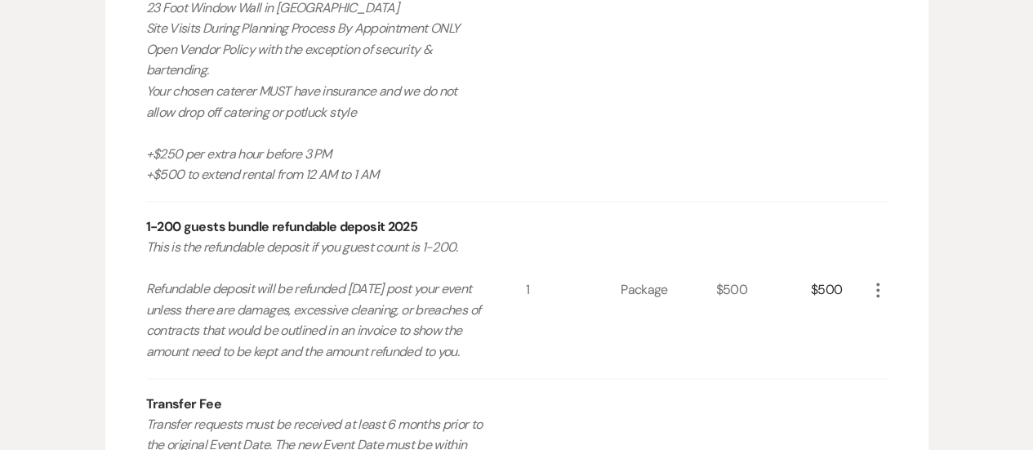
scroll to position [1016, 0]
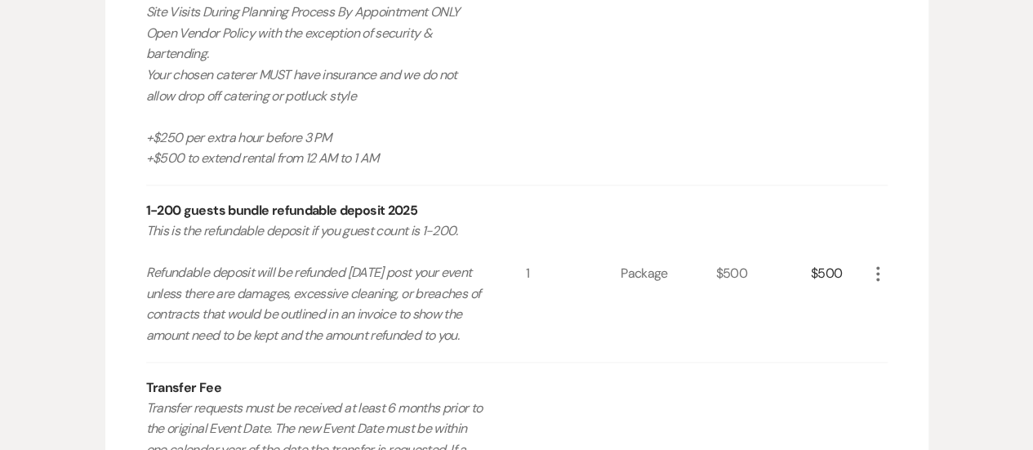
drag, startPoint x: 275, startPoint y: 266, endPoint x: 143, endPoint y: 389, distance: 180.3
click at [143, 389] on div "Rental Items More Qty Unit Price Total 9hr Bundle Rental - [DATE] 2025 Includes…" at bounding box center [517, 296] width 824 height 1726
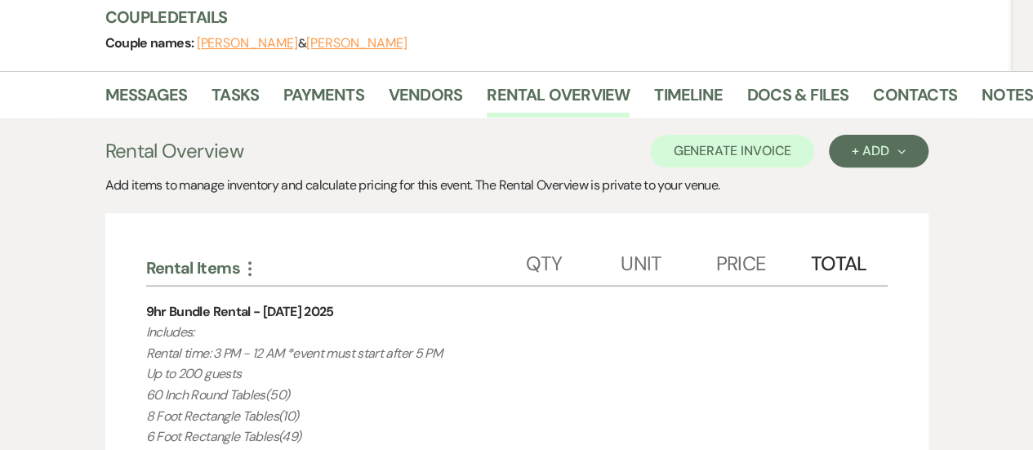
scroll to position [0, 0]
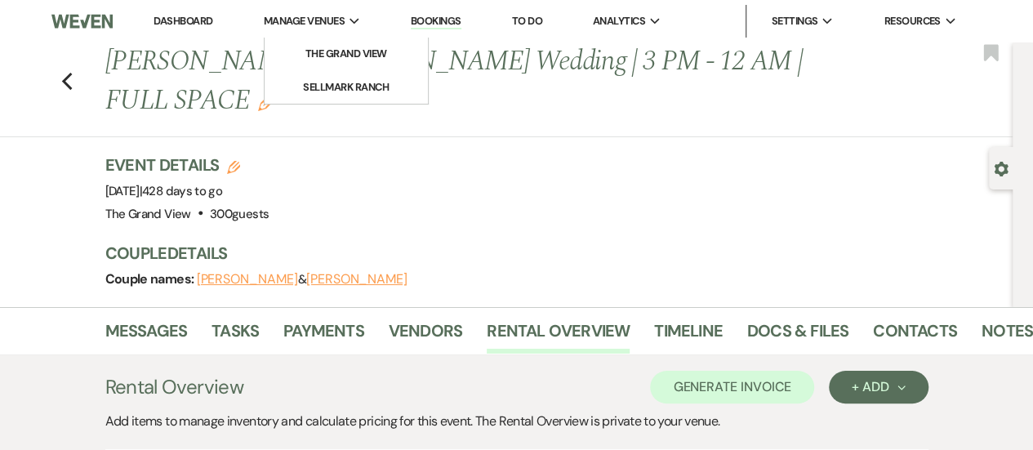
click at [341, 18] on span "Manage Venues" at bounding box center [304, 21] width 81 height 16
click at [344, 37] on li "Manage Venues Expand The [GEOGRAPHIC_DATA]" at bounding box center [313, 21] width 114 height 33
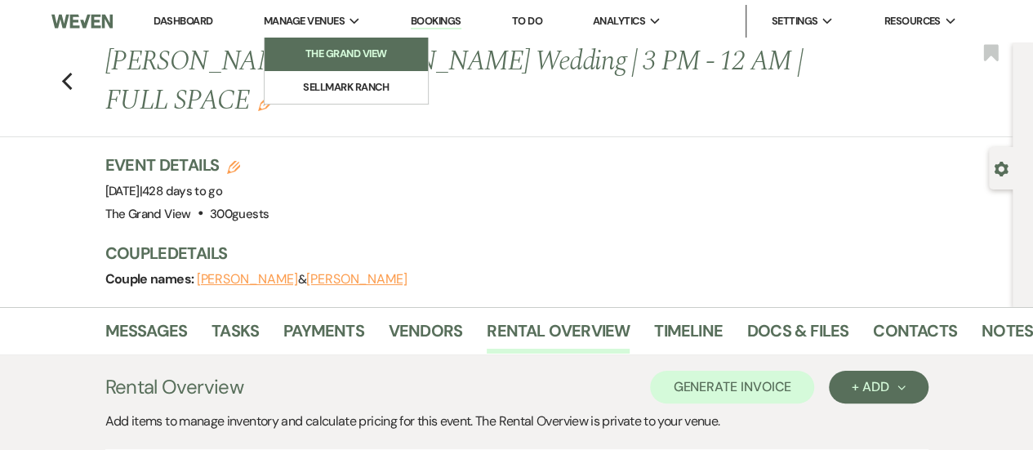
click at [344, 50] on li "The Grand View" at bounding box center [346, 54] width 147 height 16
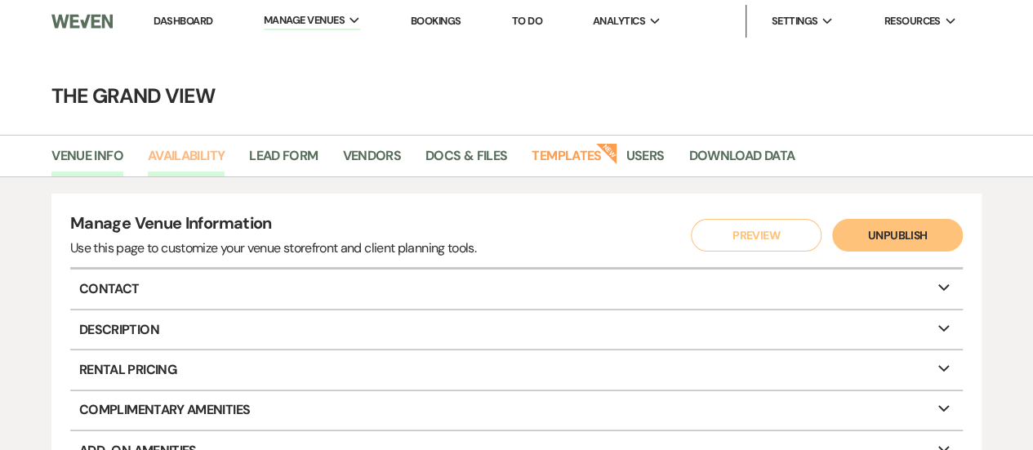
click at [198, 146] on link "Availability" at bounding box center [186, 160] width 77 height 31
select select "3"
select select "2026"
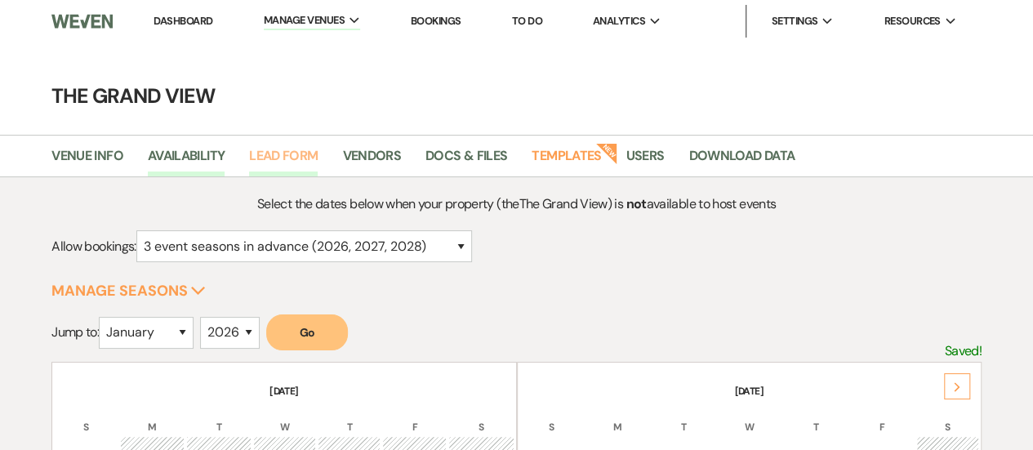
click at [301, 160] on link "Lead Form" at bounding box center [283, 160] width 69 height 31
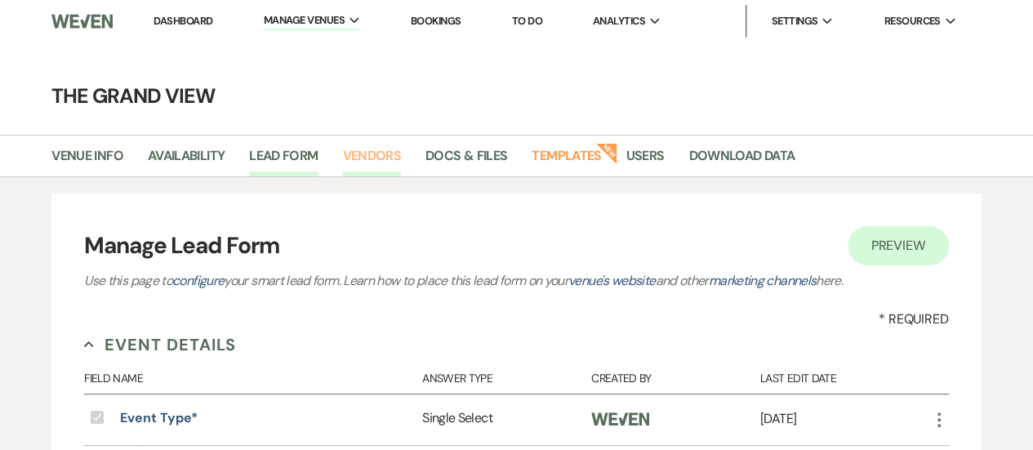
click at [367, 158] on link "Vendors" at bounding box center [371, 160] width 59 height 31
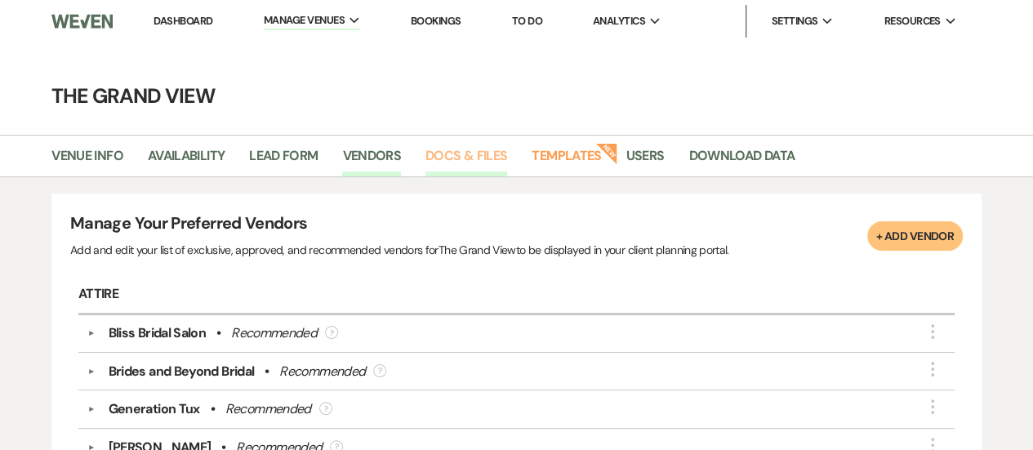
click at [458, 158] on link "Docs & Files" at bounding box center [467, 160] width 82 height 31
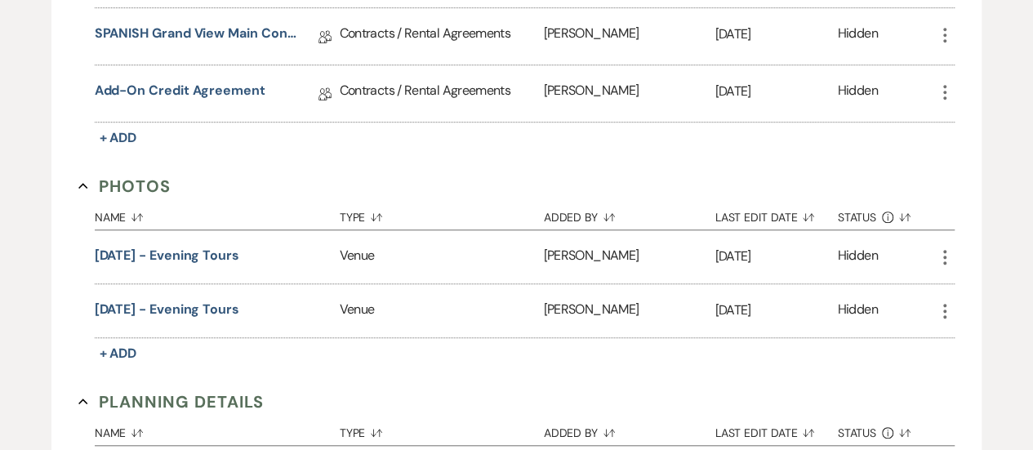
scroll to position [315, 0]
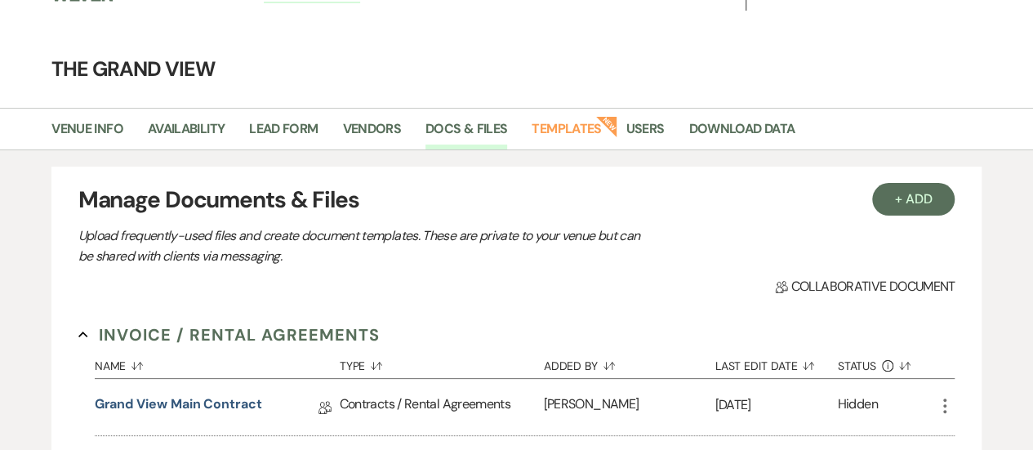
scroll to position [0, 0]
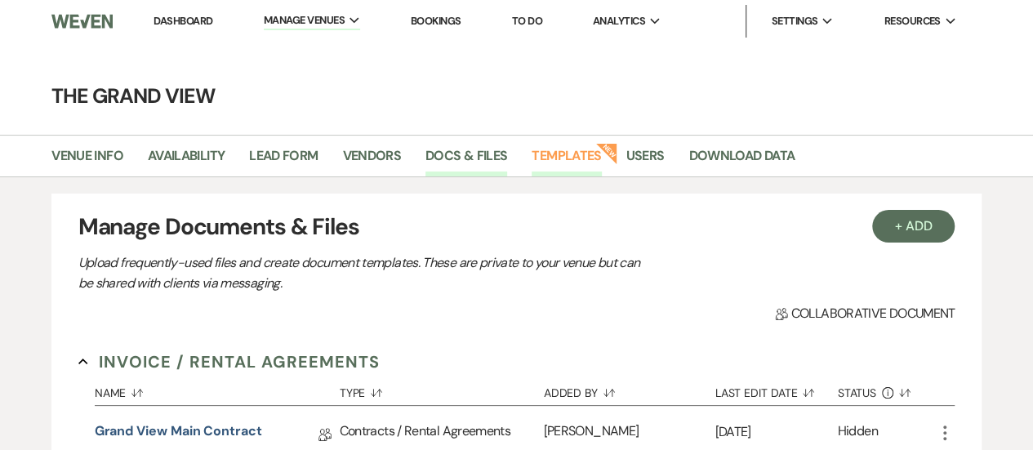
click at [575, 166] on link "Templates" at bounding box center [566, 160] width 69 height 31
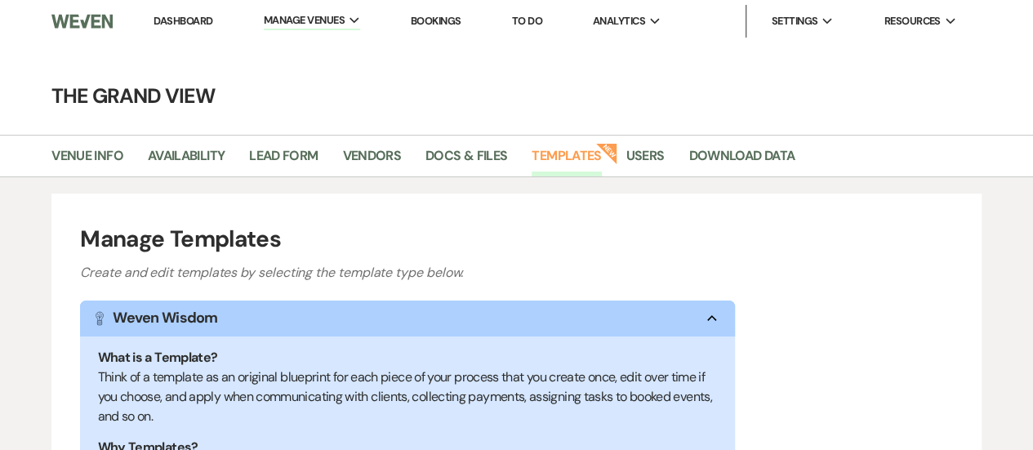
scroll to position [469, 0]
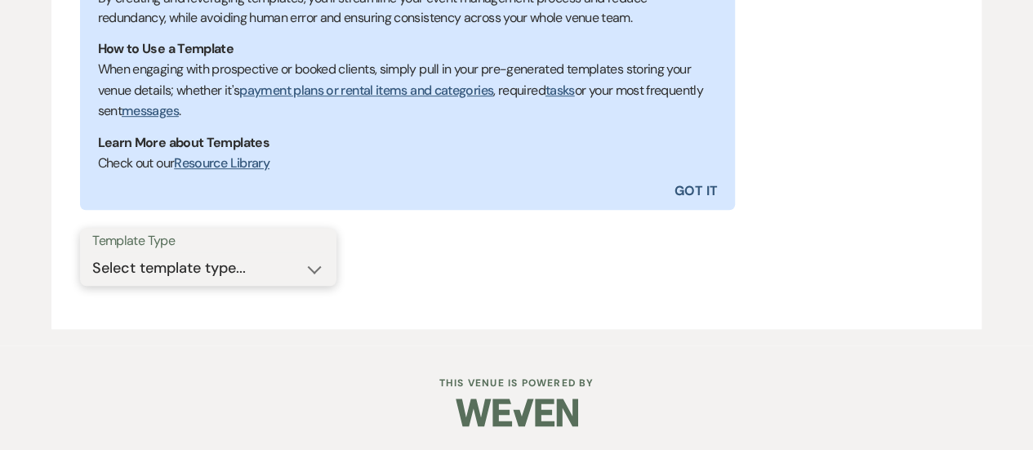
click at [227, 260] on select "Select template type... Task List Message Templates Payment Plan Inventory Item…" at bounding box center [208, 268] width 232 height 32
click at [92, 252] on select "Select template type... Task List Message Templates Payment Plan Inventory Item…" at bounding box center [208, 268] width 232 height 32
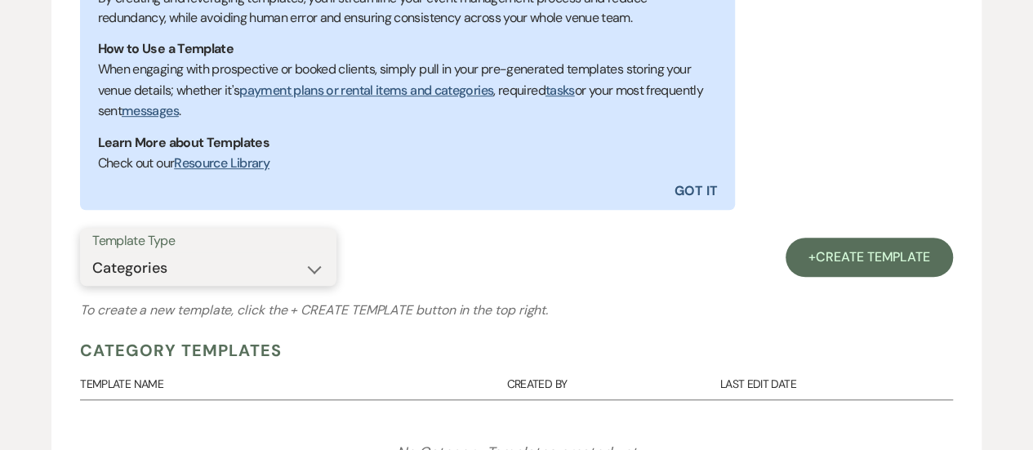
click at [266, 266] on select "Select template type... Task List Message Templates Payment Plan Inventory Item…" at bounding box center [208, 268] width 232 height 32
select select "Inventory Items"
click at [92, 252] on select "Select template type... Task List Message Templates Payment Plan Inventory Item…" at bounding box center [208, 268] width 232 height 32
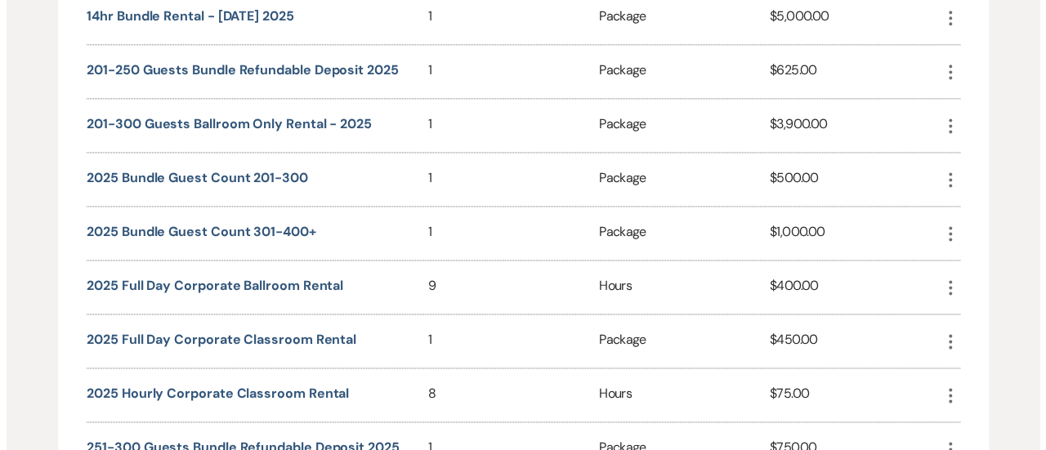
scroll to position [1095, 0]
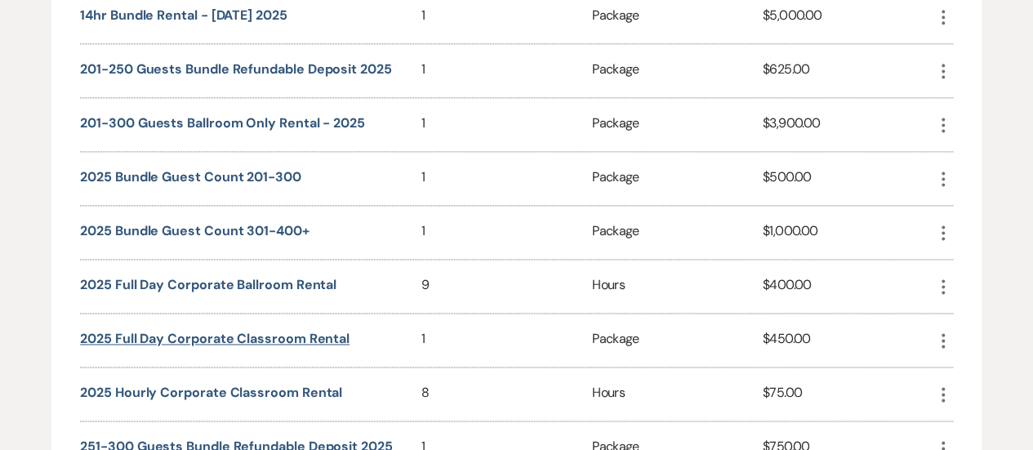
click at [261, 333] on button "2025 Full Day Corporate Classroom Rental" at bounding box center [215, 339] width 270 height 13
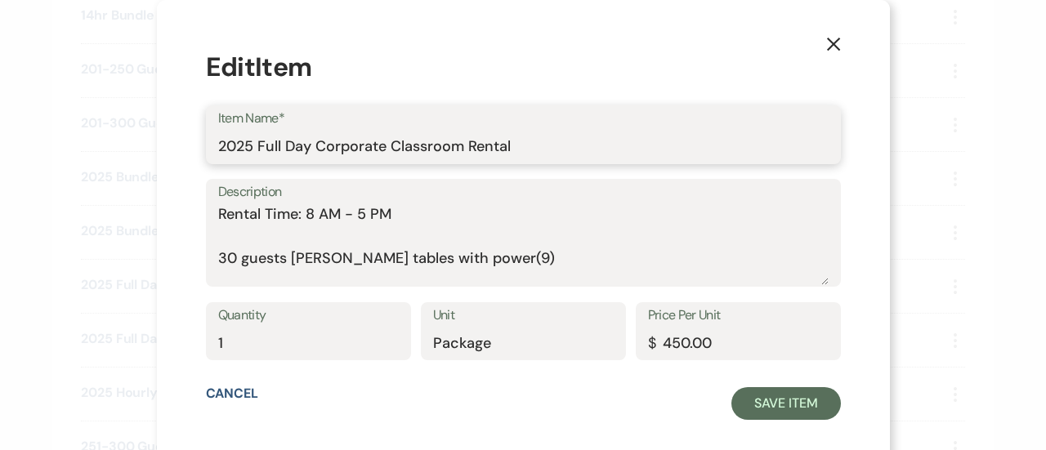
drag, startPoint x: 551, startPoint y: 154, endPoint x: 274, endPoint y: 136, distance: 278.4
click at [274, 136] on input "2025 Full Day Corporate Classroom Rental" at bounding box center [523, 147] width 610 height 32
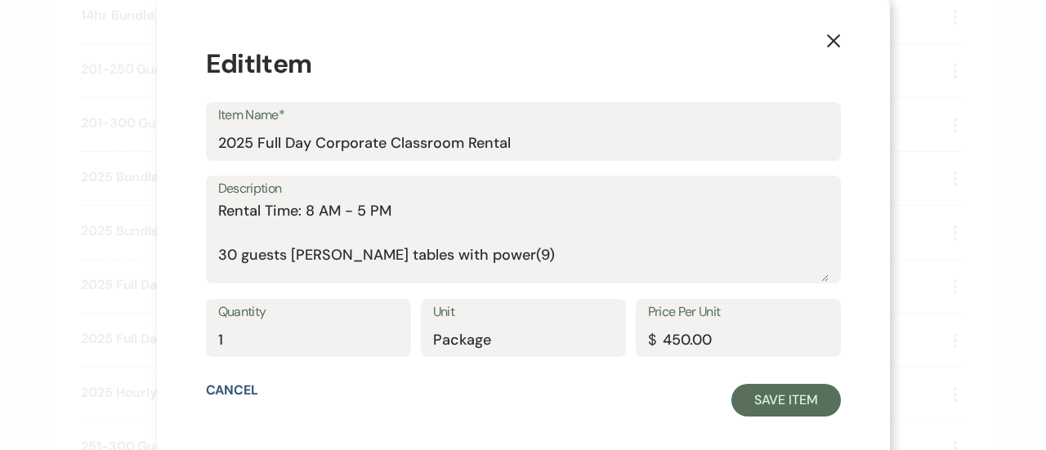
click at [232, 208] on div "Description Rental Time: 8 AM - 5 PM 30 guests [PERSON_NAME] tables with power(…" at bounding box center [523, 230] width 635 height 109
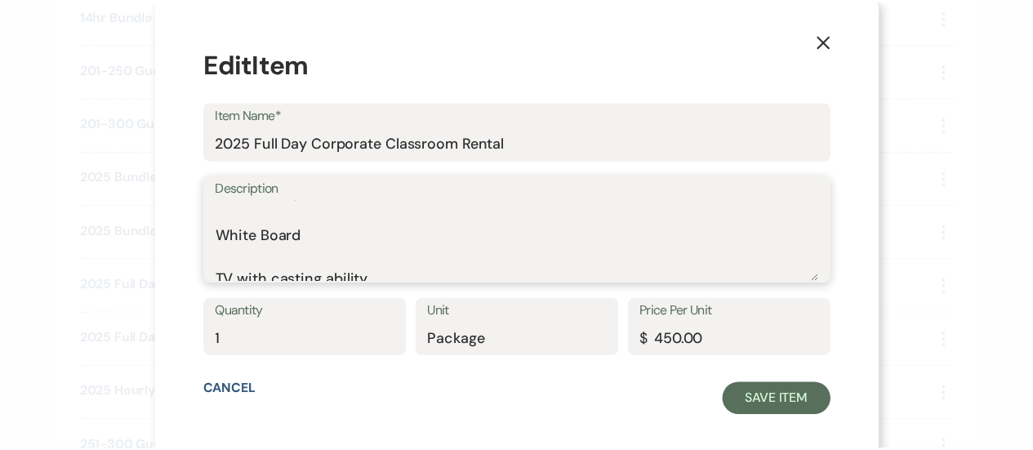
scroll to position [404, 0]
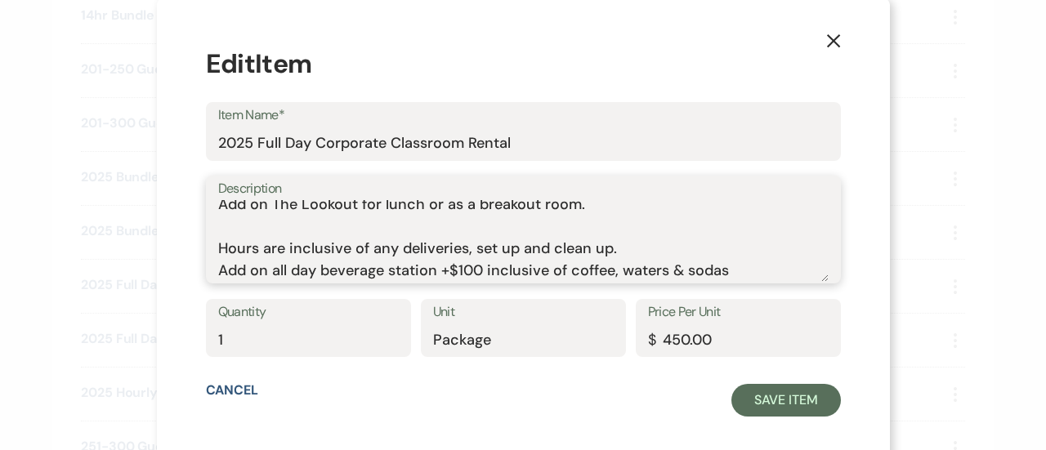
drag, startPoint x: 235, startPoint y: 213, endPoint x: 767, endPoint y: 271, distance: 535.0
click at [767, 271] on textarea "Rental Time: 8 AM - 5 PM 30 guests [PERSON_NAME] tables with power(9) Black Rol…" at bounding box center [523, 241] width 610 height 82
click at [826, 47] on icon "X" at bounding box center [833, 40] width 15 height 15
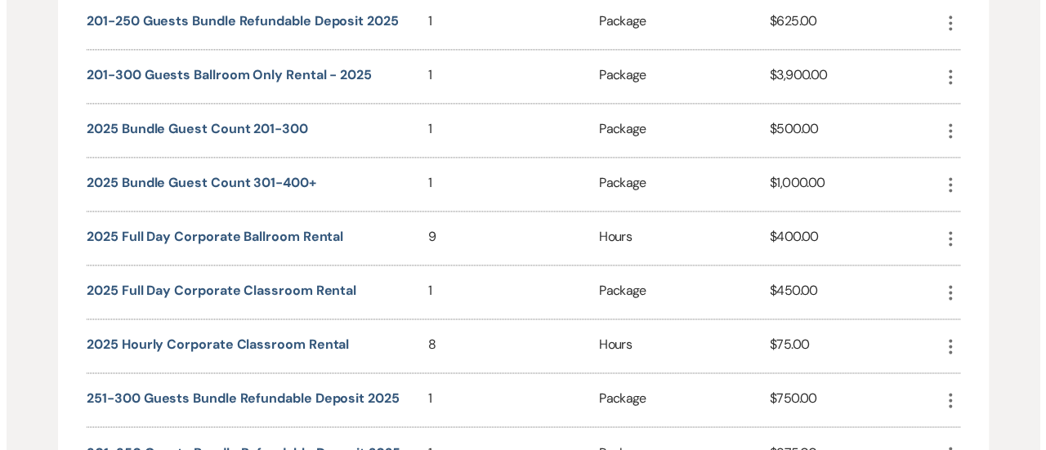
scroll to position [1146, 0]
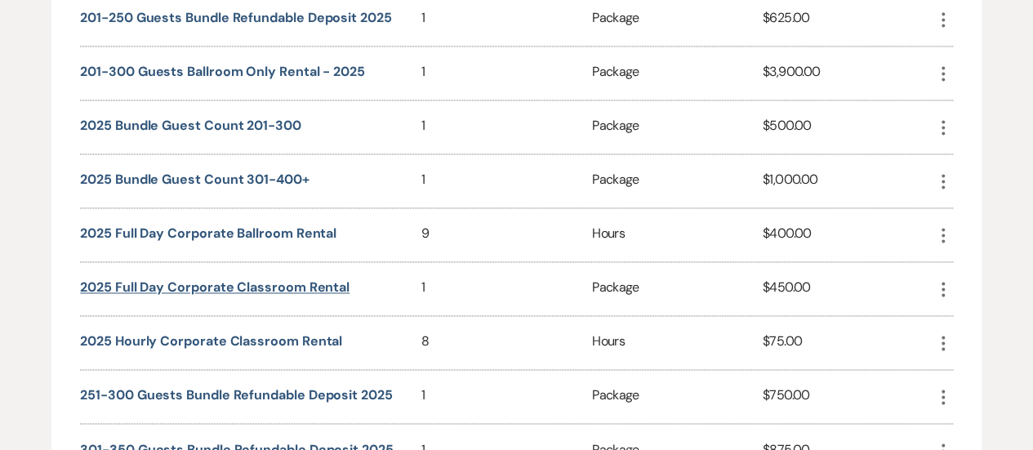
click at [327, 281] on button "2025 Full Day Corporate Classroom Rental" at bounding box center [215, 287] width 270 height 13
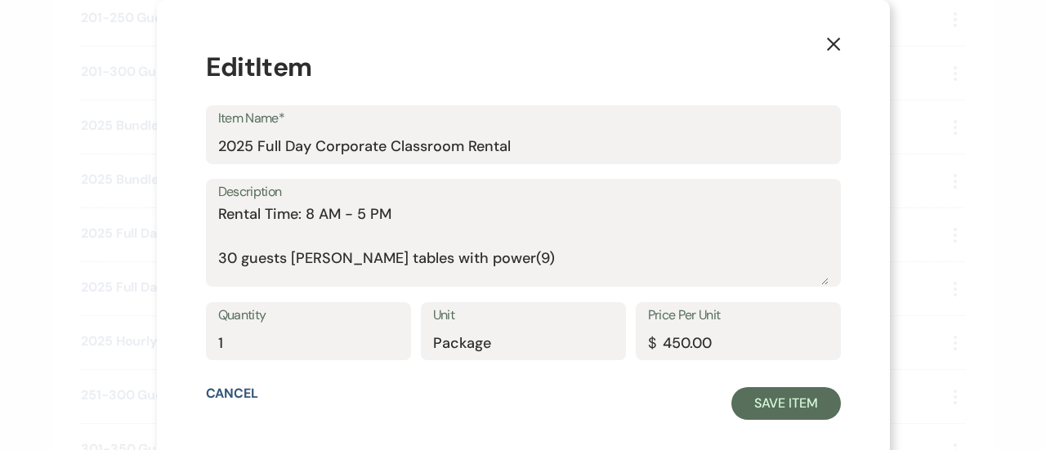
click at [826, 39] on icon "X" at bounding box center [833, 44] width 15 height 15
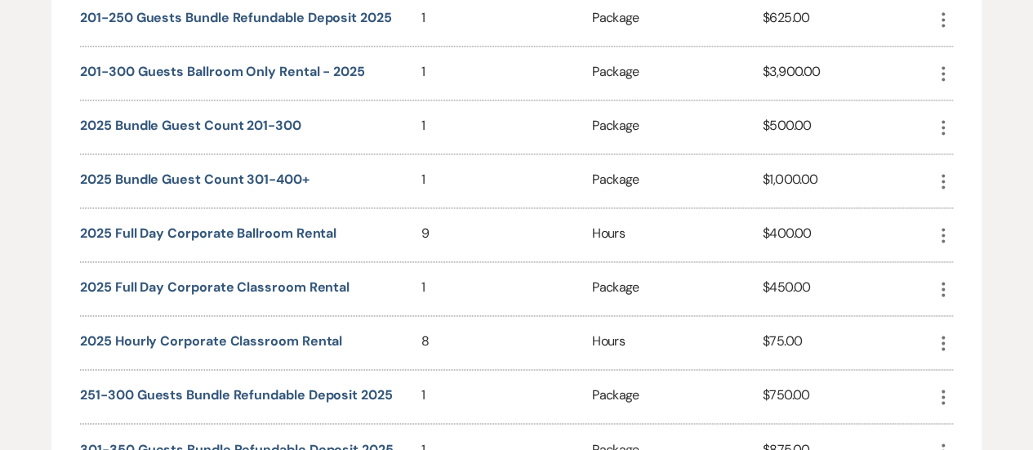
click at [274, 217] on div "2025 Full Day Corporate Ballroom Rental" at bounding box center [250, 234] width 341 height 53
click at [273, 227] on button "2025 Full Day Corporate Ballroom Rental" at bounding box center [208, 233] width 257 height 13
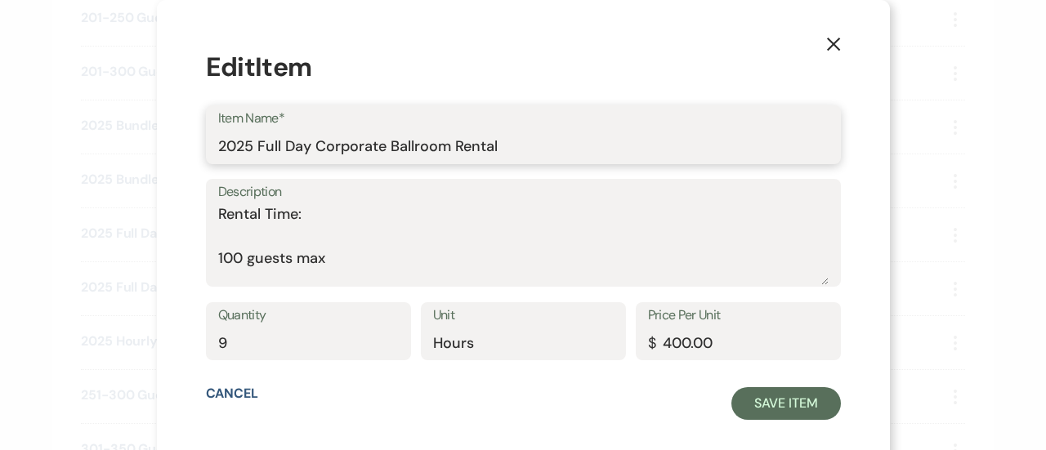
drag, startPoint x: 527, startPoint y: 146, endPoint x: 273, endPoint y: 145, distance: 254.1
click at [273, 145] on input "2025 Full Day Corporate Ballroom Rental" at bounding box center [523, 147] width 610 height 32
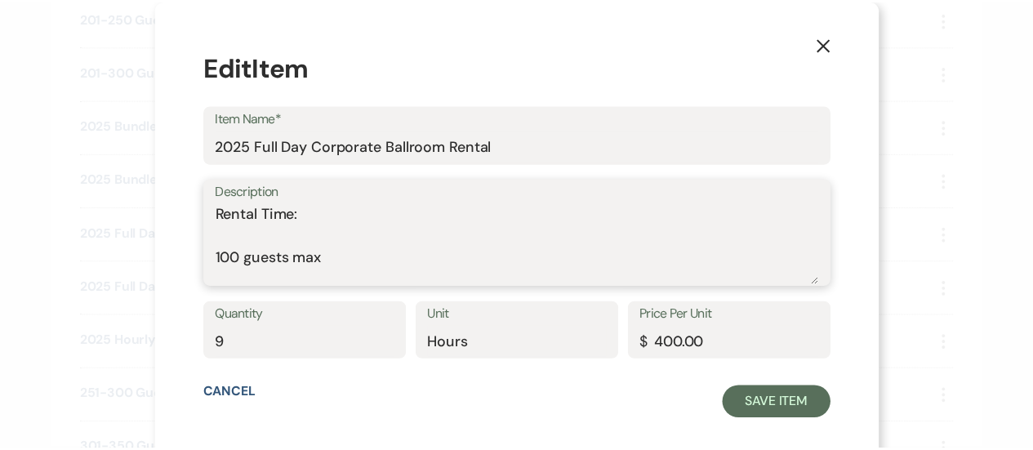
scroll to position [580, 0]
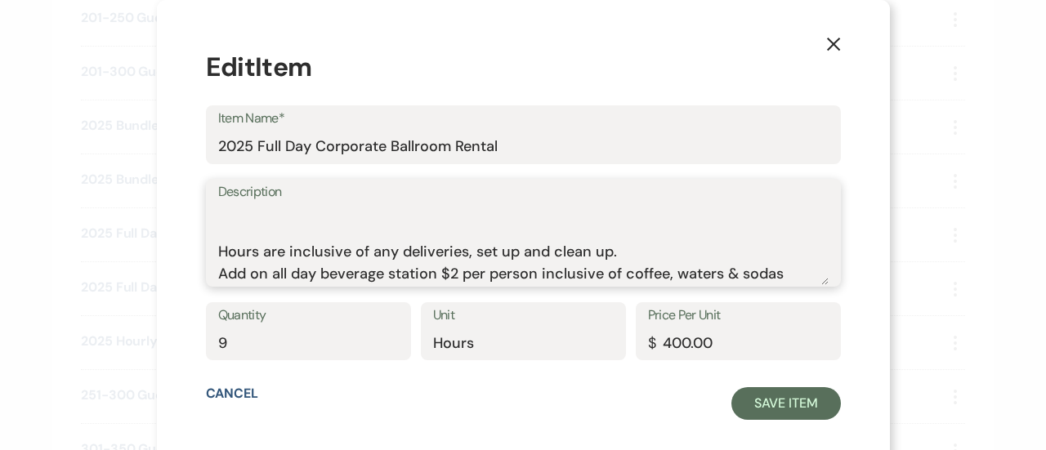
drag, startPoint x: 234, startPoint y: 212, endPoint x: 566, endPoint y: 363, distance: 364.2
click at [566, 363] on form "Edit Item Item Name* 2025 Full Day Corporate Ballroom Rental Description Rental…" at bounding box center [523, 234] width 635 height 371
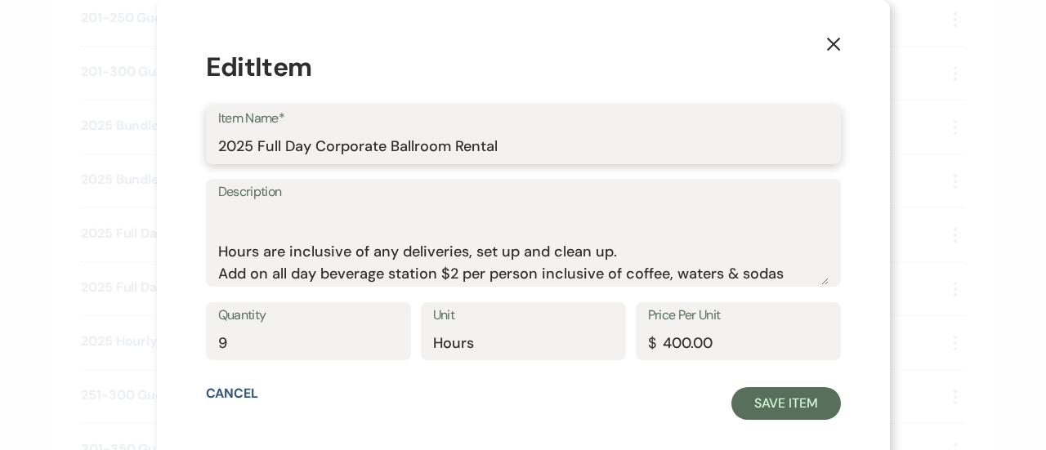
click at [342, 144] on input "2025 Full Day Corporate Ballroom Rental" at bounding box center [523, 147] width 610 height 32
click at [826, 40] on icon "X" at bounding box center [833, 44] width 15 height 15
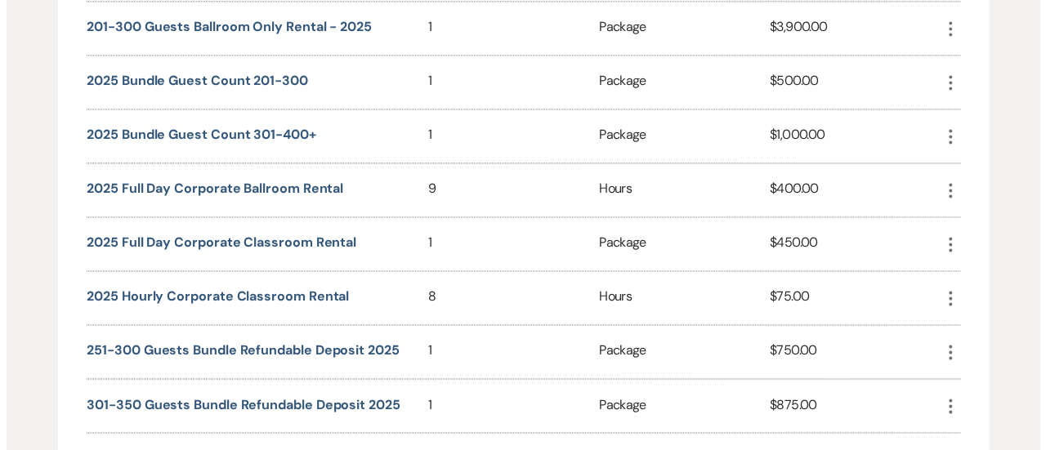
scroll to position [1192, 0]
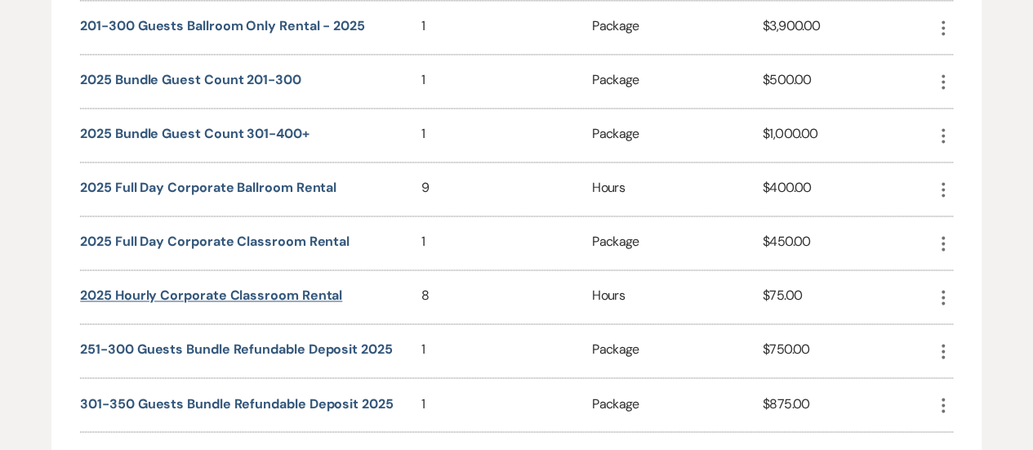
click at [288, 292] on button "2025 Hourly Corporate Classroom Rental" at bounding box center [211, 295] width 262 height 13
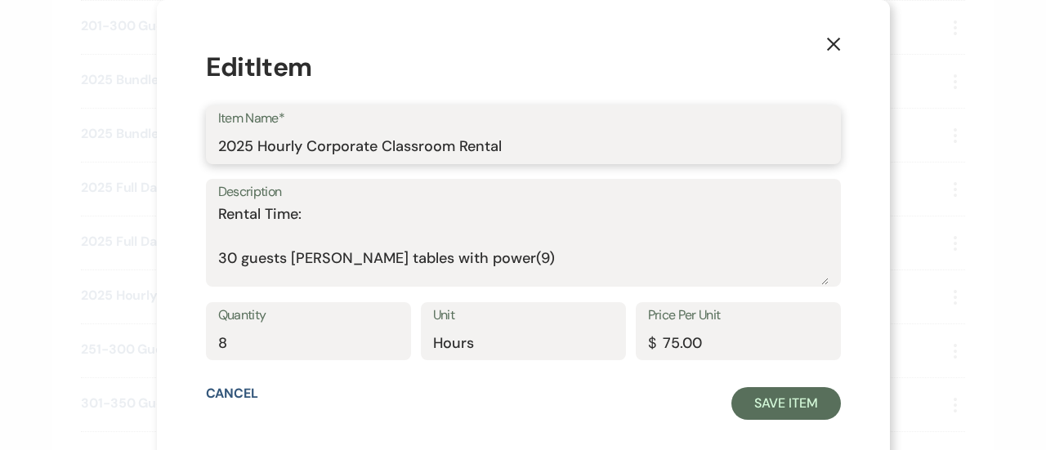
drag, startPoint x: 526, startPoint y: 148, endPoint x: 271, endPoint y: 156, distance: 255.0
click at [271, 156] on input "2025 Hourly Corporate Classroom Rental" at bounding box center [523, 147] width 610 height 32
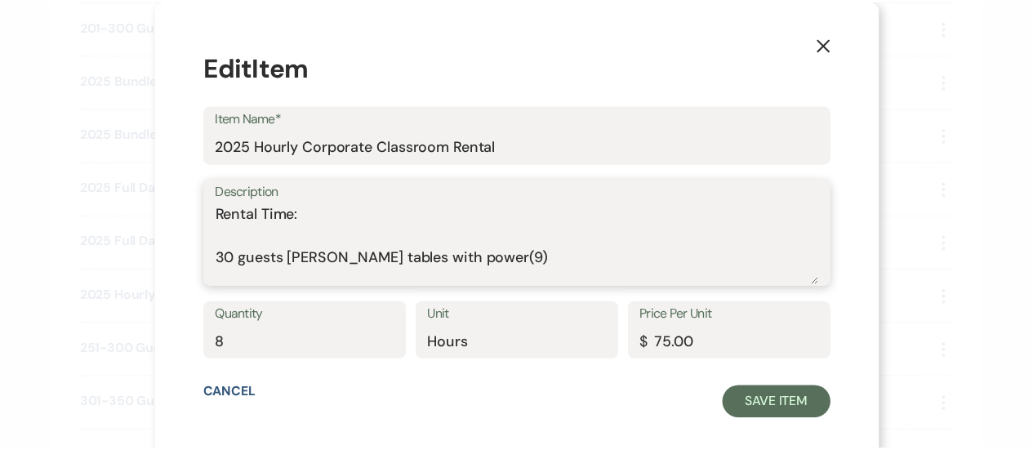
scroll to position [404, 0]
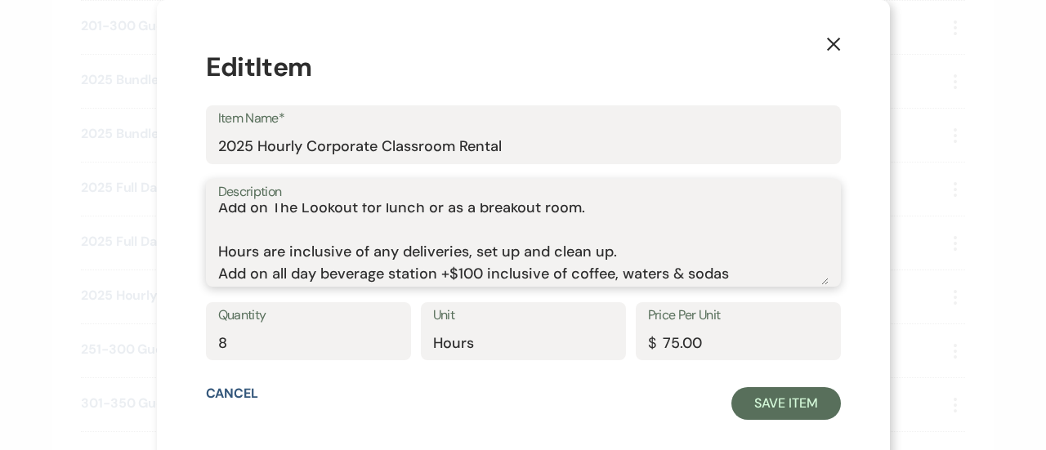
drag, startPoint x: 234, startPoint y: 215, endPoint x: 791, endPoint y: 306, distance: 564.5
click at [791, 306] on form "Edit Item Item Name* 2025 Hourly Corporate Classroom Rental Description Rental …" at bounding box center [523, 234] width 635 height 371
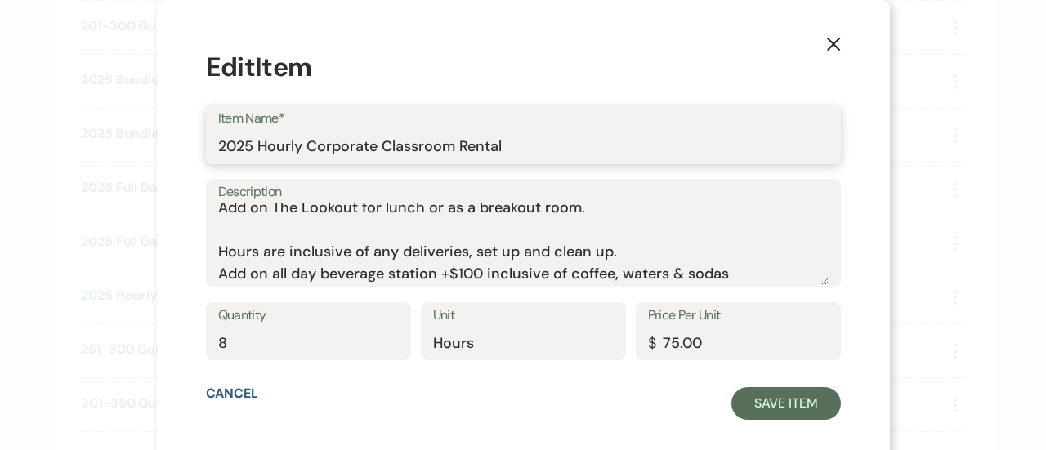
click at [350, 151] on input "2025 Hourly Corporate Classroom Rental" at bounding box center [523, 147] width 610 height 32
click at [826, 40] on use "button" at bounding box center [832, 44] width 13 height 13
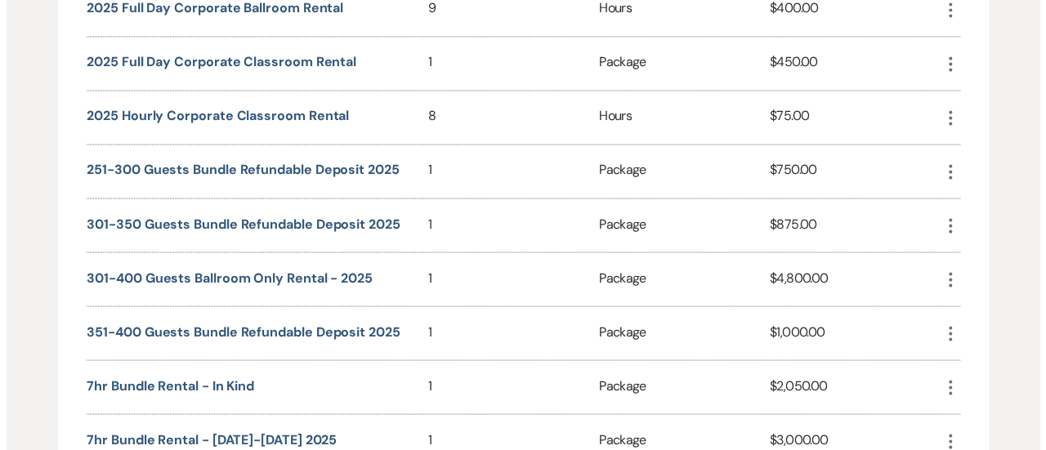
scroll to position [1373, 0]
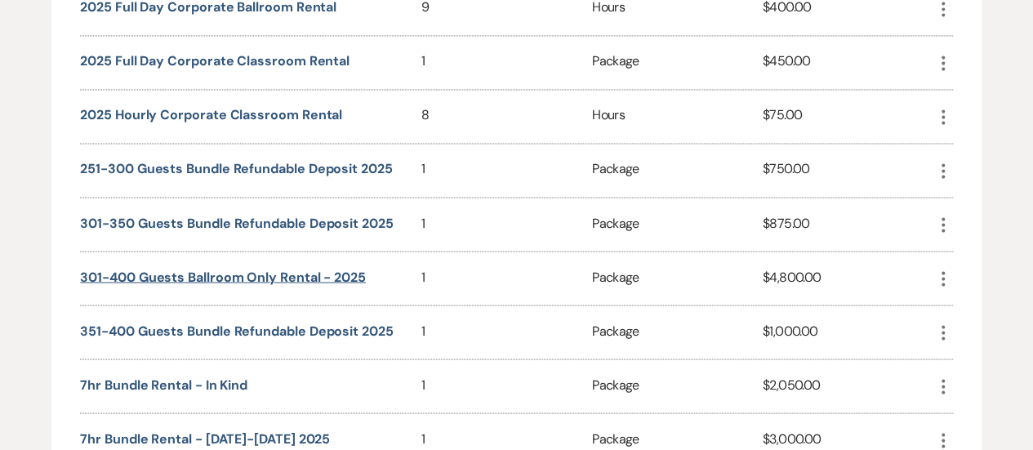
click at [294, 270] on button "301-400 guests Ballroom Only Rental - 2025" at bounding box center [223, 276] width 286 height 13
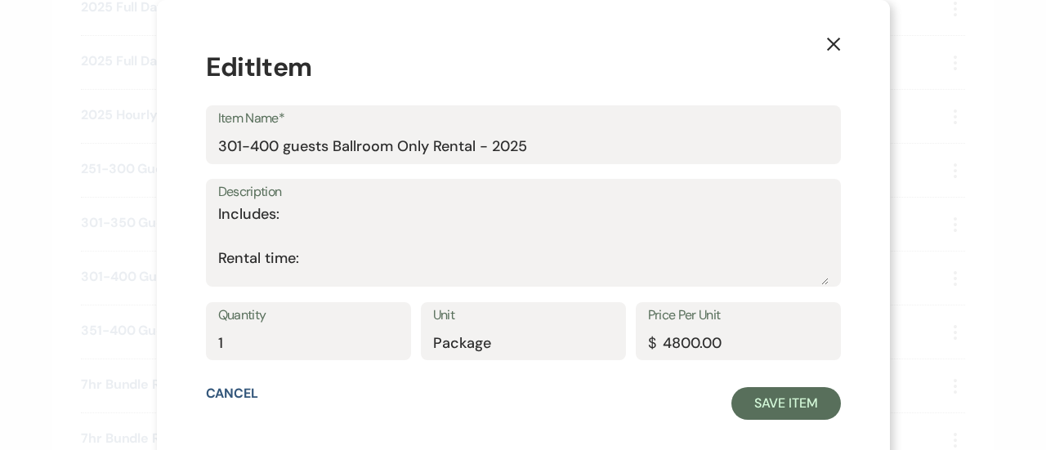
click at [232, 215] on div "Description Includes: Rental time: Up to 400 guests 60 Inch Round Tables(50) 8 …" at bounding box center [523, 233] width 635 height 109
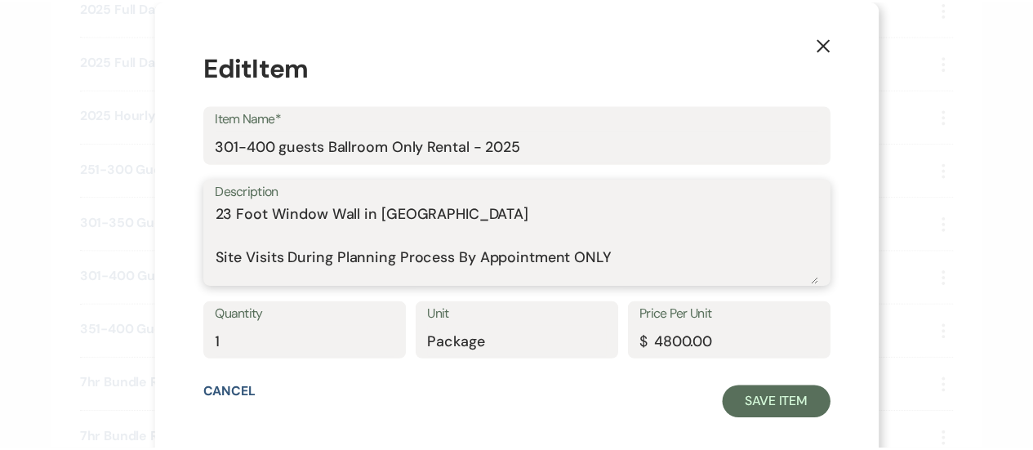
scroll to position [999, 0]
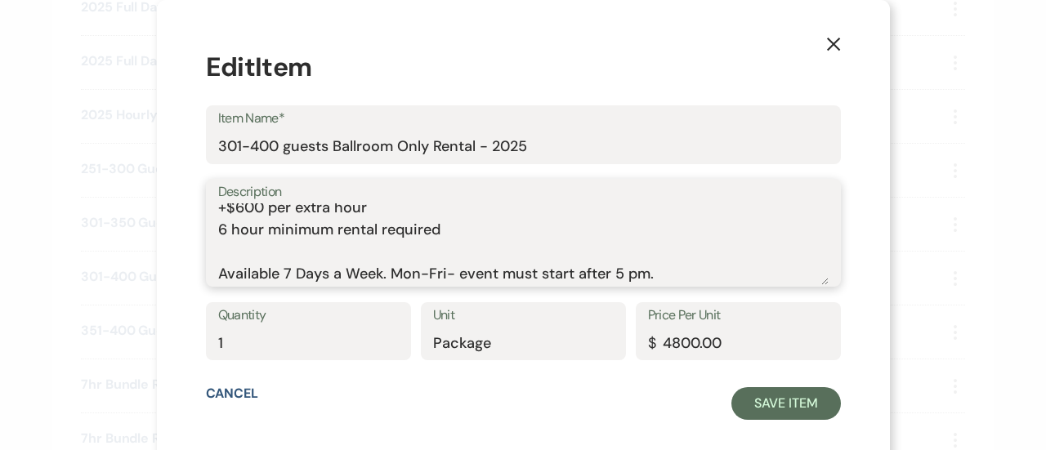
drag, startPoint x: 234, startPoint y: 213, endPoint x: 760, endPoint y: 320, distance: 536.9
click at [760, 320] on form "Edit Item Item Name* 301-400 guests Ballroom Only Rental - 2025 Description Qua…" at bounding box center [523, 234] width 635 height 371
click at [826, 51] on icon "X" at bounding box center [833, 44] width 15 height 15
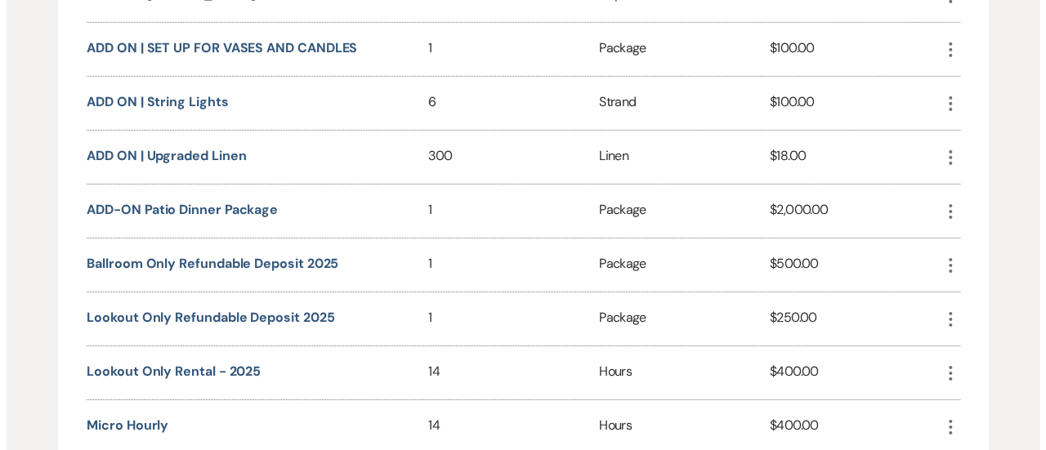
scroll to position [2520, 0]
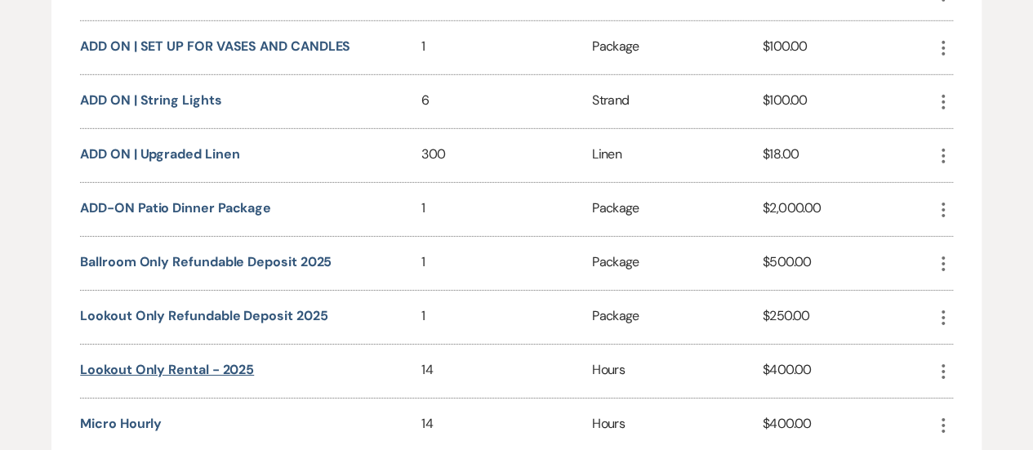
click at [229, 364] on button "Lookout Only Rental - 2025" at bounding box center [167, 370] width 174 height 13
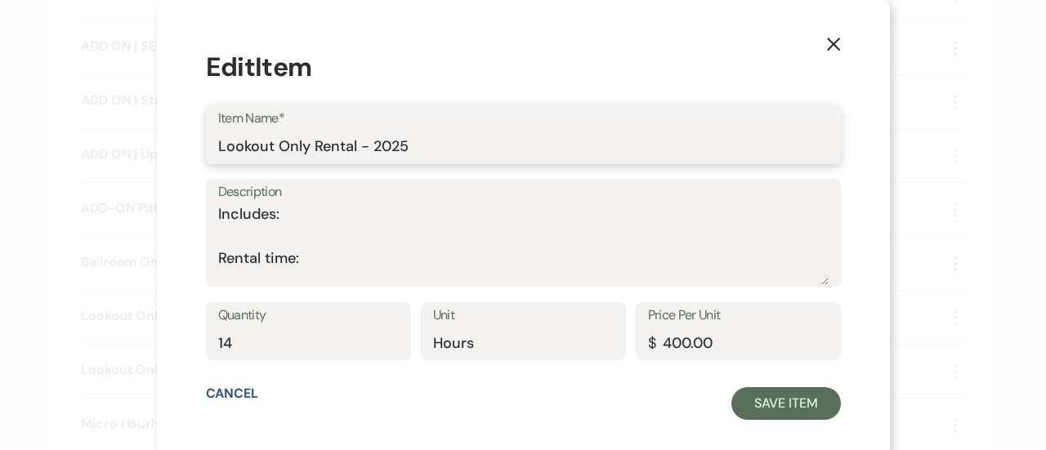
click at [443, 148] on input "Lookout Only Rental - 2025" at bounding box center [523, 147] width 610 height 32
drag, startPoint x: 372, startPoint y: 145, endPoint x: 216, endPoint y: 136, distance: 156.3
click at [216, 136] on div "X Edit Item Item Name* Lookout Only Rental - 2025 Description Quantity 14 Unit …" at bounding box center [523, 234] width 733 height 469
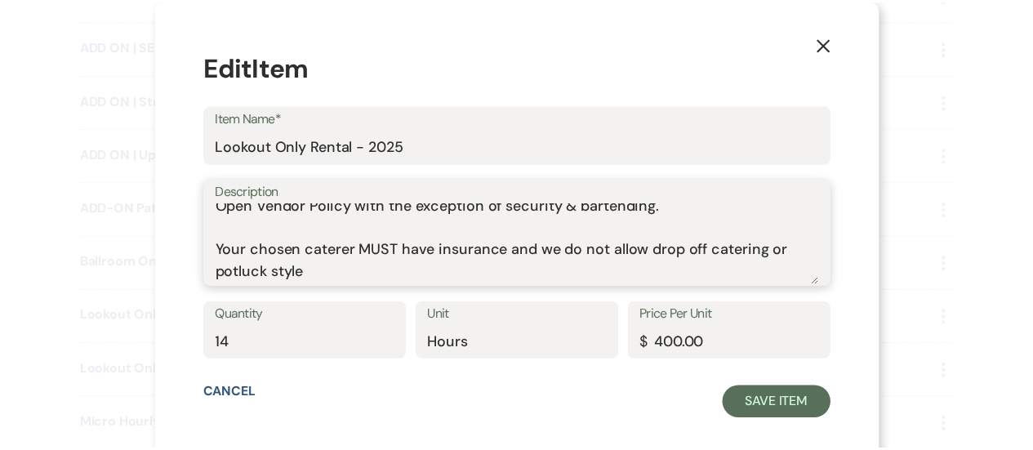
scroll to position [999, 0]
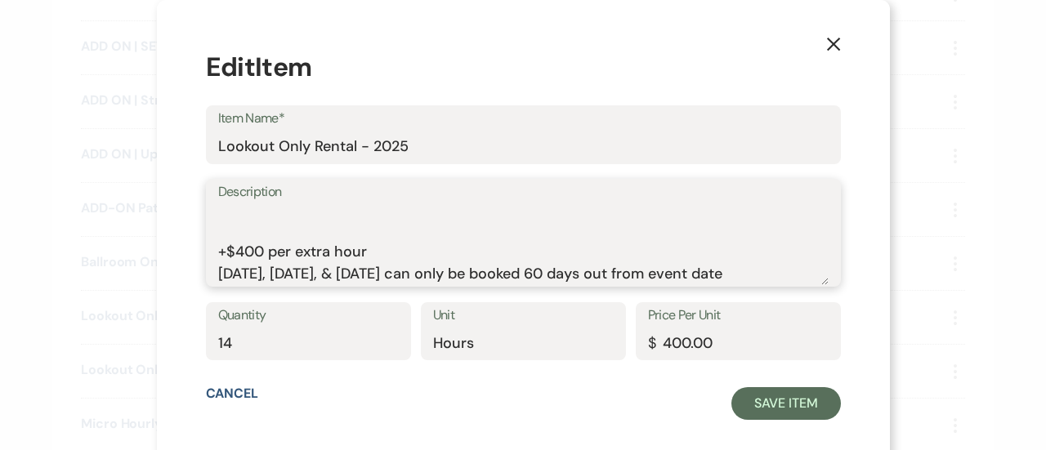
drag, startPoint x: 233, startPoint y: 213, endPoint x: 810, endPoint y: 339, distance: 591.2
click at [810, 339] on form "Edit Item Item Name* Lookout Only Rental - 2025 Description Quantity 14 Unit Ho…" at bounding box center [523, 234] width 635 height 371
click at [826, 44] on icon "X" at bounding box center [833, 44] width 15 height 15
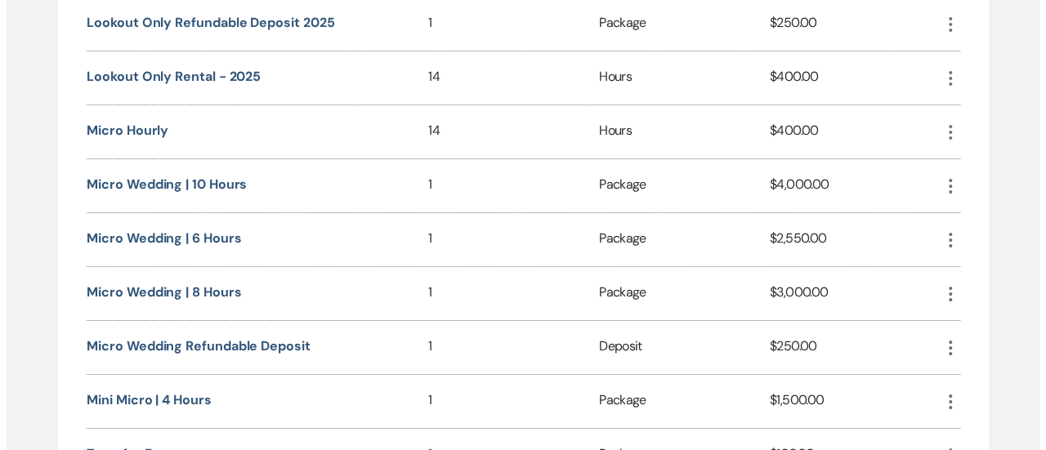
scroll to position [2806, 0]
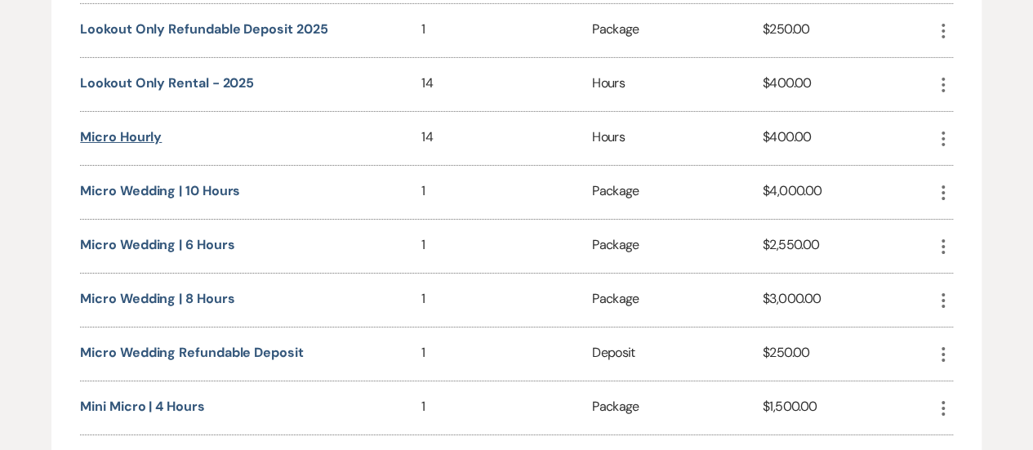
click at [132, 131] on button "Micro Hourly" at bounding box center [121, 137] width 82 height 13
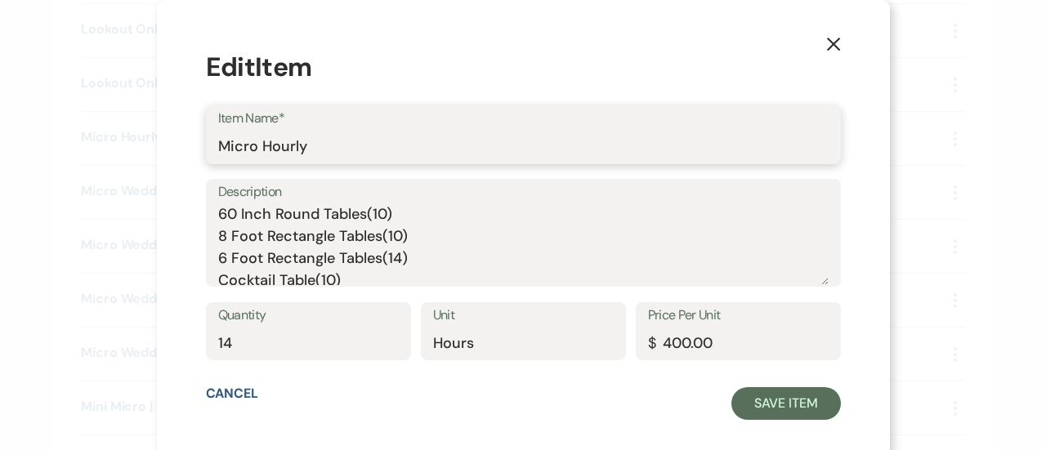
drag, startPoint x: 377, startPoint y: 157, endPoint x: 190, endPoint y: 141, distance: 188.5
click at [190, 141] on div "X Edit Item Item Name* Micro Hourly Description 60 Inch Round Tables(10) 8 Foot…" at bounding box center [523, 234] width 733 height 469
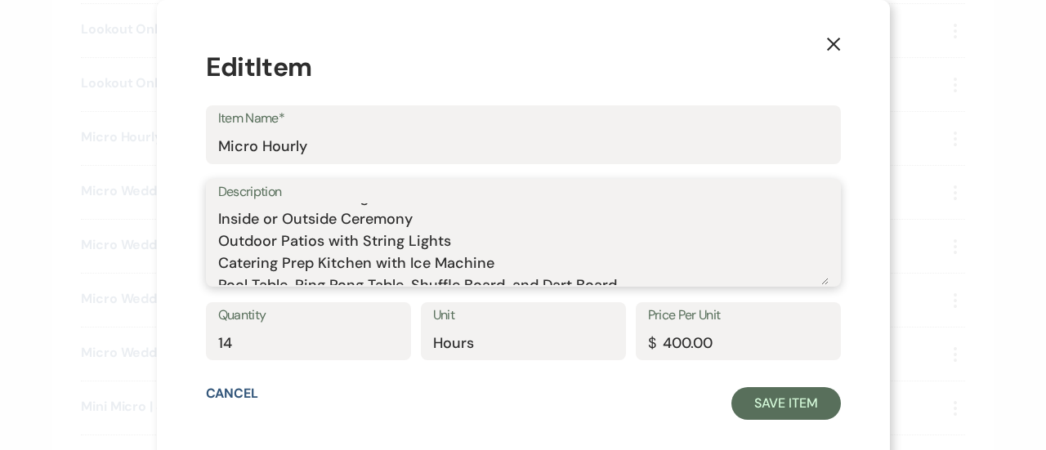
scroll to position [359, 0]
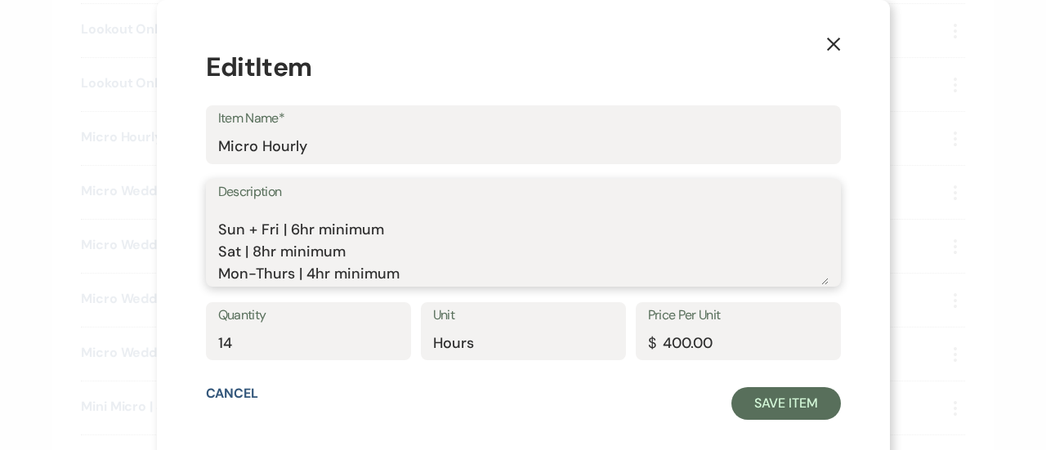
drag, startPoint x: 234, startPoint y: 213, endPoint x: 463, endPoint y: 326, distance: 255.8
click at [463, 326] on form "Edit Item Item Name* Micro Hourly Description 60 Inch Round Tables(10) 8 Foot R…" at bounding box center [523, 234] width 635 height 371
click at [826, 48] on icon "X" at bounding box center [833, 44] width 15 height 15
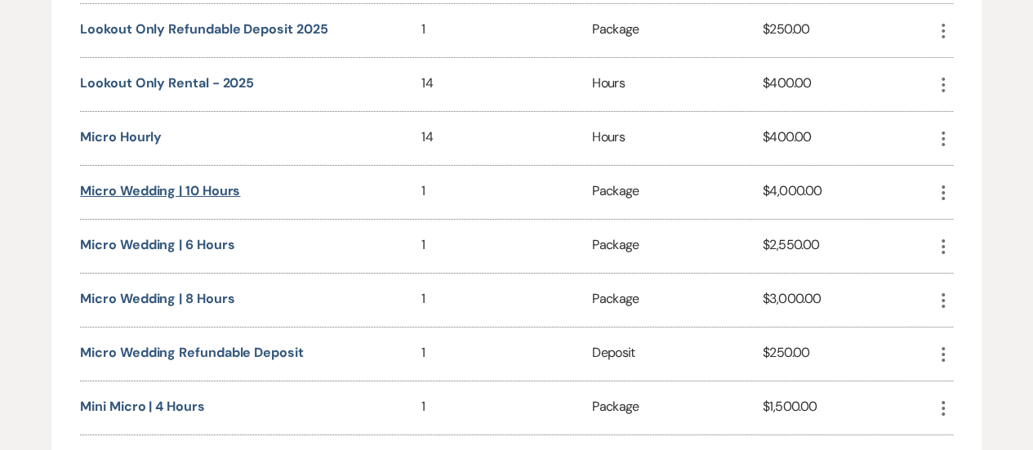
click at [190, 185] on button "Micro Wedding | 10 Hours" at bounding box center [160, 191] width 160 height 13
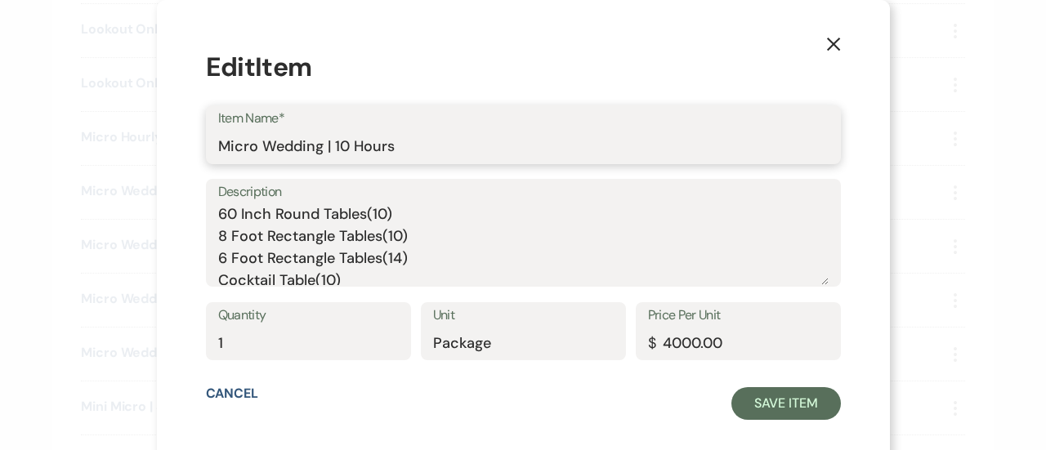
drag, startPoint x: 470, startPoint y: 141, endPoint x: 209, endPoint y: 123, distance: 261.2
click at [209, 123] on div "X Edit Item Item Name* Micro Wedding | 10 Hours Description 60 Inch Round Table…" at bounding box center [523, 234] width 733 height 469
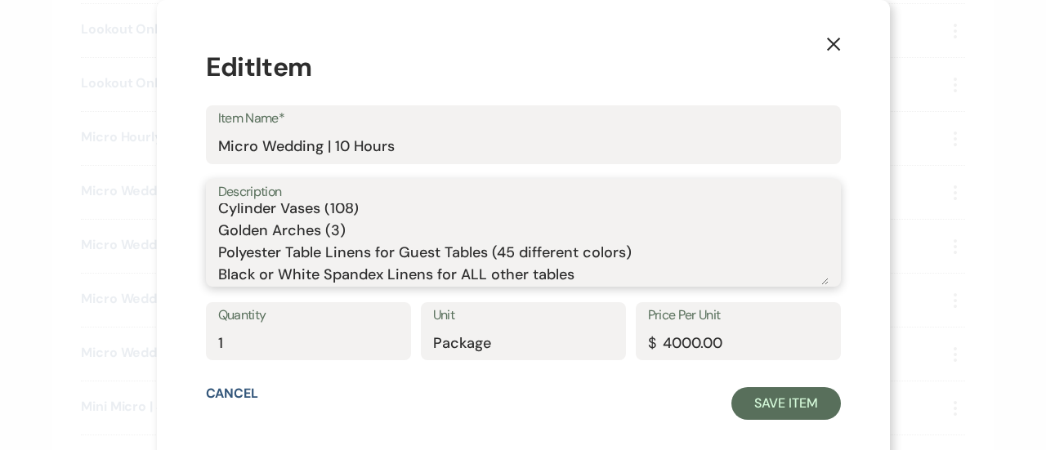
scroll to position [337, 0]
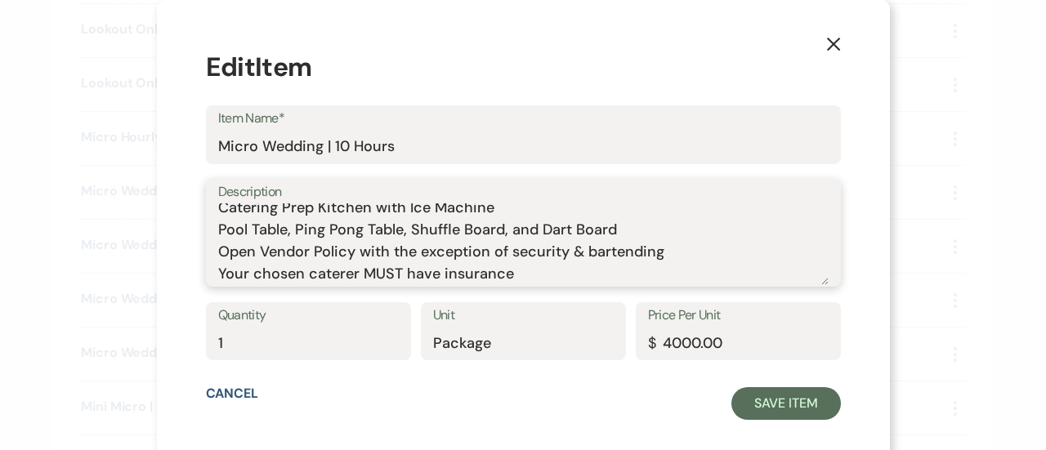
drag, startPoint x: 234, startPoint y: 213, endPoint x: 595, endPoint y: 321, distance: 376.9
click at [595, 321] on form "Edit Item Item Name* Micro Wedding | 10 Hours Description 60 Inch Round Tables(…" at bounding box center [523, 234] width 635 height 371
click at [826, 45] on use "button" at bounding box center [832, 44] width 13 height 13
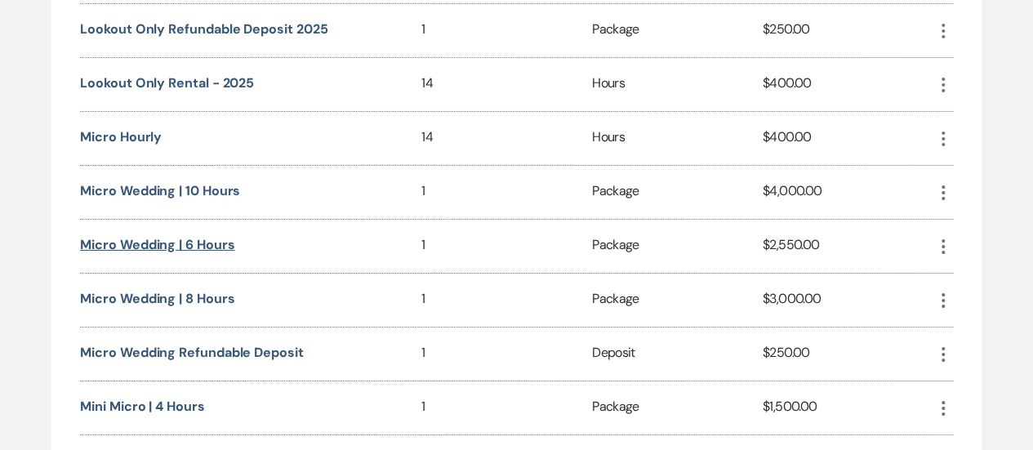
click at [199, 239] on button "Micro Wedding | 6 Hours" at bounding box center [157, 245] width 154 height 13
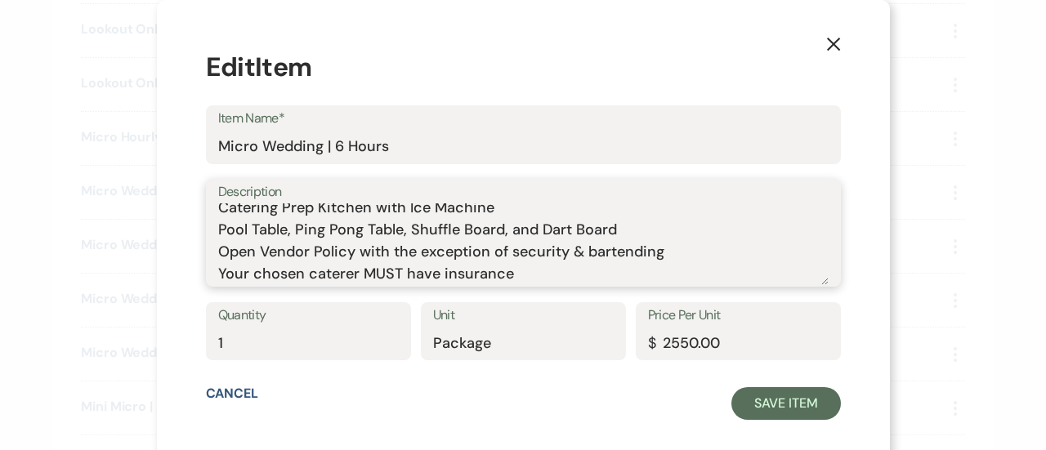
drag, startPoint x: 234, startPoint y: 212, endPoint x: 668, endPoint y: 328, distance: 449.6
click at [668, 328] on form "Edit Item Item Name* Micro Wedding | 6 Hours Description 60 Inch Round Tables(1…" at bounding box center [523, 234] width 635 height 371
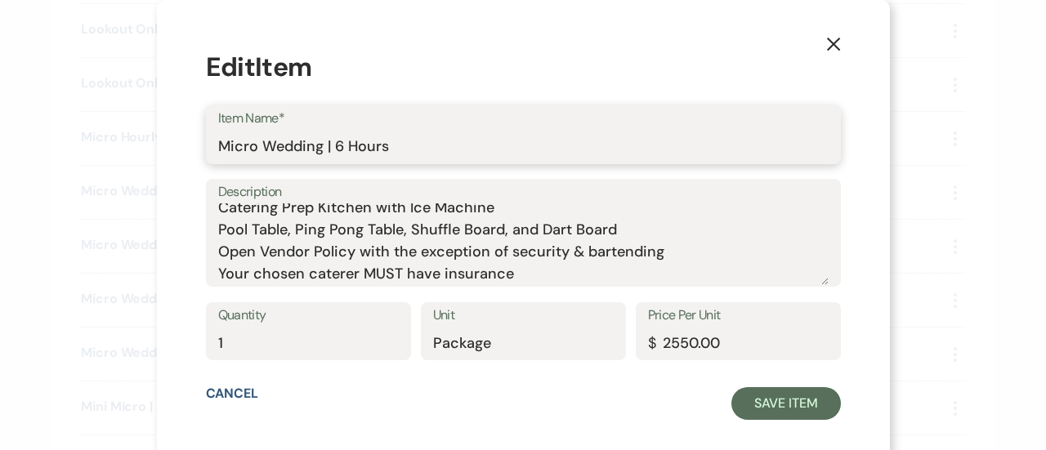
drag, startPoint x: 422, startPoint y: 143, endPoint x: 203, endPoint y: 146, distance: 219.0
click at [203, 146] on div "X Edit Item Item Name* Micro Wedding | 6 Hours Description 60 Inch Round Tables…" at bounding box center [523, 234] width 733 height 469
click at [826, 40] on use "button" at bounding box center [832, 44] width 13 height 13
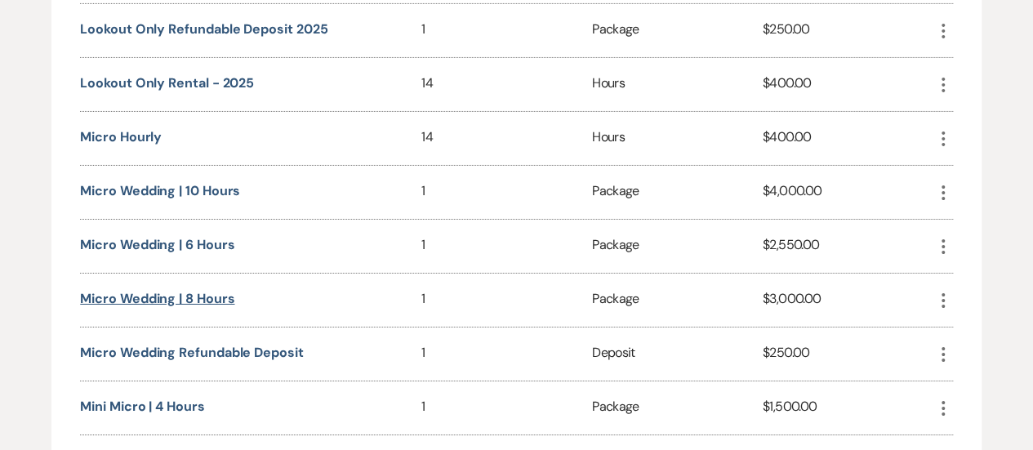
click at [203, 292] on button "Micro Wedding | 8 Hours" at bounding box center [157, 298] width 154 height 13
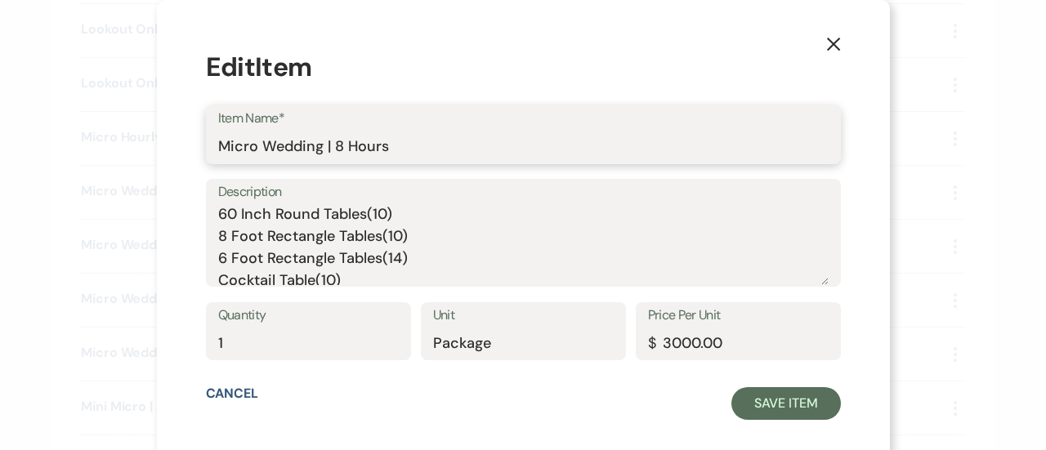
drag, startPoint x: 430, startPoint y: 145, endPoint x: 207, endPoint y: 145, distance: 223.0
click at [207, 145] on div "X Edit Item Item Name* Micro Wedding | 8 Hours Description 60 Inch Round Tables…" at bounding box center [523, 234] width 733 height 469
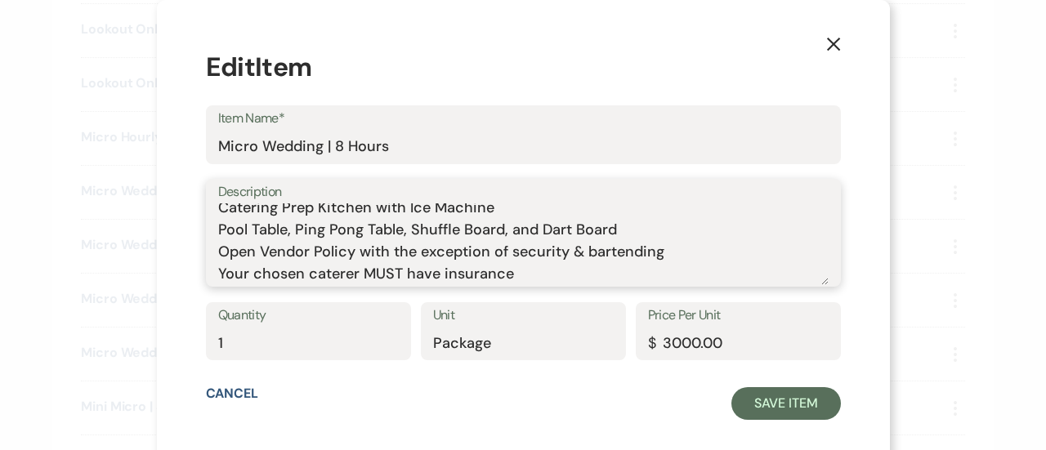
drag, startPoint x: 233, startPoint y: 212, endPoint x: 667, endPoint y: 369, distance: 461.3
click at [667, 369] on form "Edit Item Item Name* Micro Wedding | 8 Hours Description 60 Inch Round Tables(1…" at bounding box center [523, 234] width 635 height 371
click at [821, 45] on button "X" at bounding box center [833, 43] width 25 height 29
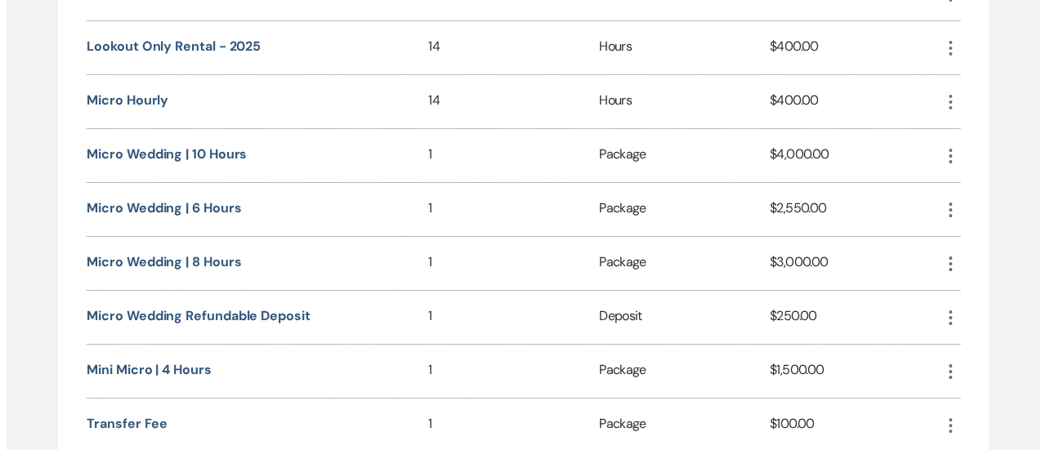
scroll to position [2844, 0]
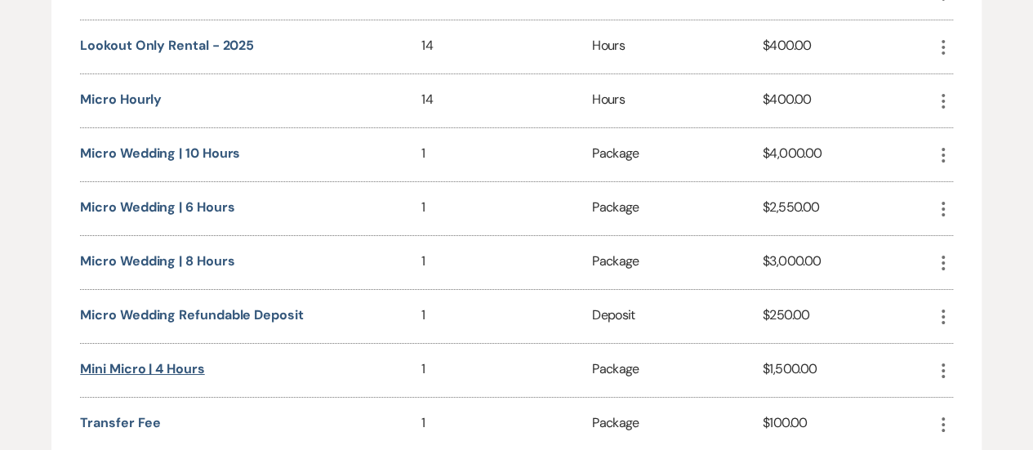
click at [185, 363] on button "Mini Micro | 4 hours" at bounding box center [142, 369] width 124 height 13
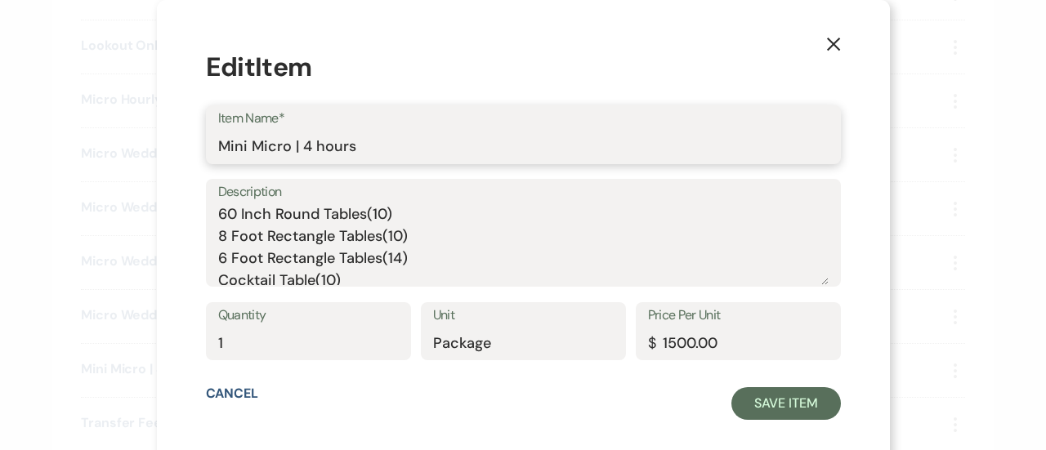
drag, startPoint x: 413, startPoint y: 146, endPoint x: 171, endPoint y: 118, distance: 244.2
click at [171, 118] on div "X Edit Item Item Name* Mini Micro | 4 hours Description 60 Inch Round Tables(10…" at bounding box center [523, 225] width 1046 height 450
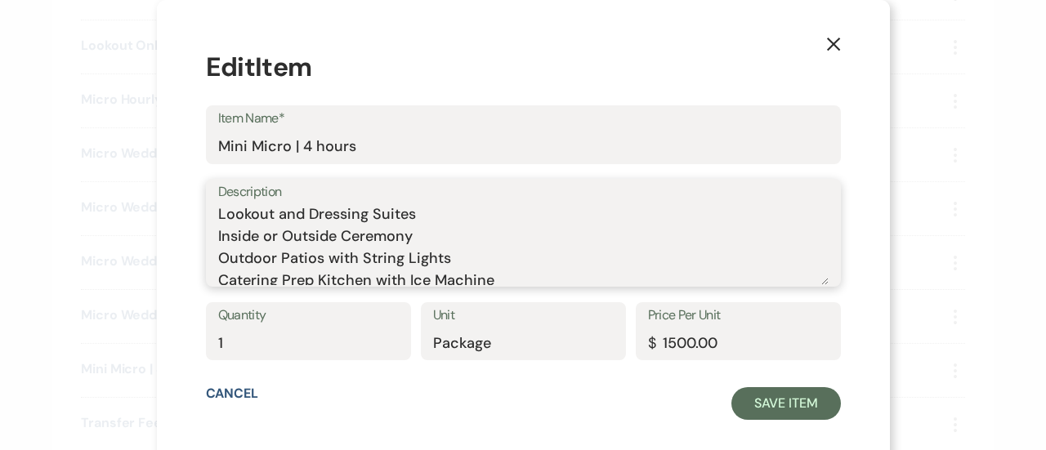
scroll to position [271, 0]
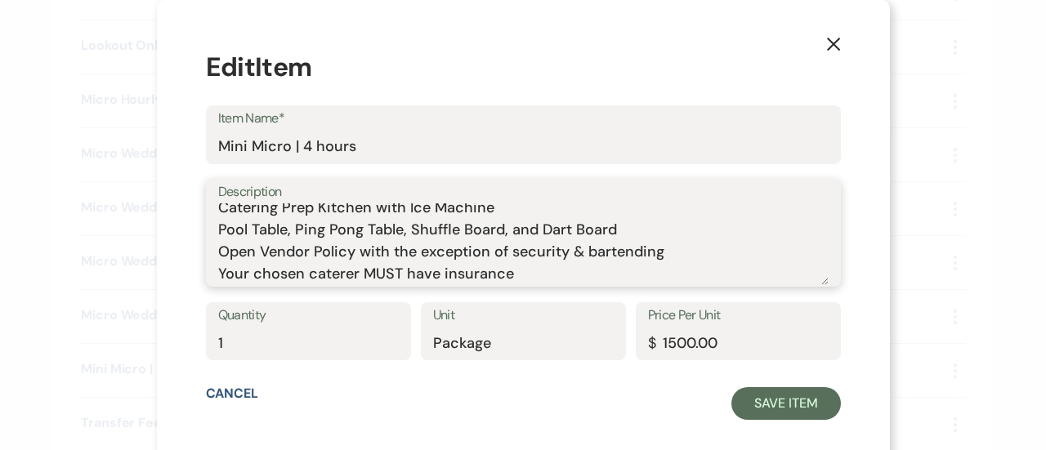
drag, startPoint x: 234, startPoint y: 215, endPoint x: 627, endPoint y: 347, distance: 415.4
click at [627, 347] on form "Edit Item Item Name* Mini Micro | 4 hours Description 60 Inch Round Tables(10) …" at bounding box center [523, 234] width 635 height 371
click at [826, 37] on icon "X" at bounding box center [833, 44] width 15 height 15
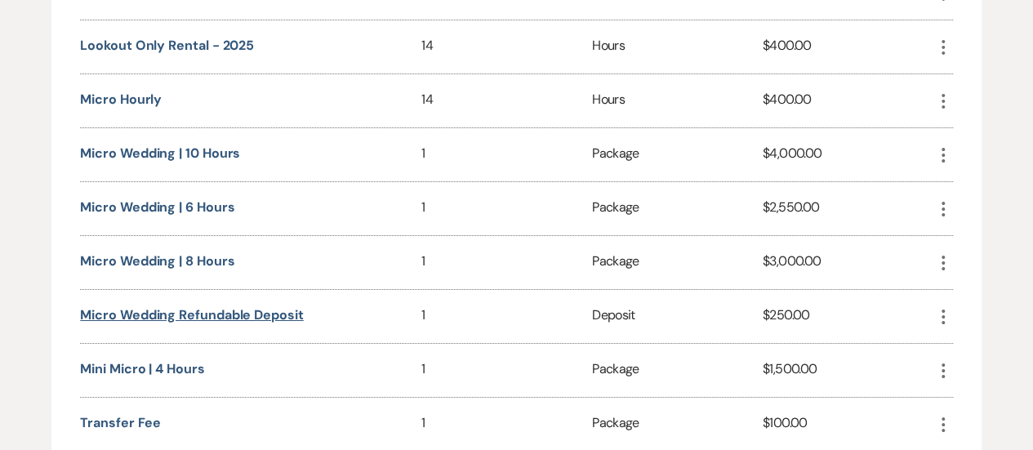
click at [136, 309] on button "Micro Wedding Refundable Deposit" at bounding box center [191, 315] width 223 height 13
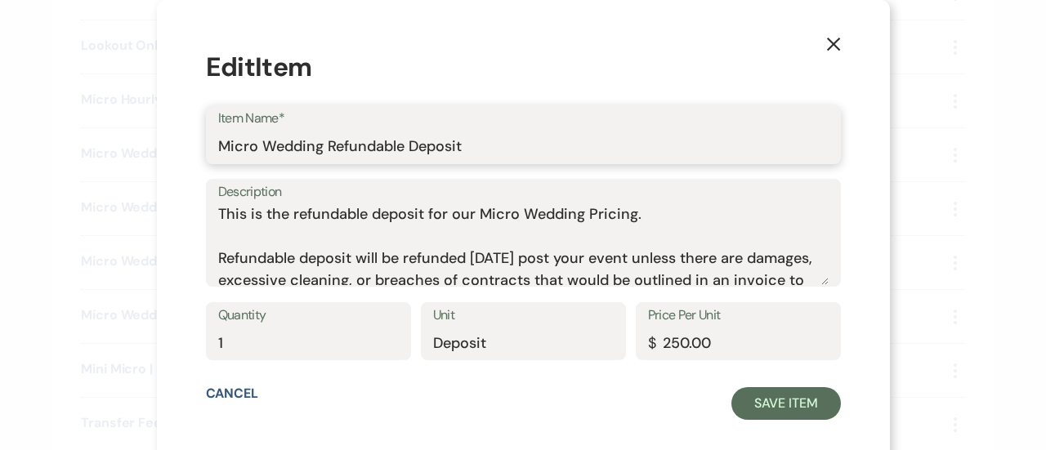
drag, startPoint x: 479, startPoint y: 151, endPoint x: 191, endPoint y: 154, distance: 287.6
click at [191, 154] on div "X Edit Item Item Name* Micro Wedding Refundable Deposit Description This is the…" at bounding box center [523, 234] width 733 height 469
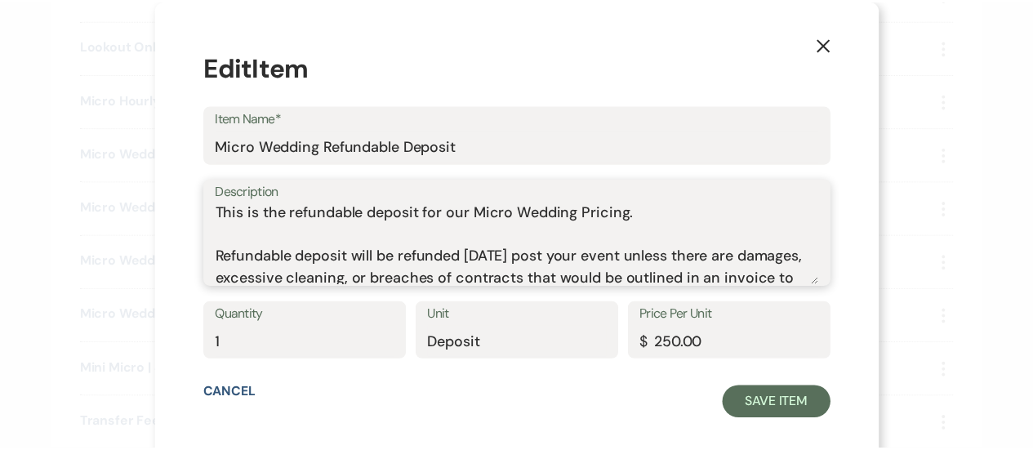
scroll to position [51, 0]
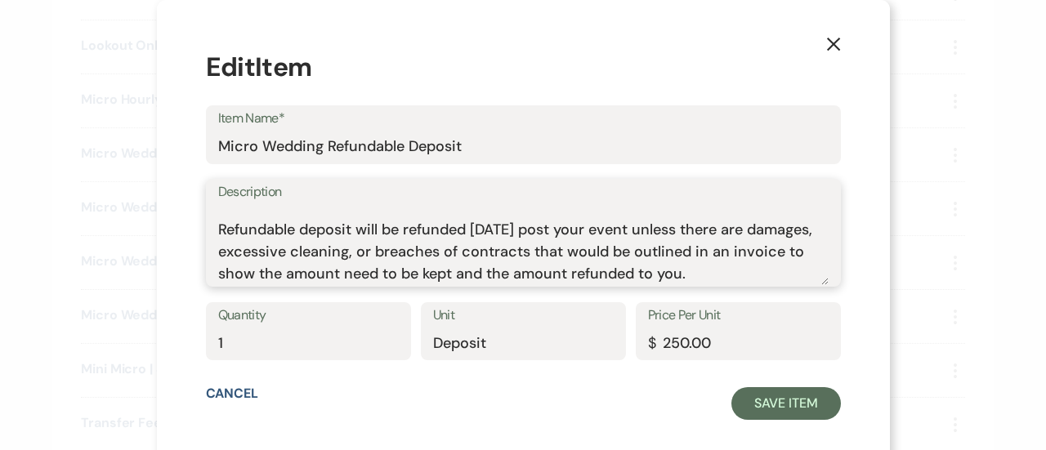
drag, startPoint x: 233, startPoint y: 214, endPoint x: 857, endPoint y: 352, distance: 639.3
click at [857, 352] on div "X Edit Item Item Name* Micro Wedding Refundable Deposit Description This is the…" at bounding box center [523, 234] width 733 height 469
click at [816, 58] on div "X Edit Item Item Name* Micro Wedding Refundable Deposit Description This is the…" at bounding box center [523, 234] width 733 height 469
click at [826, 48] on use "button" at bounding box center [832, 44] width 13 height 13
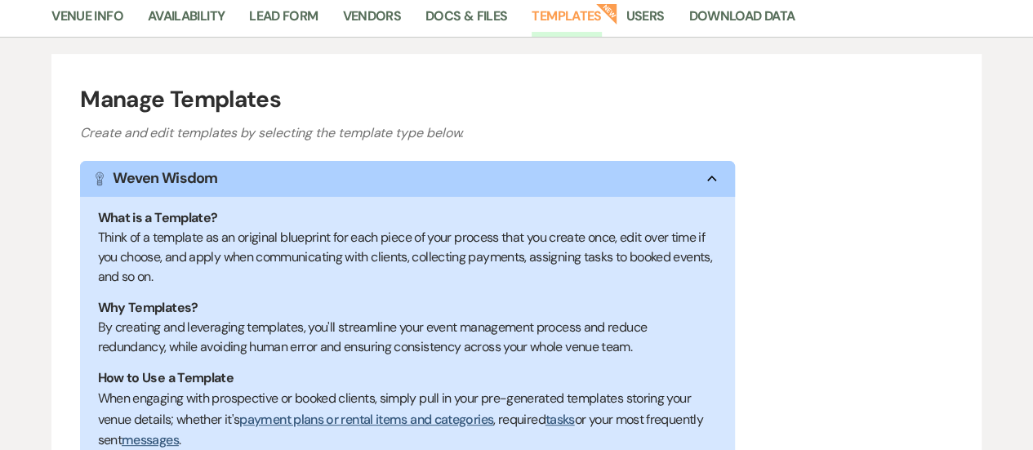
scroll to position [98, 0]
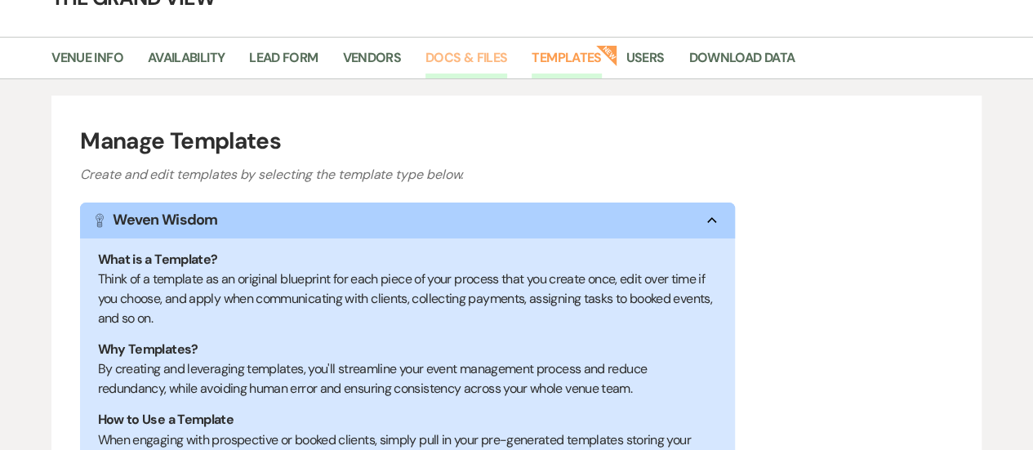
click at [482, 61] on link "Docs & Files" at bounding box center [467, 62] width 82 height 31
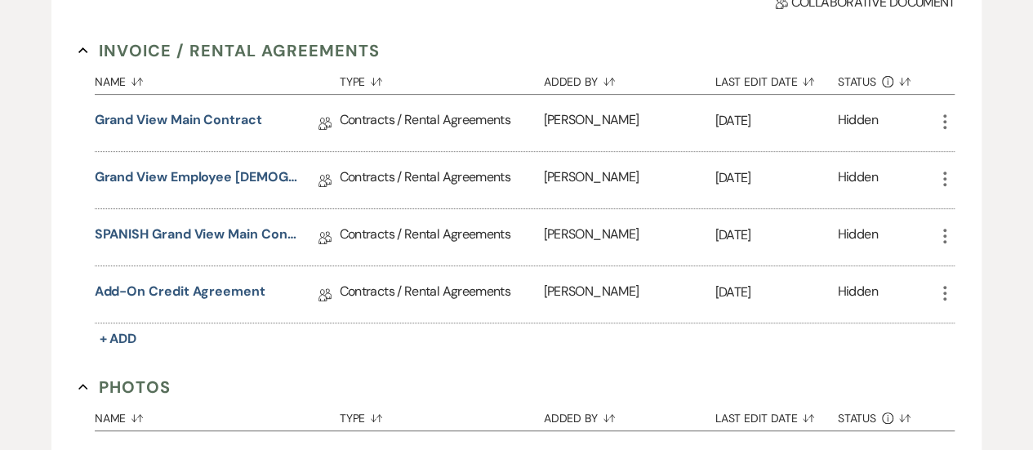
scroll to position [316, 0]
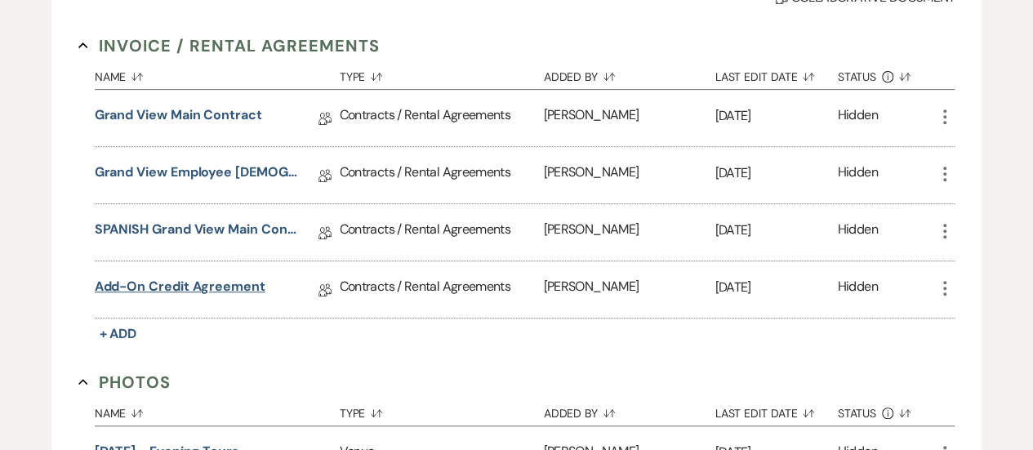
click at [216, 280] on link "Add-On Credit Agreement" at bounding box center [180, 289] width 171 height 25
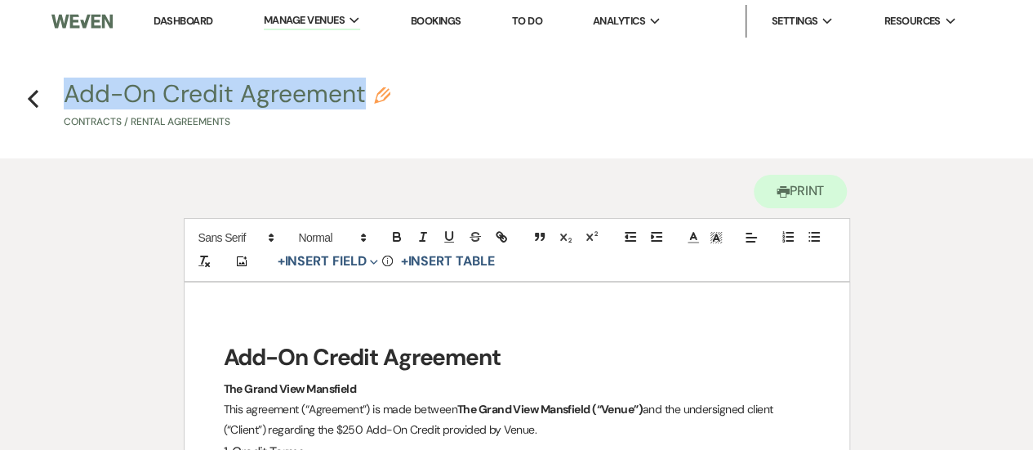
drag, startPoint x: 60, startPoint y: 94, endPoint x: 368, endPoint y: 96, distance: 308.0
click at [368, 96] on h4 "Previous Add-On Credit Agreement Pencil Contracts / Rental Agreements" at bounding box center [516, 108] width 1033 height 52
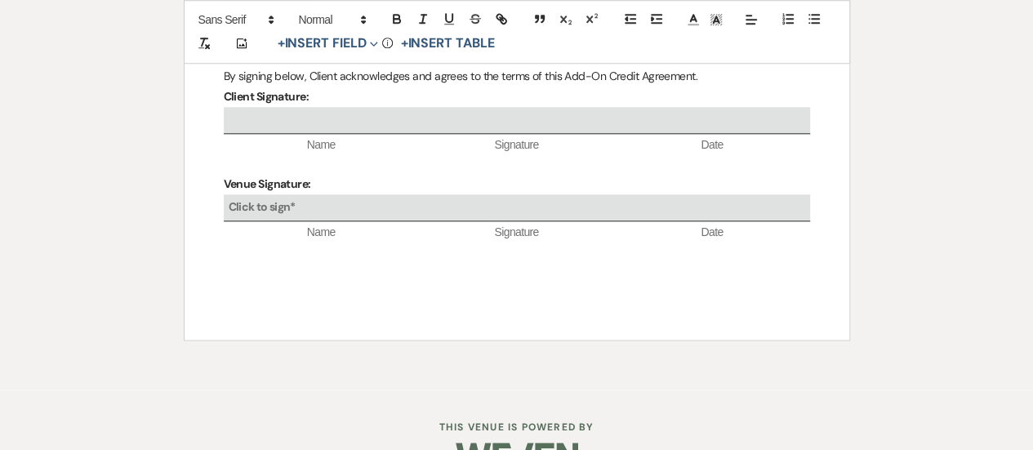
scroll to position [723, 0]
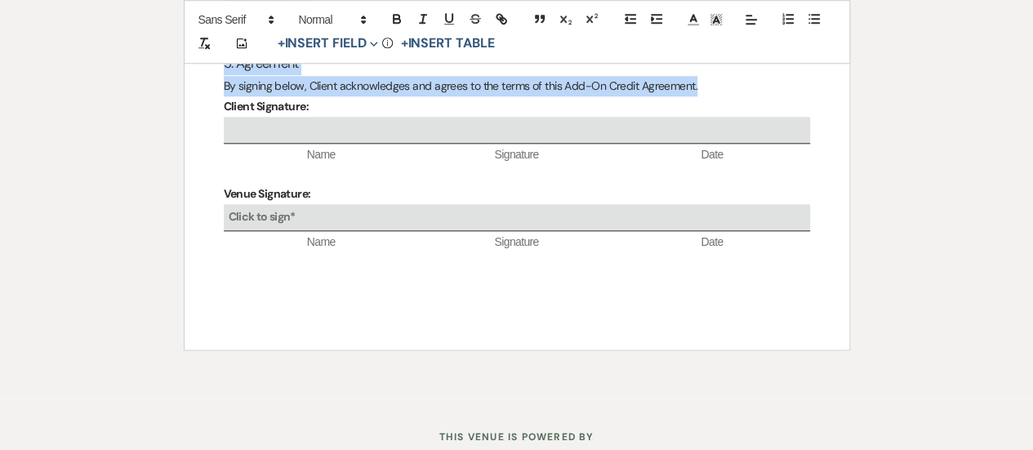
drag, startPoint x: 217, startPoint y: 200, endPoint x: 734, endPoint y: 102, distance: 526.4
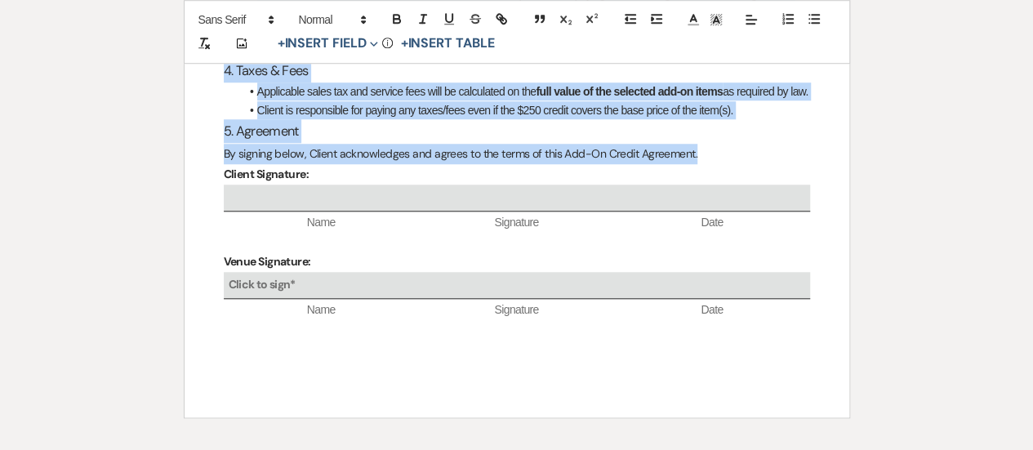
scroll to position [0, 0]
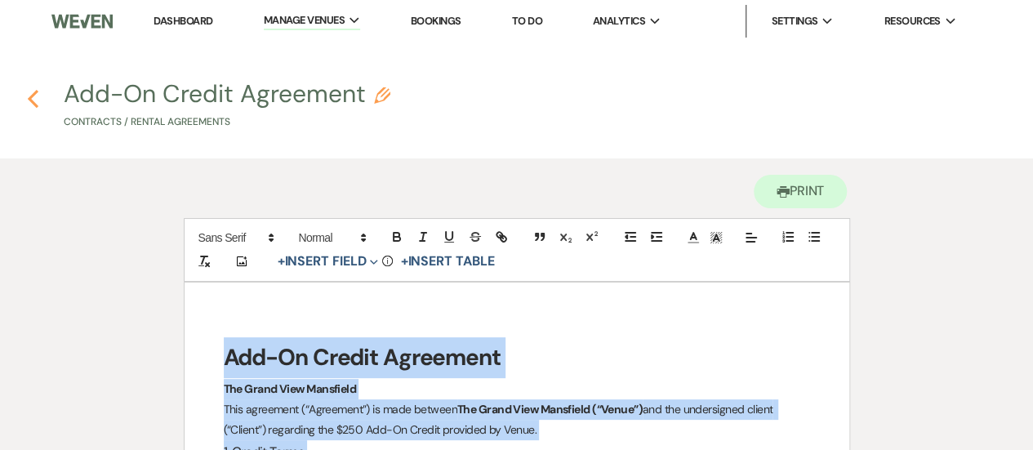
click at [29, 89] on icon "Previous" at bounding box center [33, 99] width 12 height 20
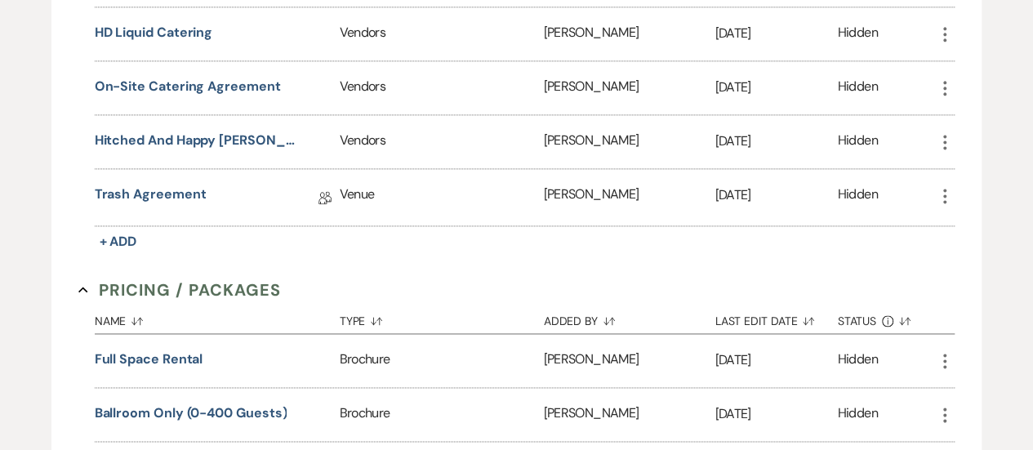
scroll to position [1057, 0]
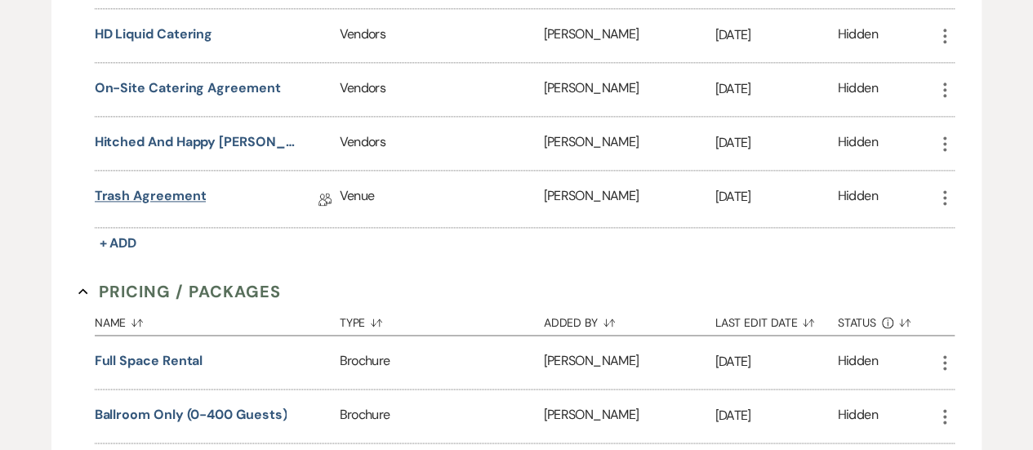
click at [175, 188] on link "Trash Agreement" at bounding box center [151, 198] width 112 height 25
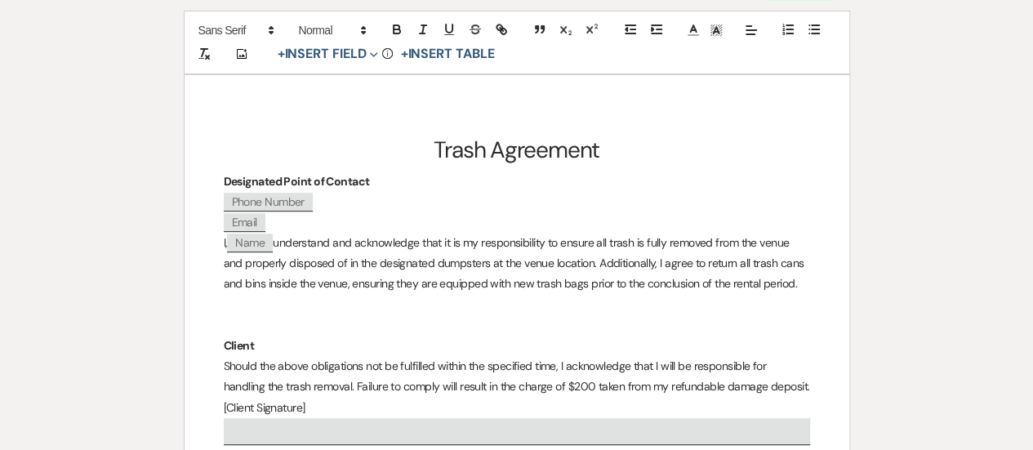
scroll to position [207, 0]
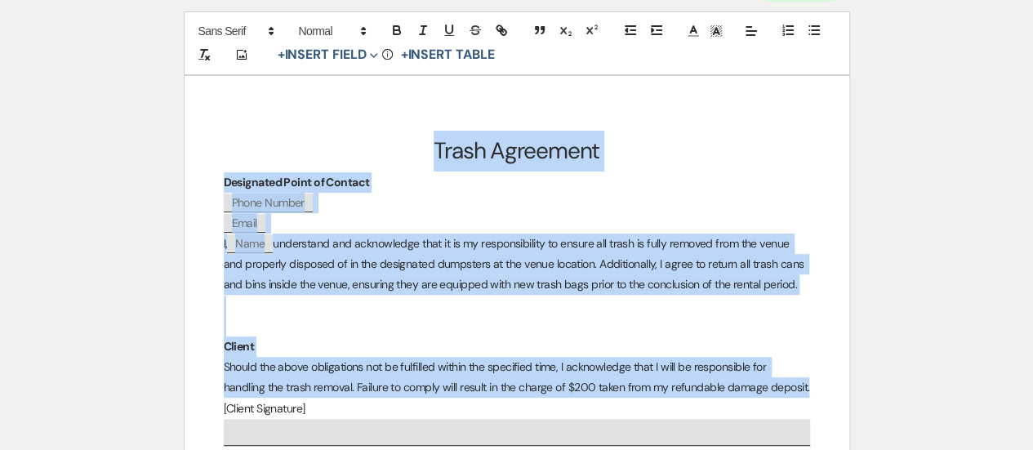
drag, startPoint x: 365, startPoint y: 140, endPoint x: 770, endPoint y: 386, distance: 474.4
click at [770, 386] on div "Trash Agreement Designated Point of Contact ﻿ Phone Number ﻿ ﻿ Email ﻿ I, ﻿ Nam…" at bounding box center [517, 321] width 665 height 490
